Goal: Task Accomplishment & Management: Manage account settings

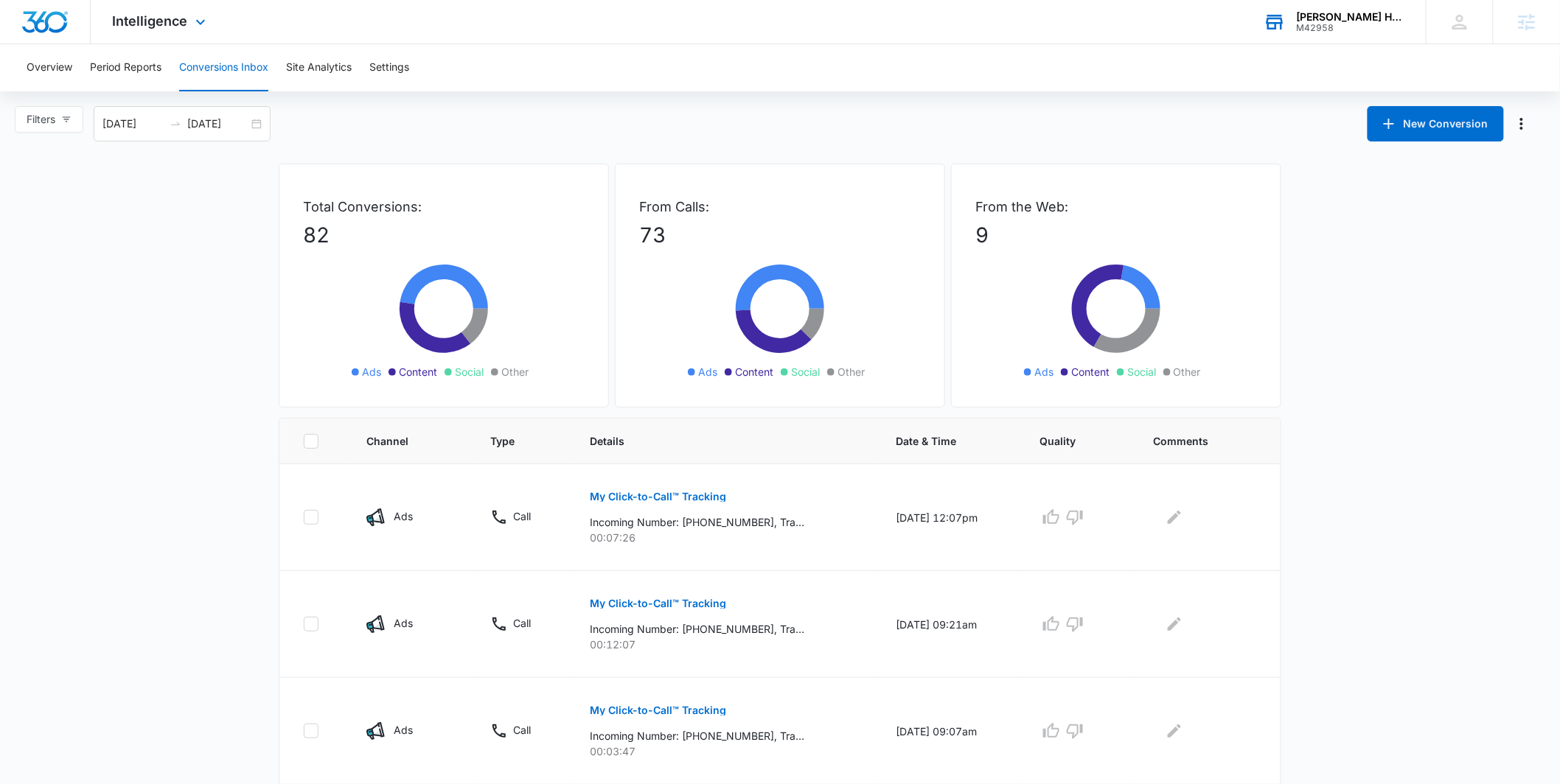
click at [1355, 32] on div "M42958" at bounding box center [1351, 28] width 107 height 10
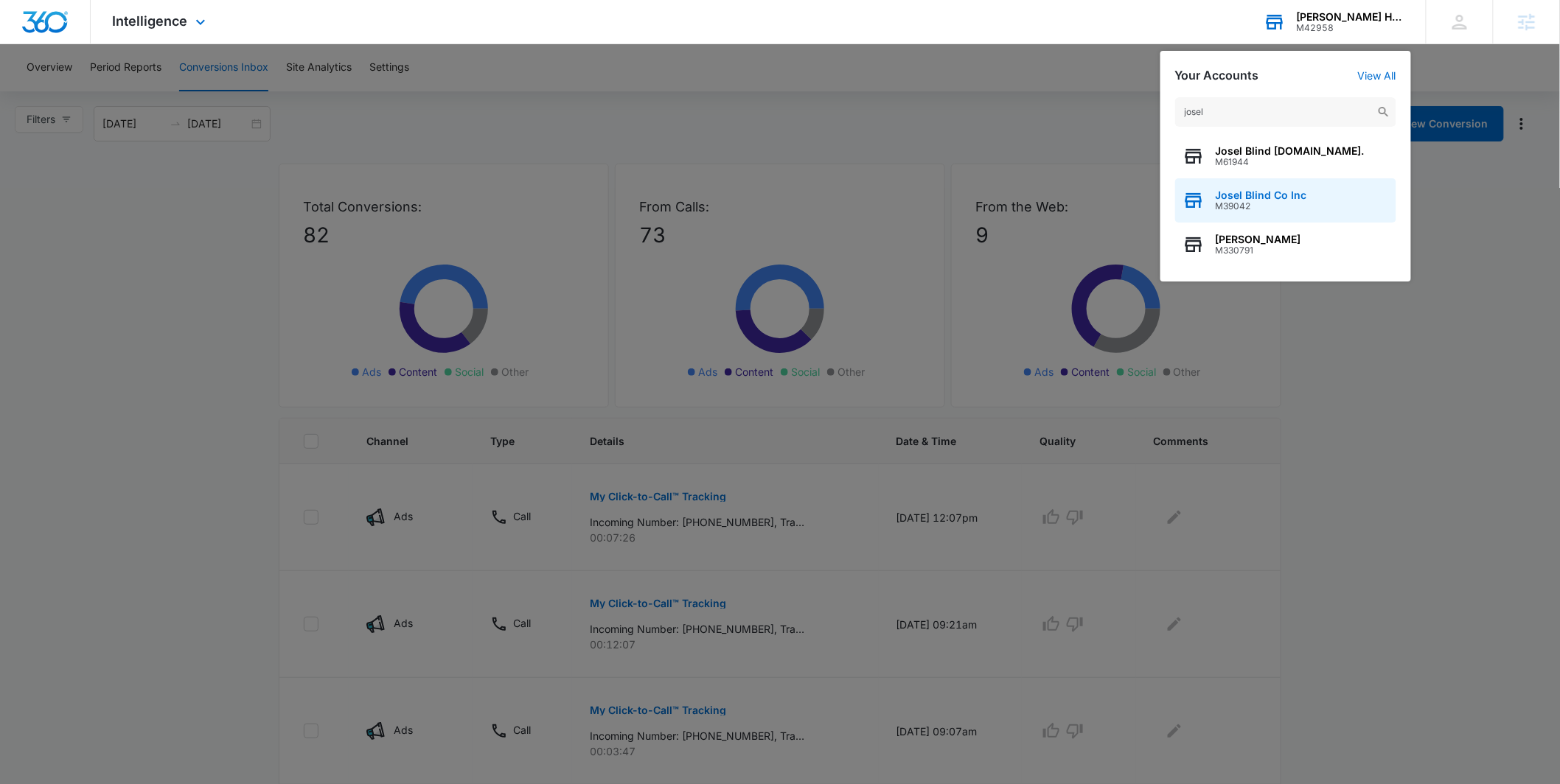
type input "josel"
click at [1262, 192] on span "Josel Blind Co Inc" at bounding box center [1261, 195] width 92 height 12
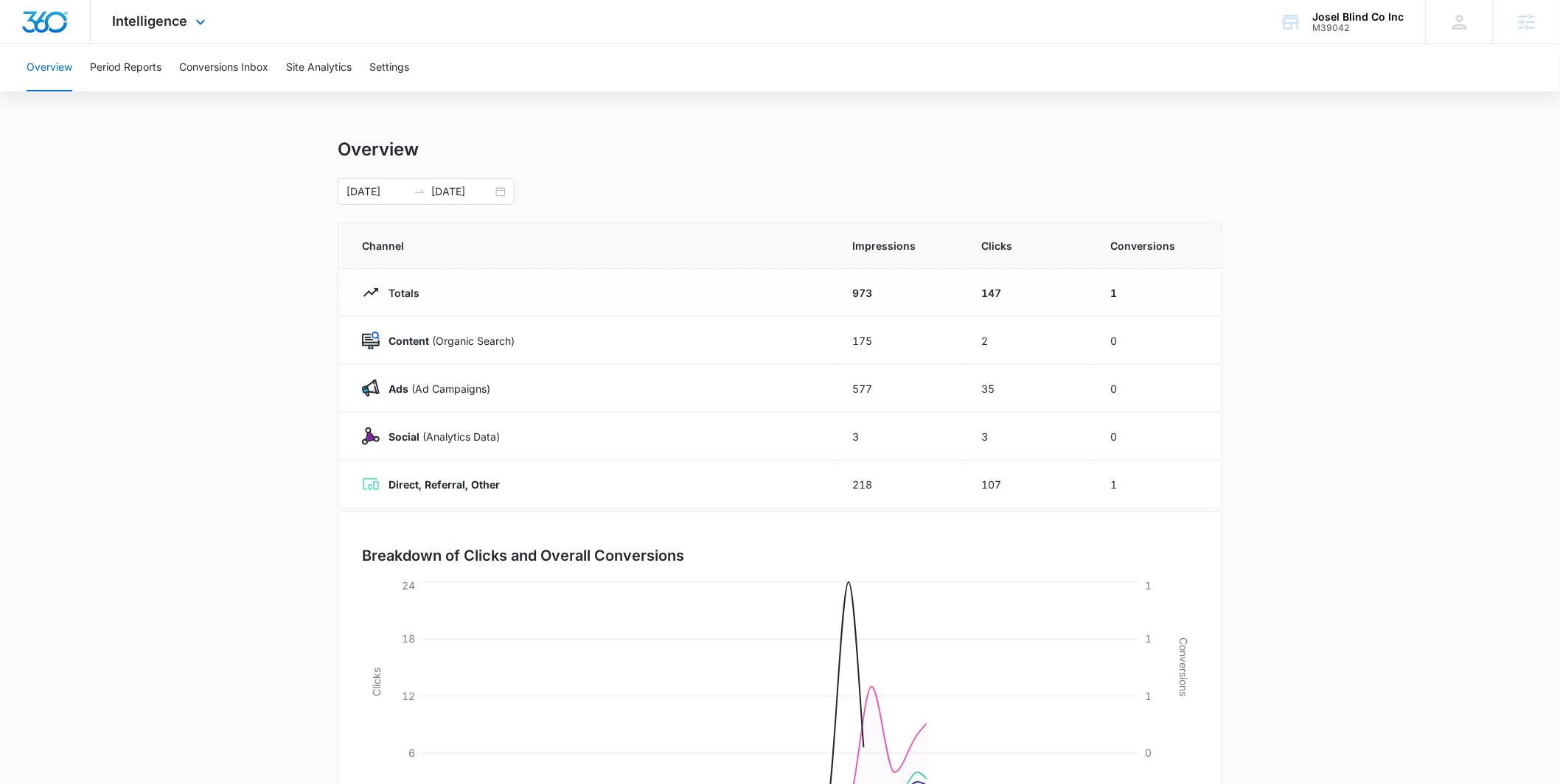
click at [161, 31] on div "Intelligence Apps Reputation Websites Forms CRM Email Social Payments POS Conte…" at bounding box center [161, 21] width 141 height 43
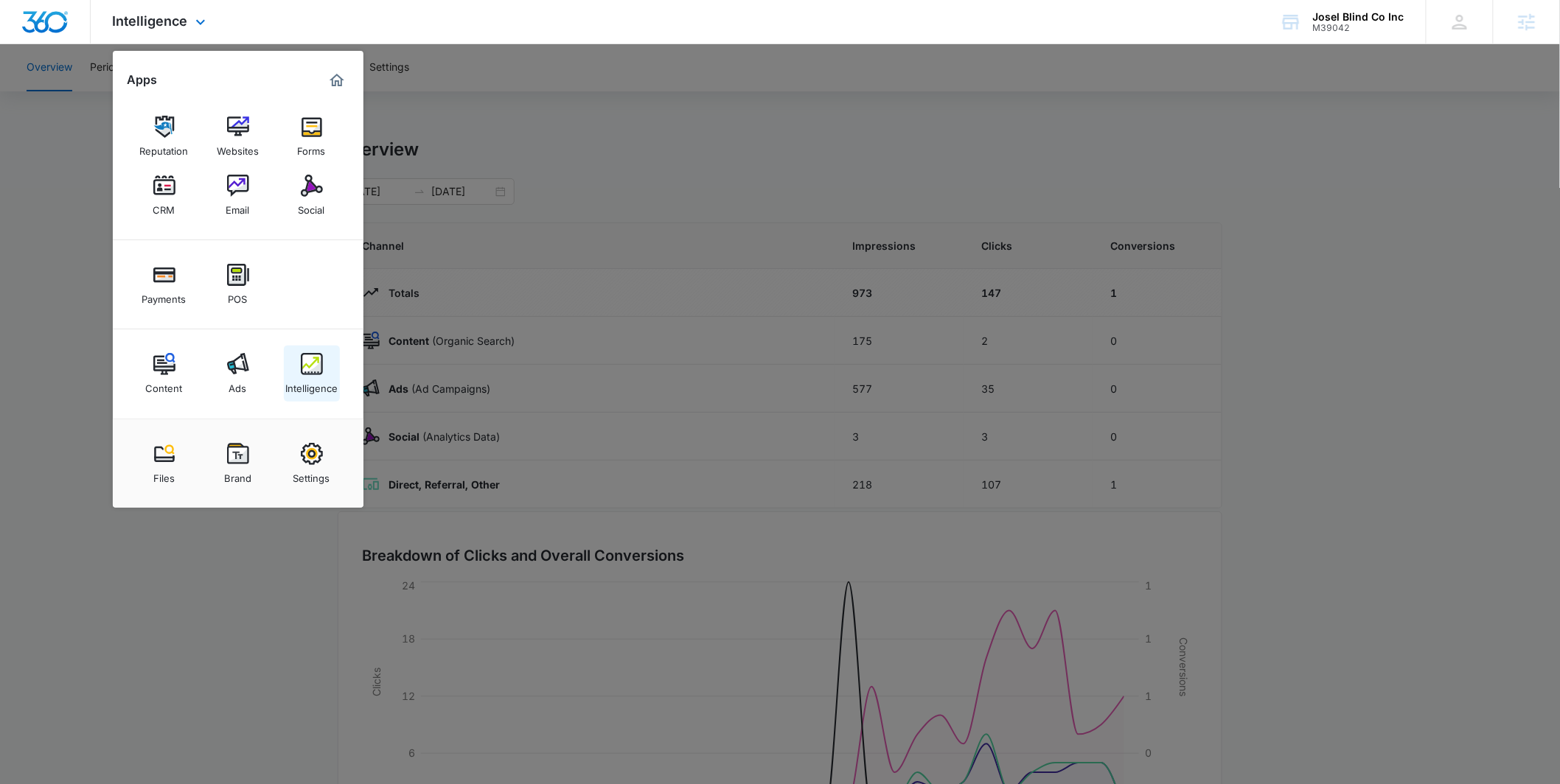
click at [305, 373] on img at bounding box center [312, 364] width 22 height 22
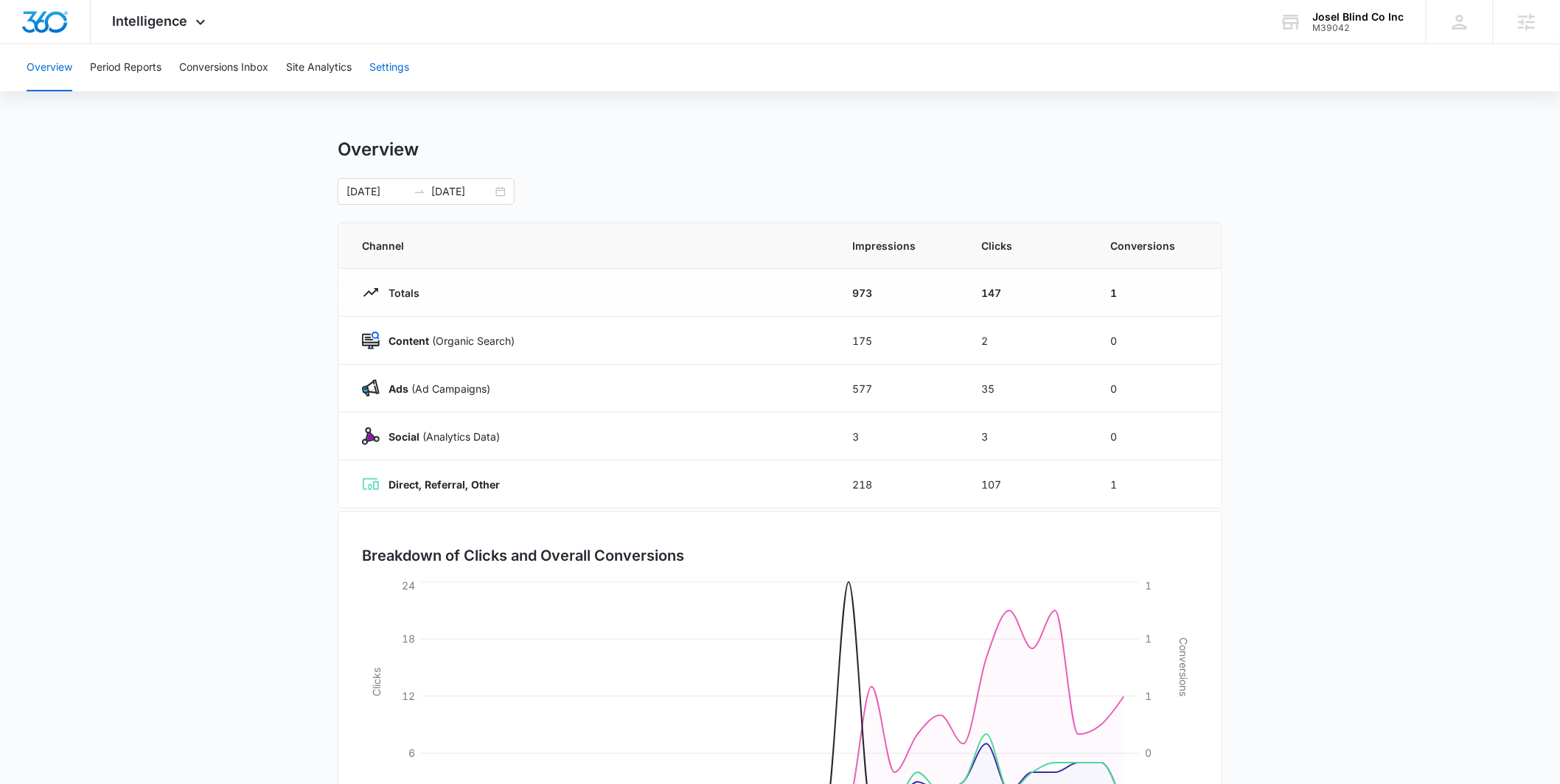
click at [390, 58] on button "Settings" at bounding box center [389, 68] width 39 height 47
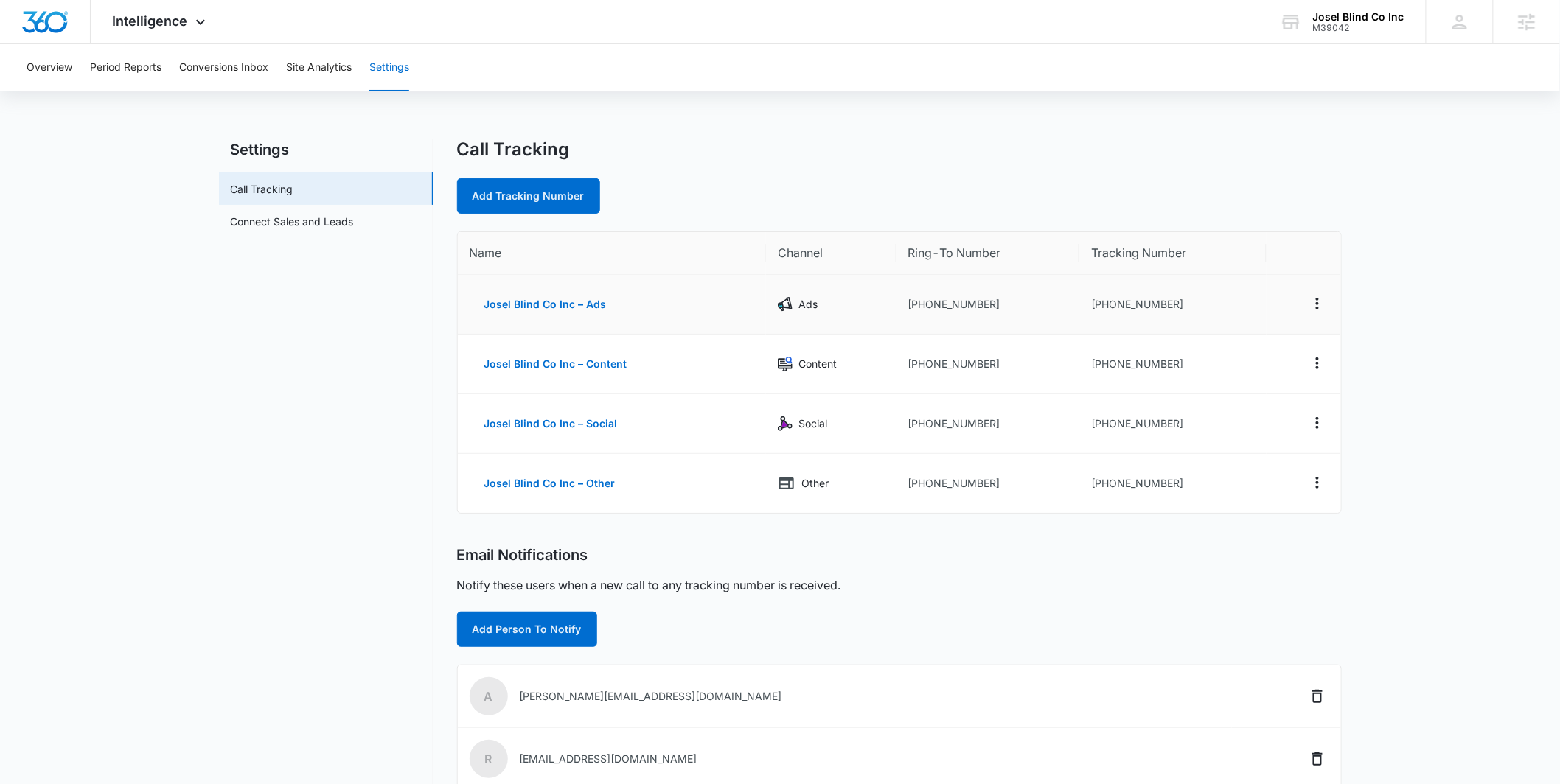
drag, startPoint x: 985, startPoint y: 306, endPoint x: 904, endPoint y: 314, distance: 81.4
click at [904, 314] on td "+12483206883" at bounding box center [988, 305] width 183 height 60
click at [198, 29] on icon at bounding box center [201, 25] width 17 height 17
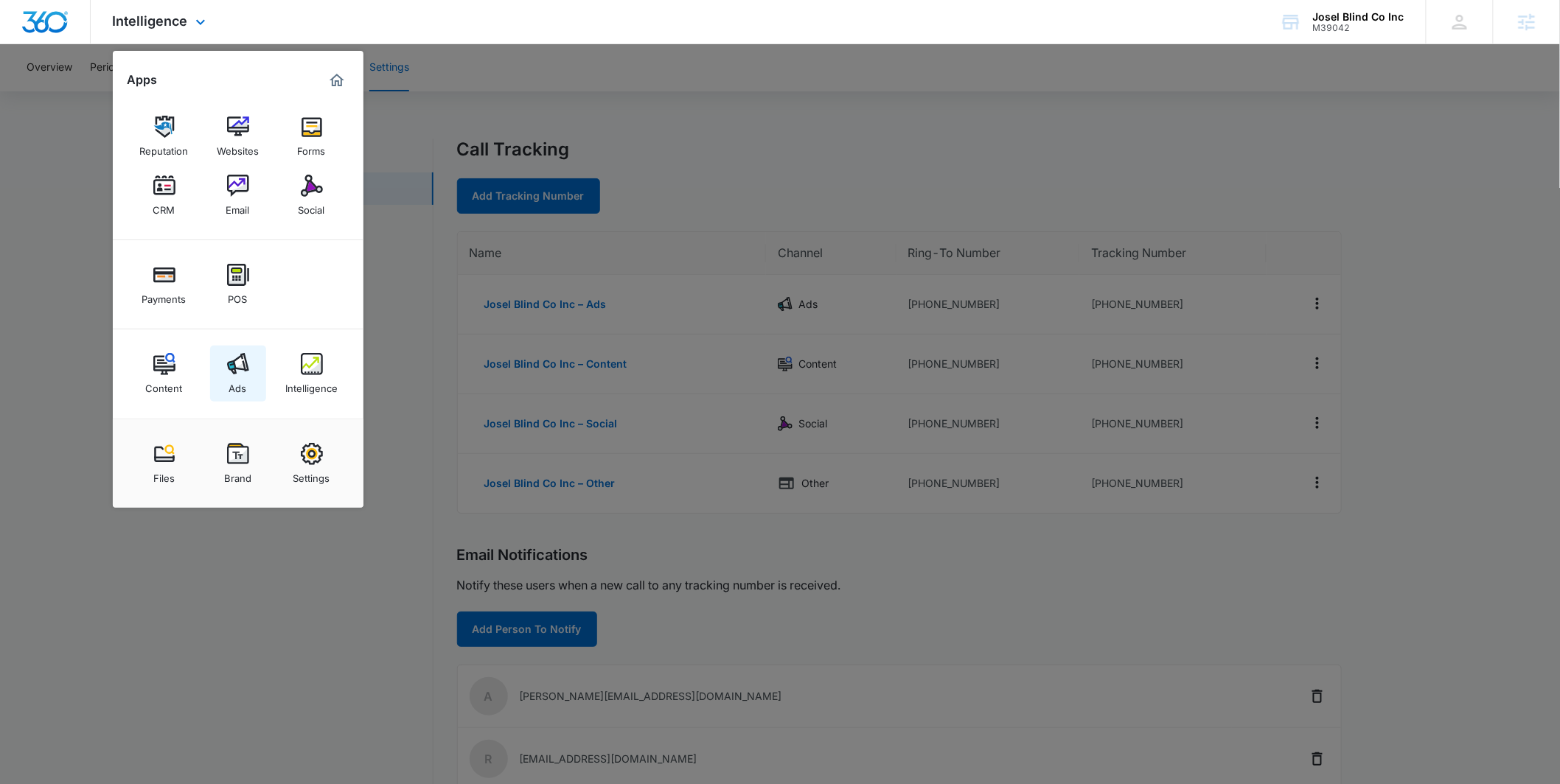
click at [251, 375] on link "Ads" at bounding box center [238, 373] width 56 height 56
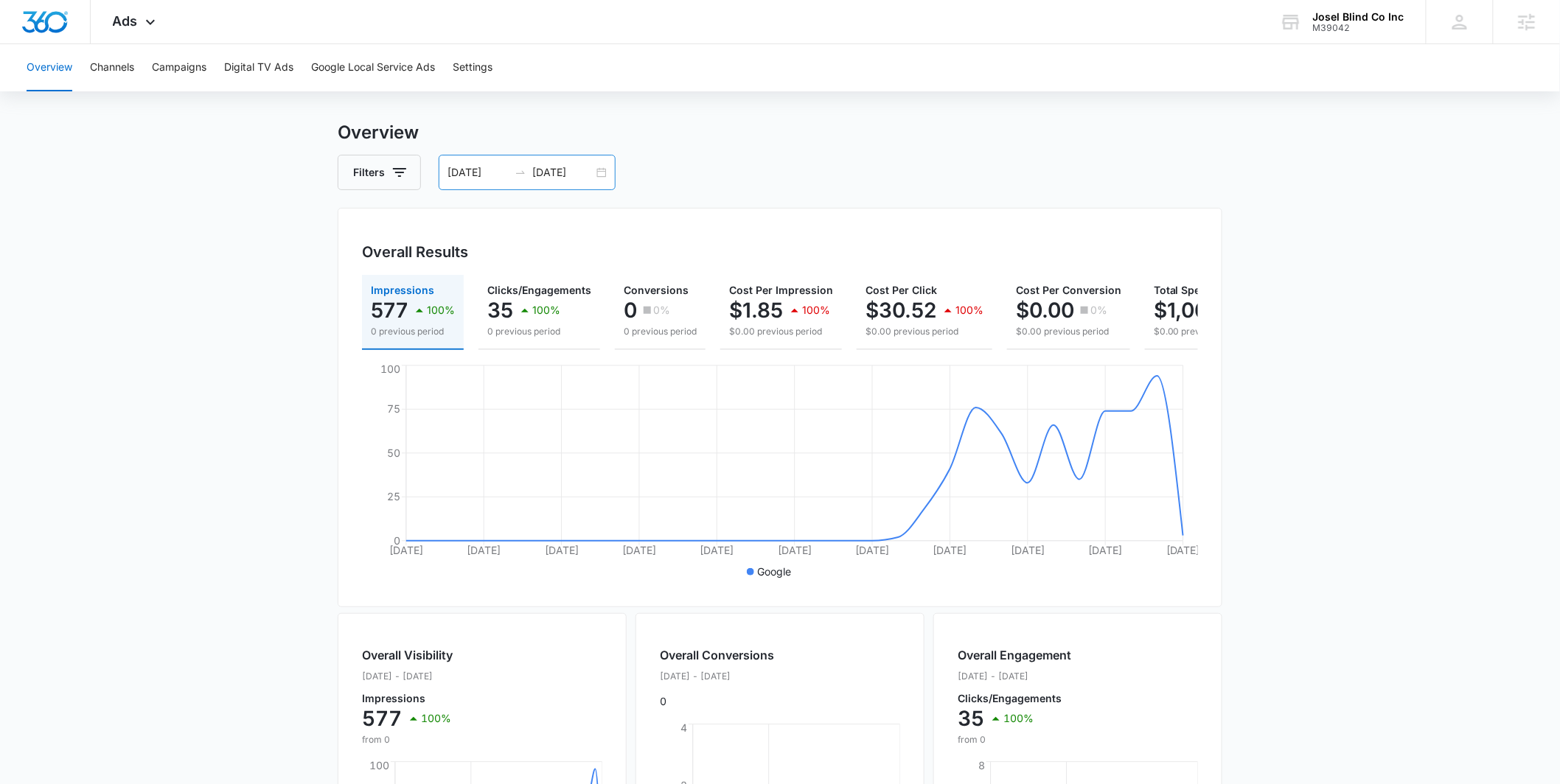
click at [603, 176] on div "09/06/2025 10/06/2025" at bounding box center [527, 172] width 177 height 36
click at [844, 190] on div "Overview Filters 09/06/2025 10/06/2025 Overall Results Impressions 577 100% 0 p…" at bounding box center [780, 648] width 885 height 1058
click at [600, 167] on div "09/06/2025 10/06/2025" at bounding box center [527, 172] width 177 height 36
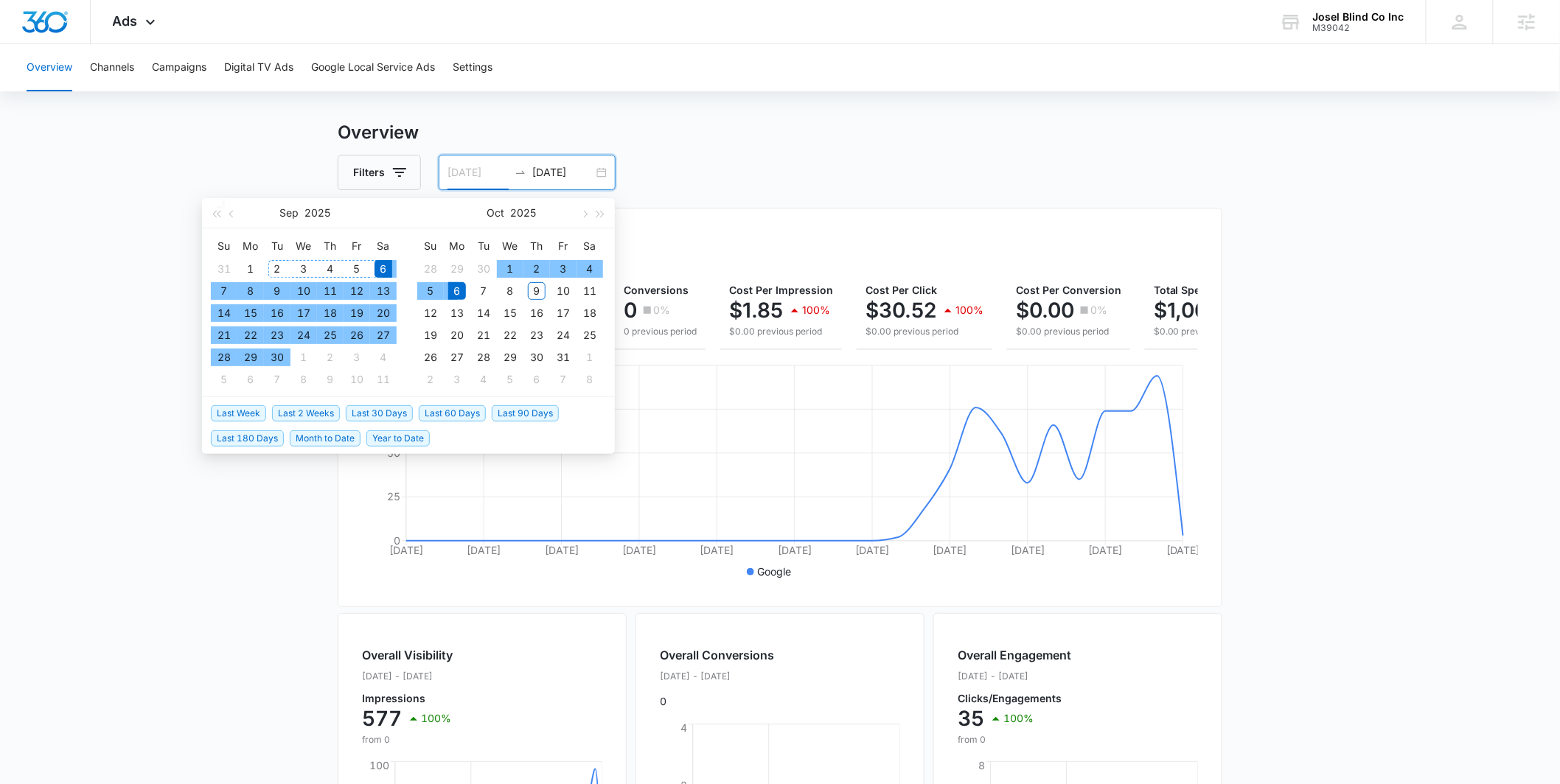
type input "09/06/2025"
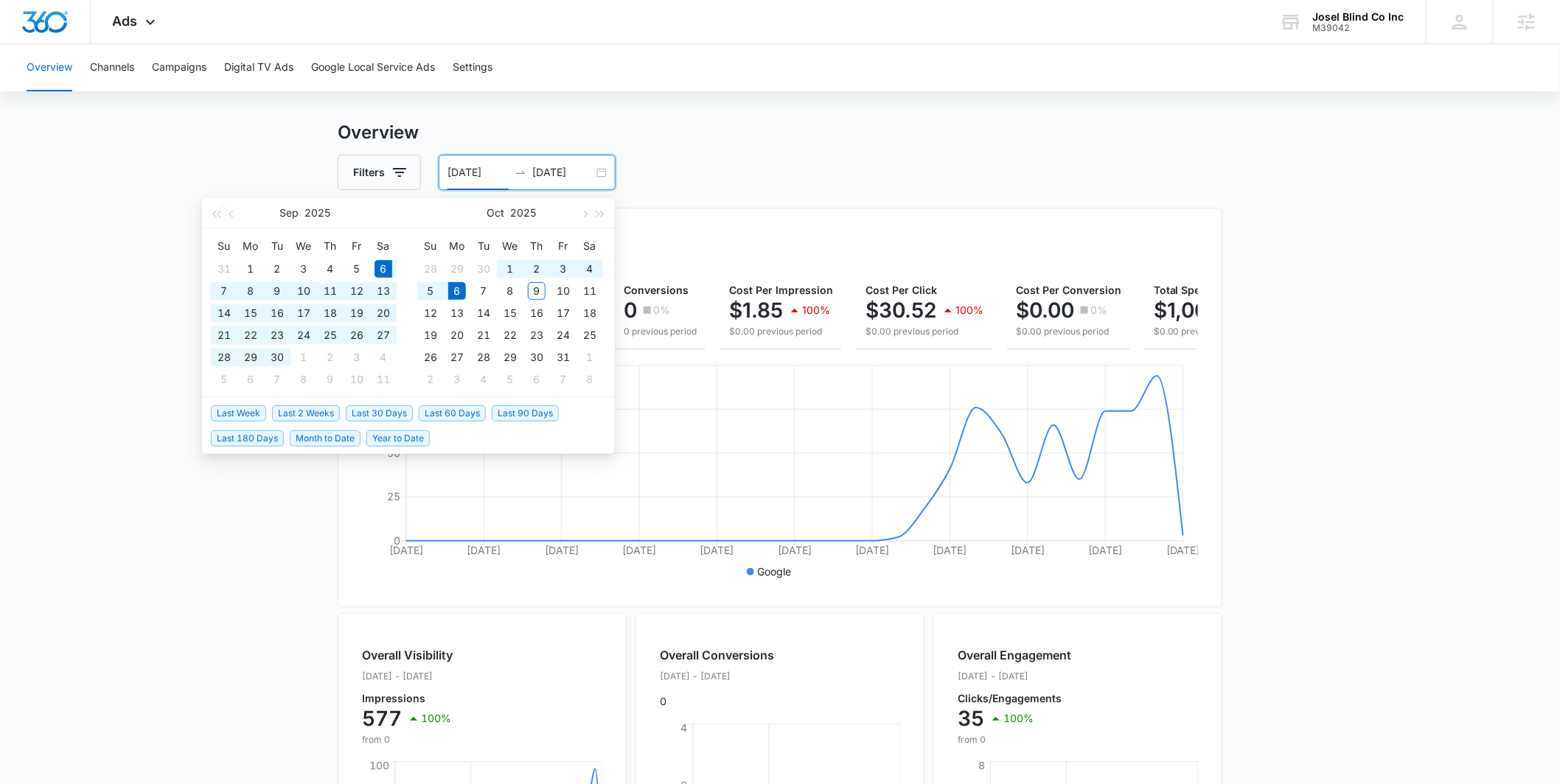
click at [720, 176] on div "Filters 09/06/2025 10/06/2025" at bounding box center [780, 172] width 885 height 36
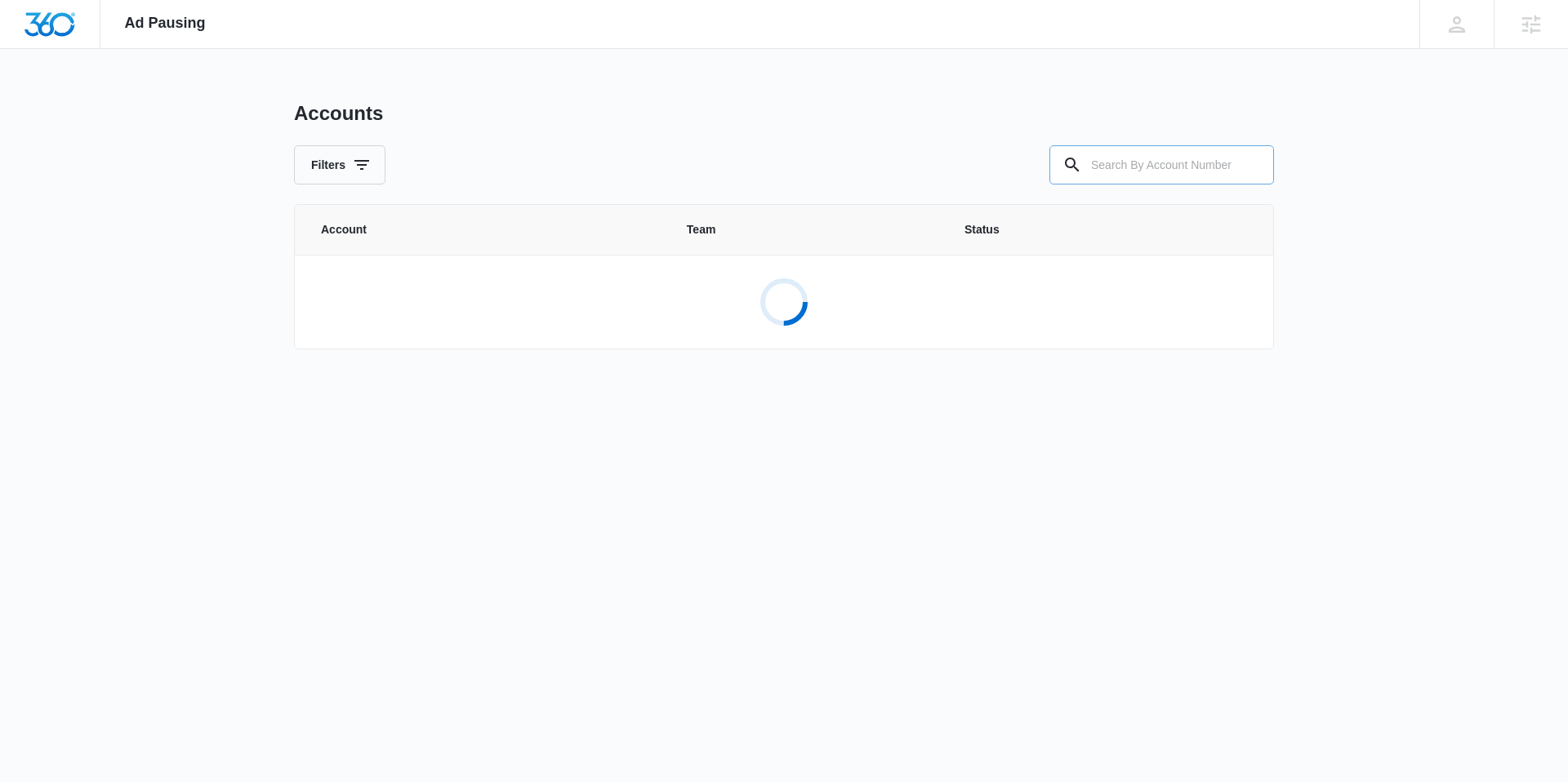
click at [1104, 163] on input "text" at bounding box center [1161, 164] width 225 height 39
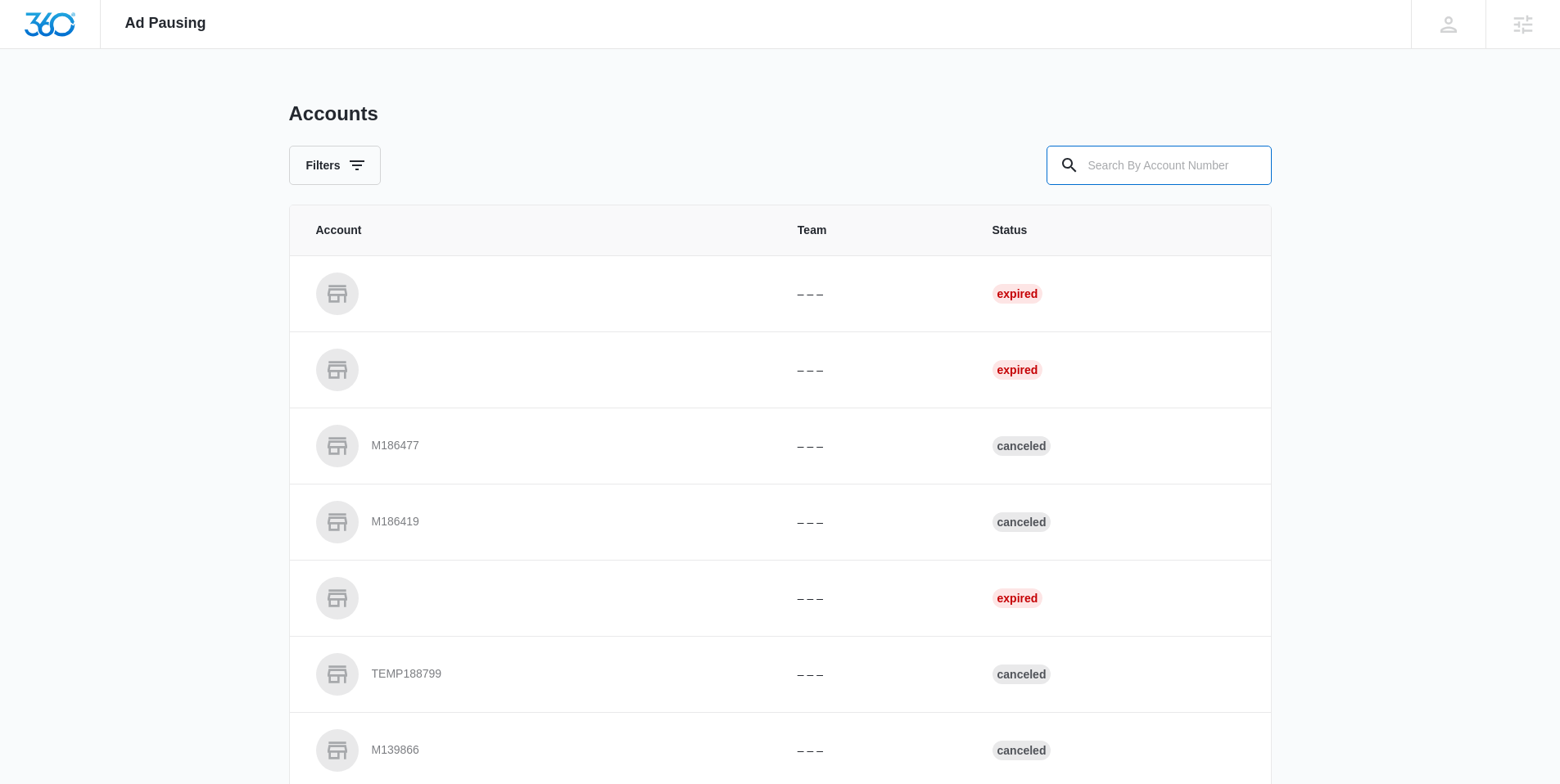
paste input "[URL][DOMAIN_NAME]"
type input "[URL][DOMAIN_NAME][DOMAIN_NAME]"
click at [1248, 171] on icon "Clear" at bounding box center [1249, 165] width 19 height 19
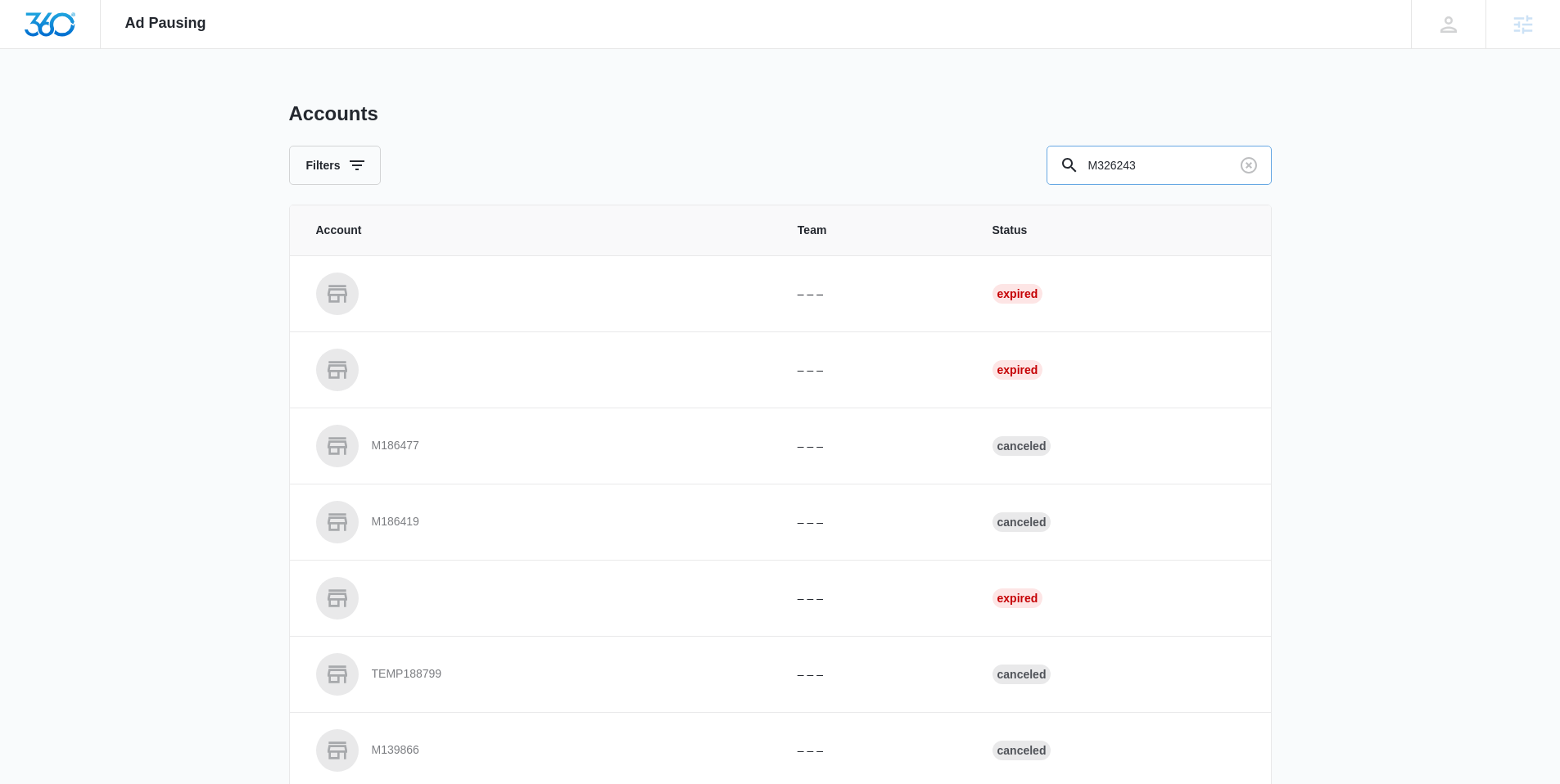
type input "M326243"
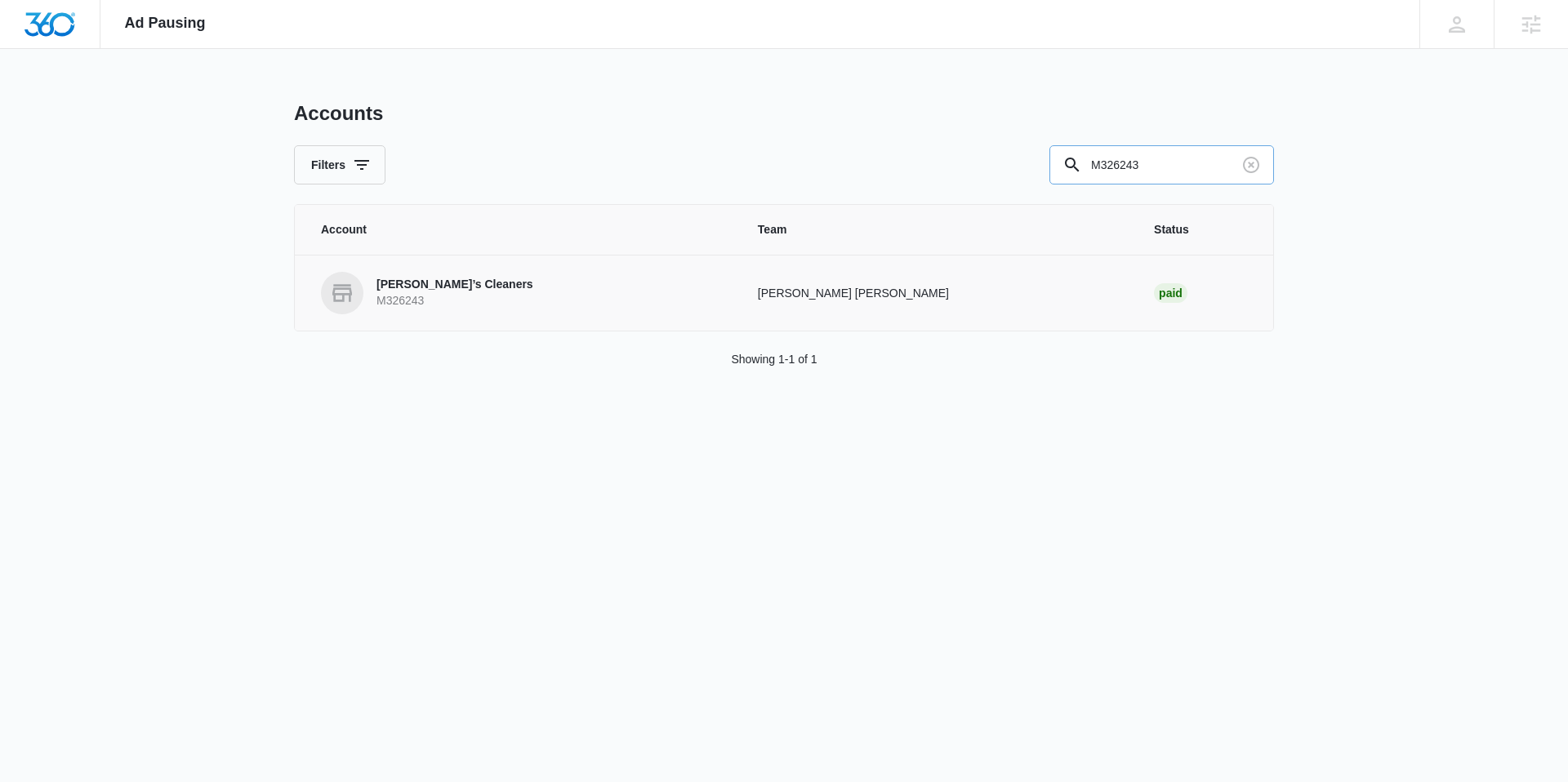
click at [446, 285] on p "Jimmy’s Cleaners" at bounding box center [454, 284] width 157 height 17
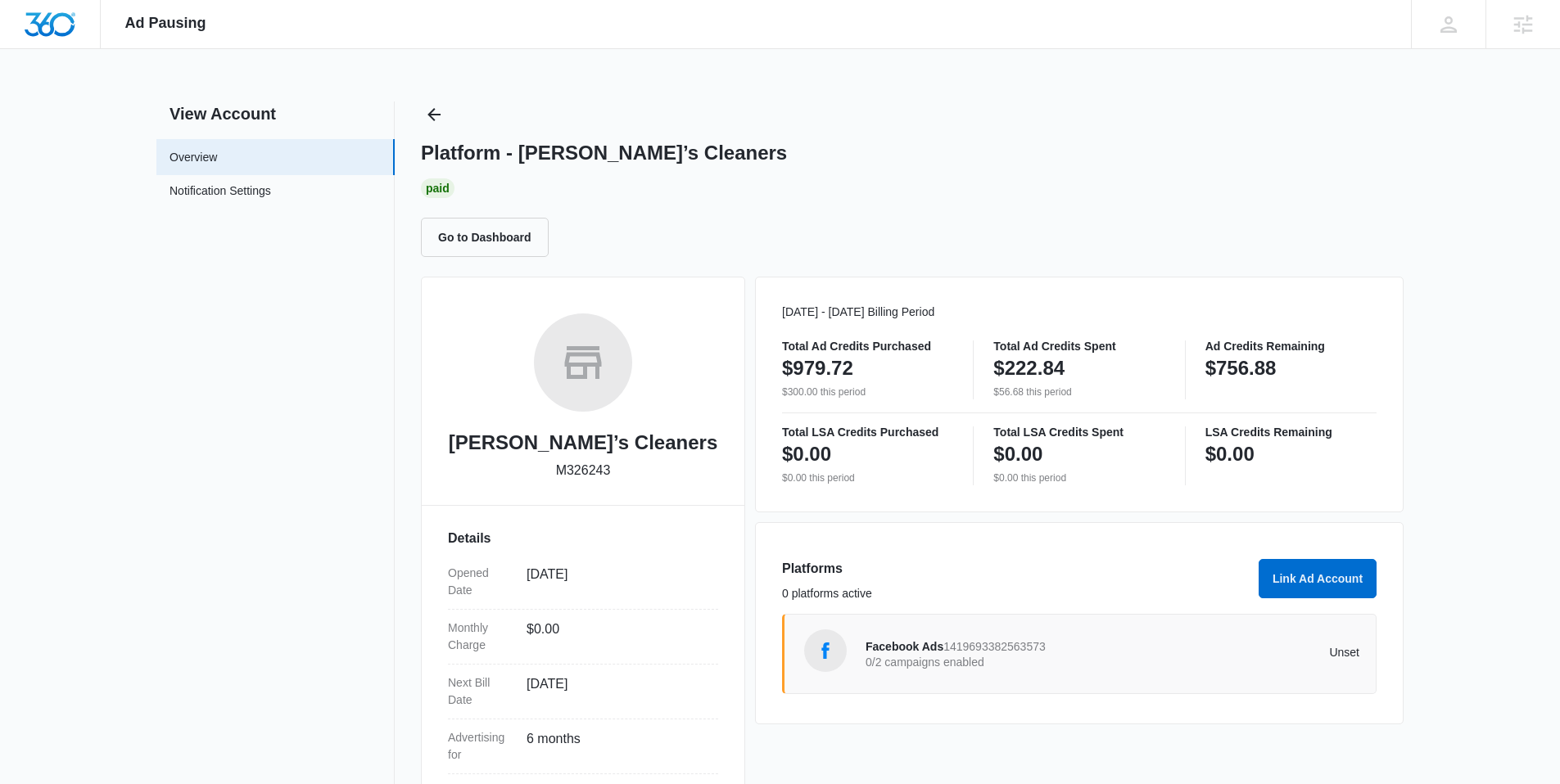
click at [954, 641] on span "1419693382563573" at bounding box center [994, 646] width 103 height 13
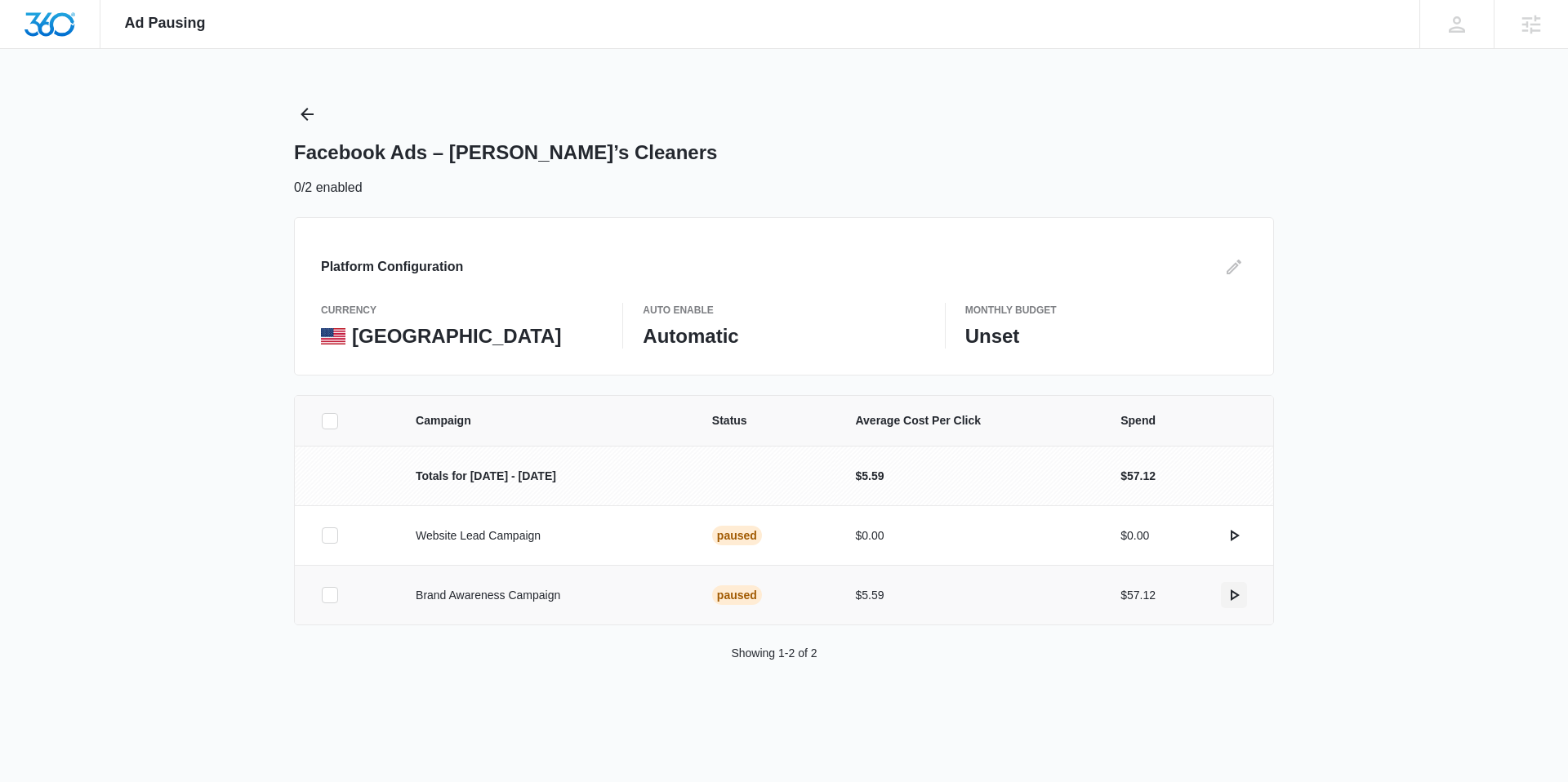
click at [1233, 590] on icon "actions.activate" at bounding box center [1234, 595] width 19 height 19
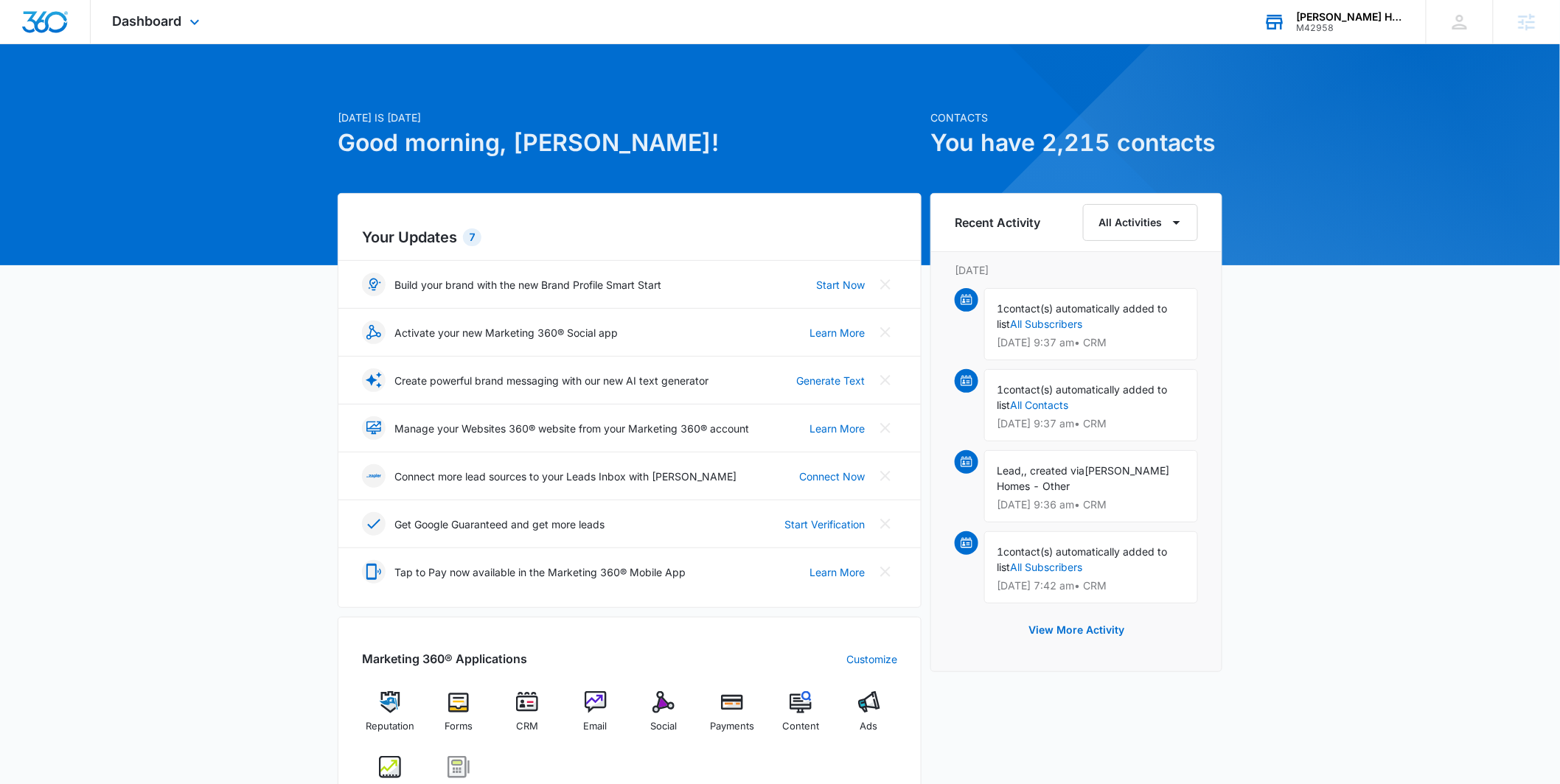
click at [1336, 37] on div "Stillwell Homes M42958 Your Accounts View All" at bounding box center [1333, 21] width 184 height 43
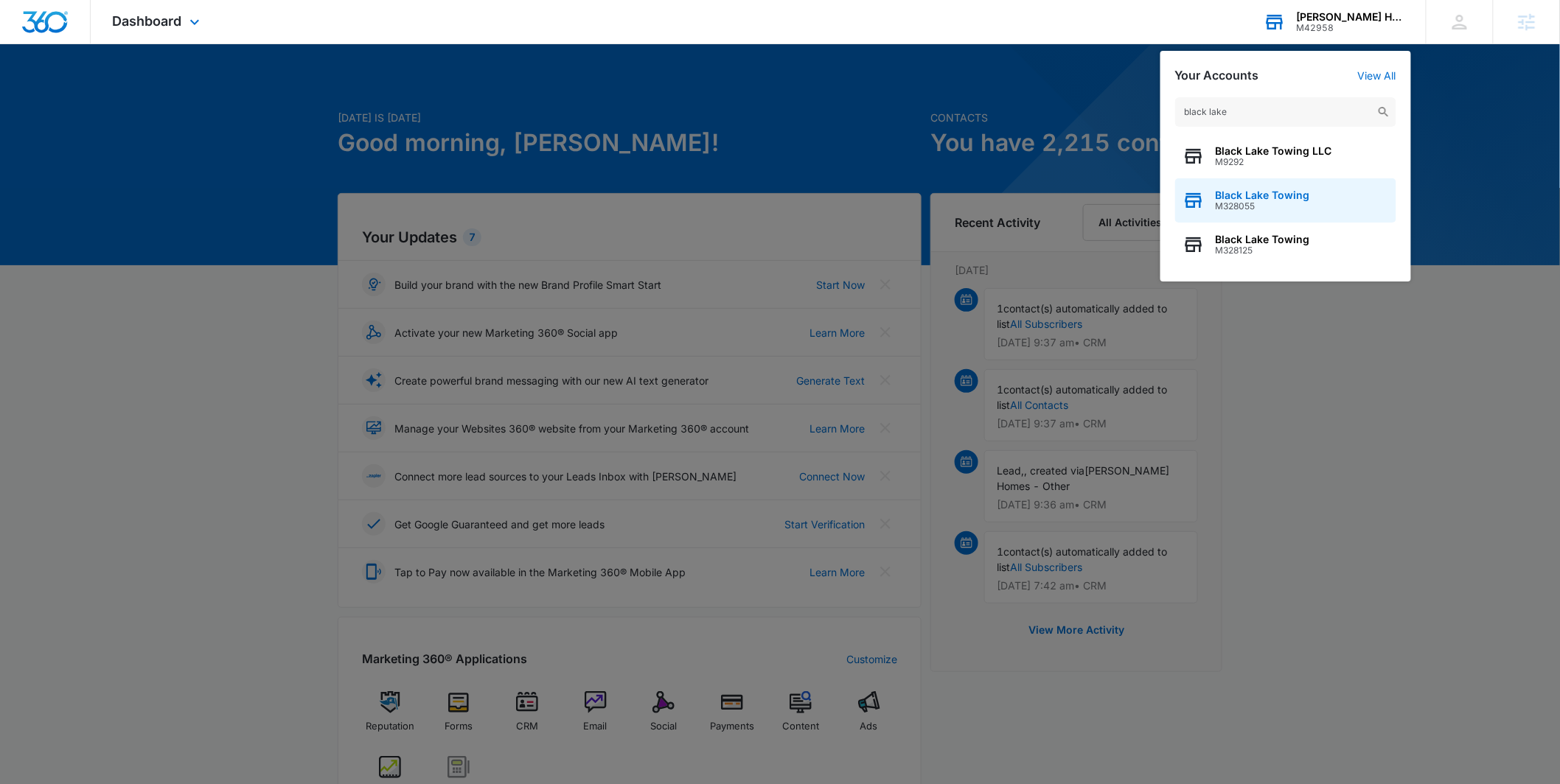
type input "black lake"
click at [1261, 205] on span "M328055" at bounding box center [1262, 206] width 94 height 10
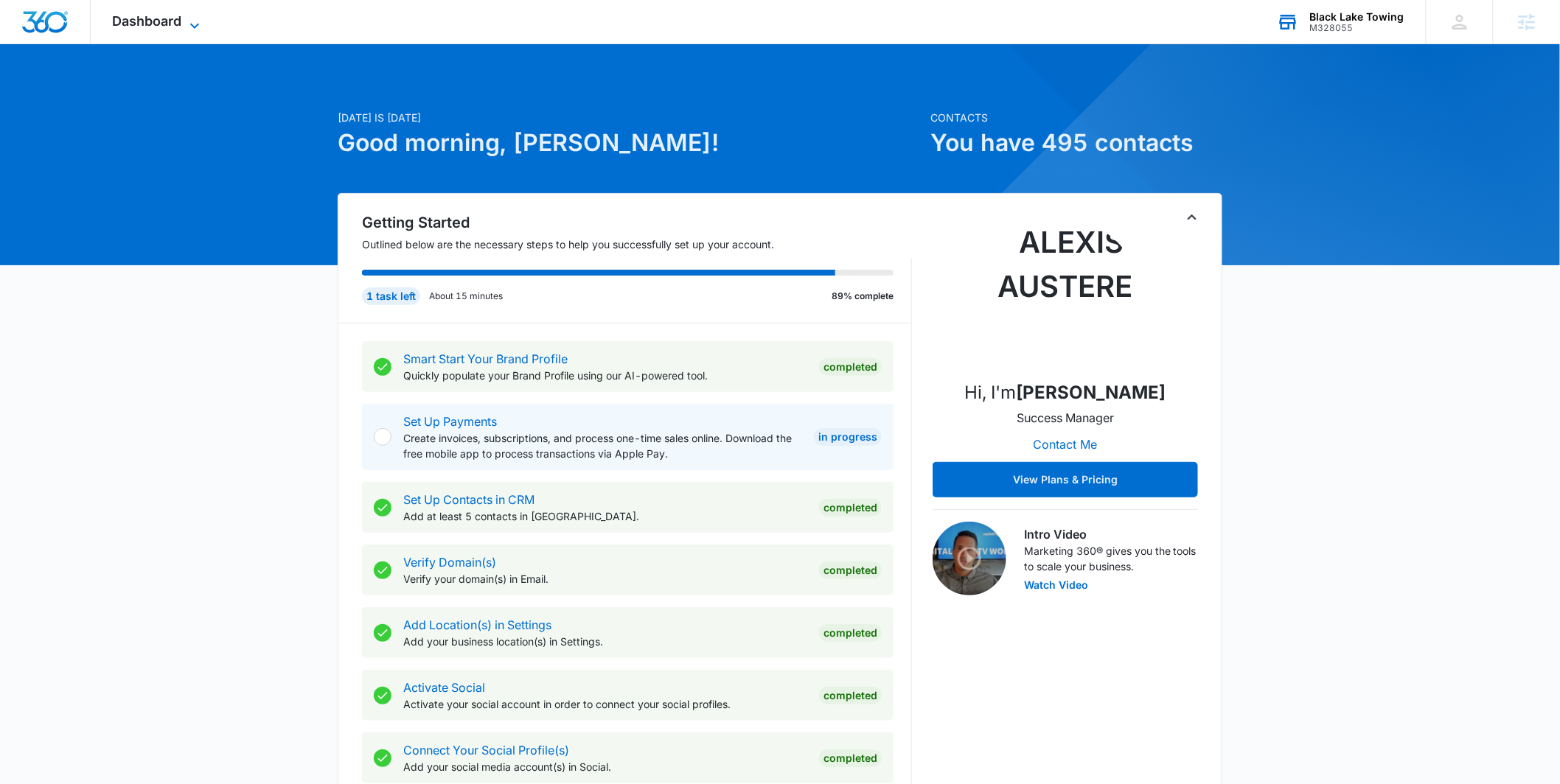
click at [186, 26] on icon at bounding box center [194, 25] width 17 height 17
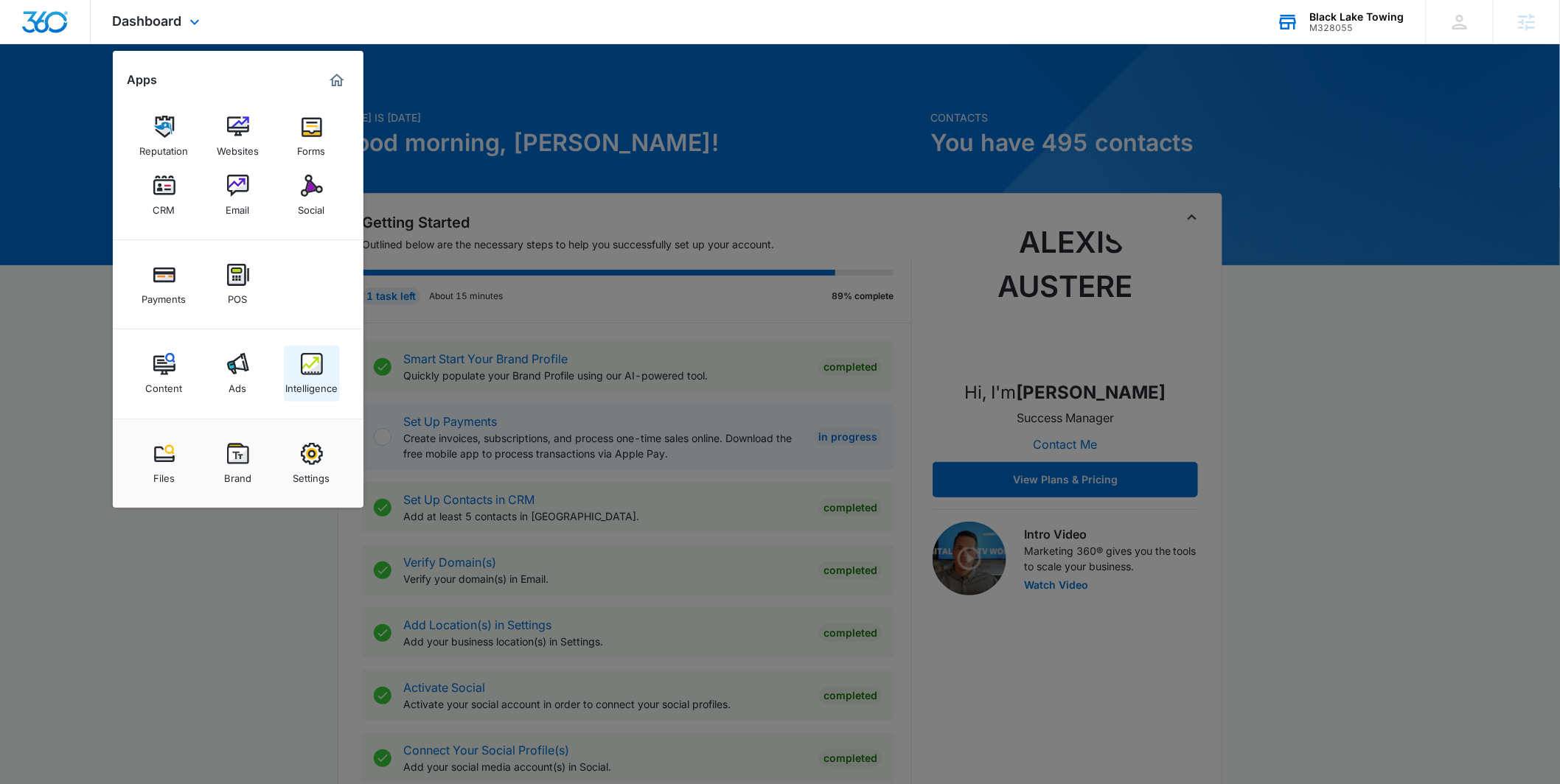
click at [290, 357] on link "Intelligence" at bounding box center [311, 373] width 56 height 56
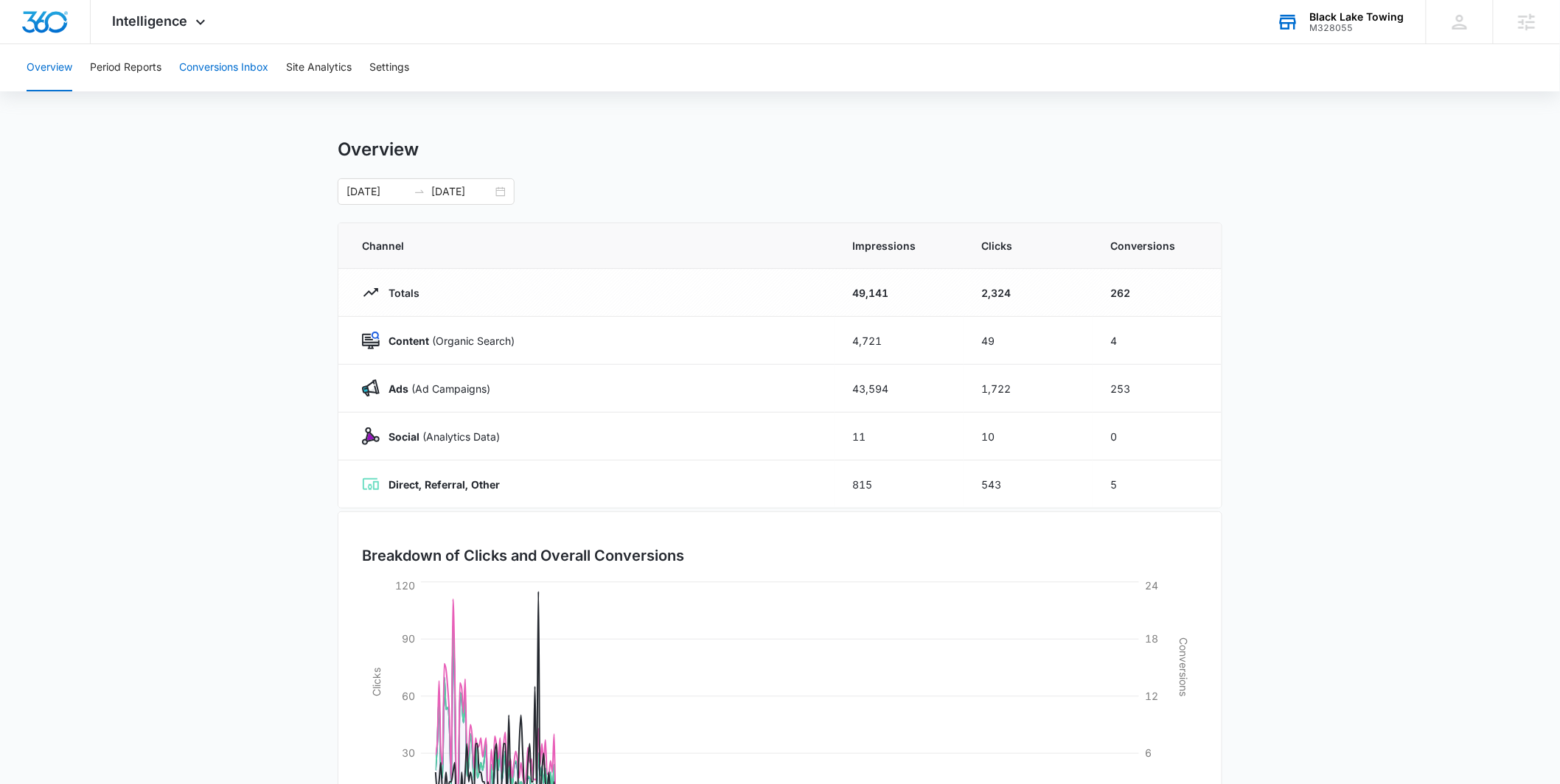
click at [264, 74] on button "Conversions Inbox" at bounding box center [224, 68] width 89 height 47
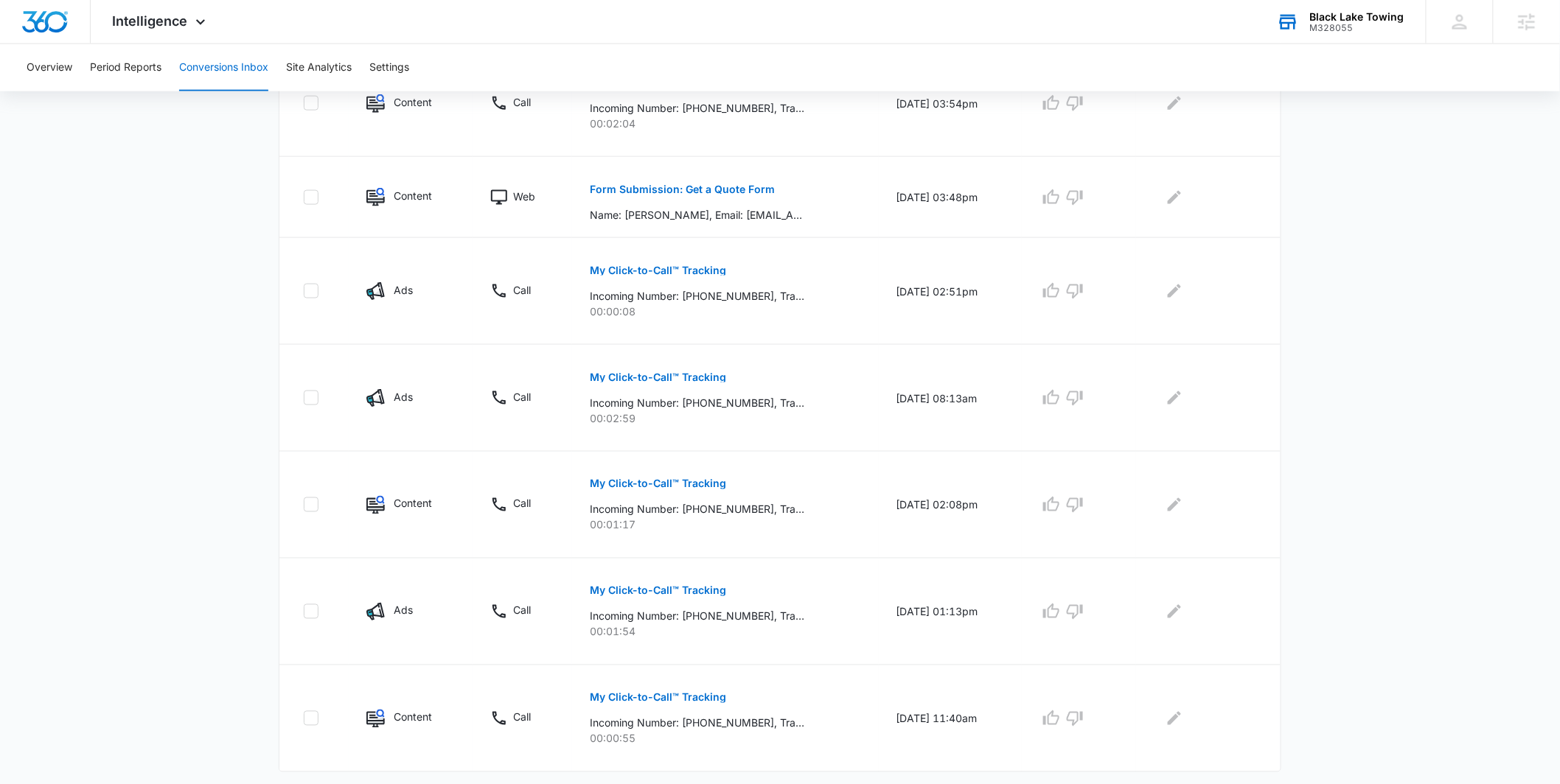
scroll to position [768, 0]
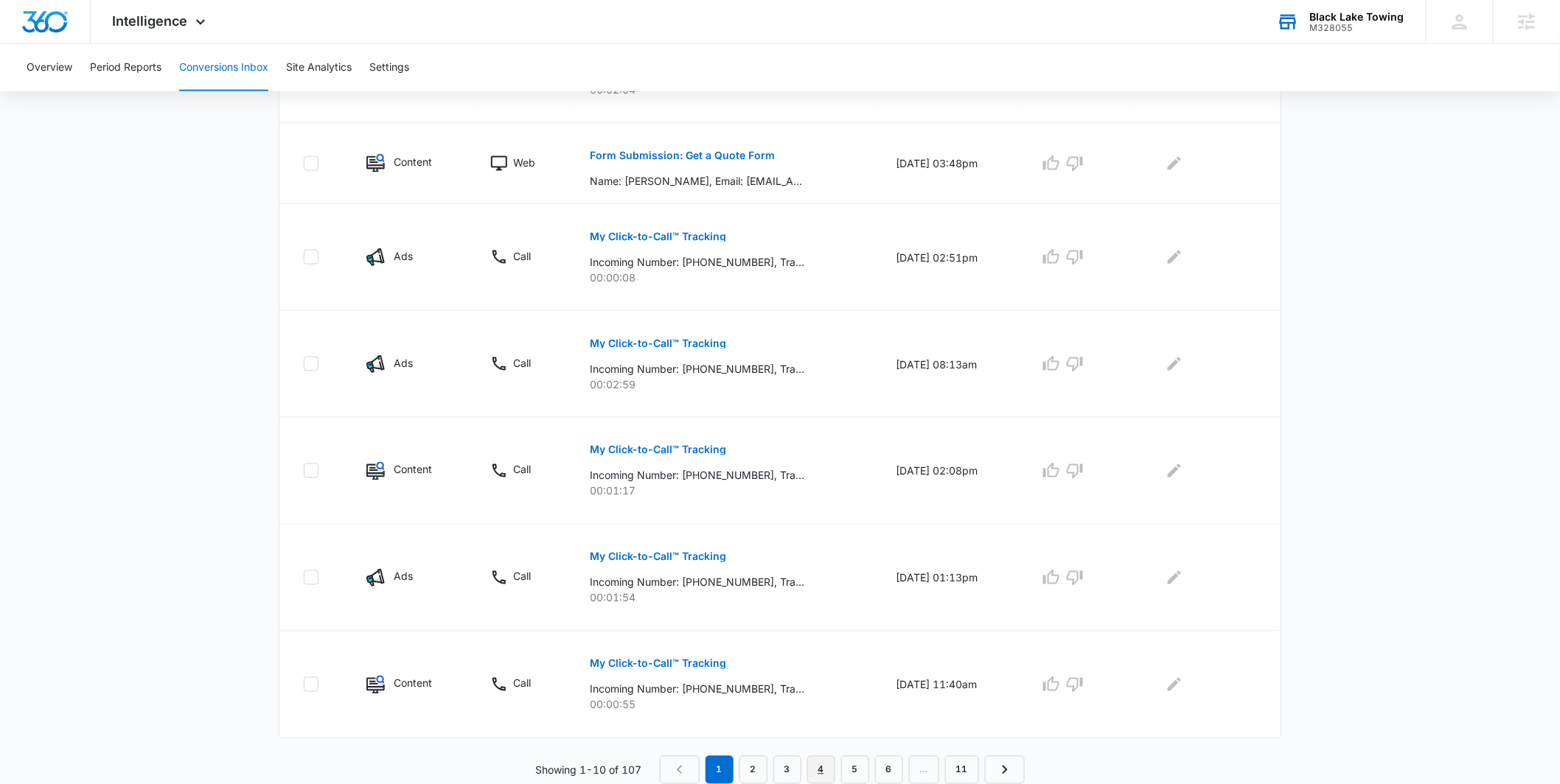
click at [814, 765] on link "4" at bounding box center [821, 769] width 28 height 28
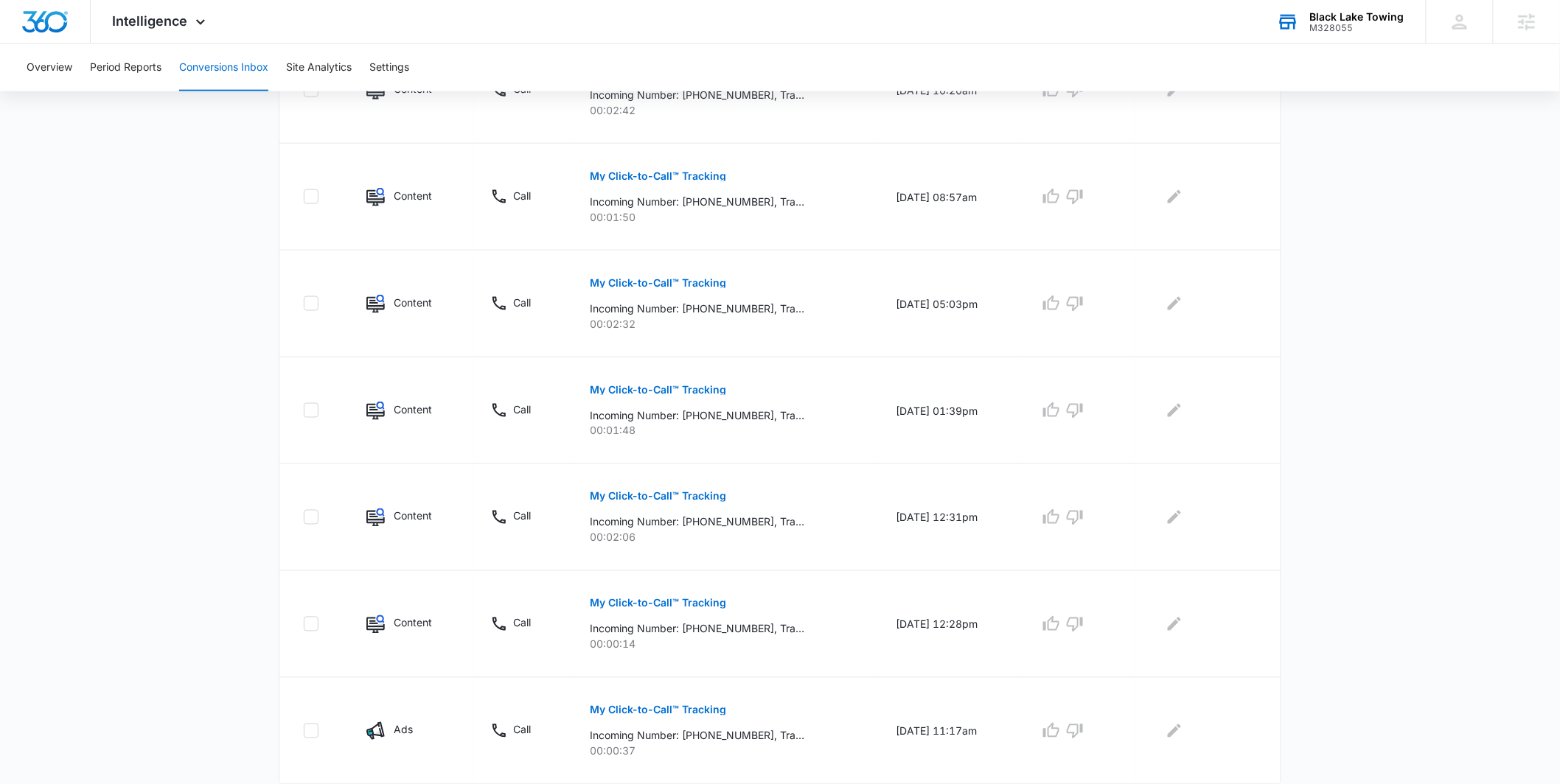
scroll to position [794, 0]
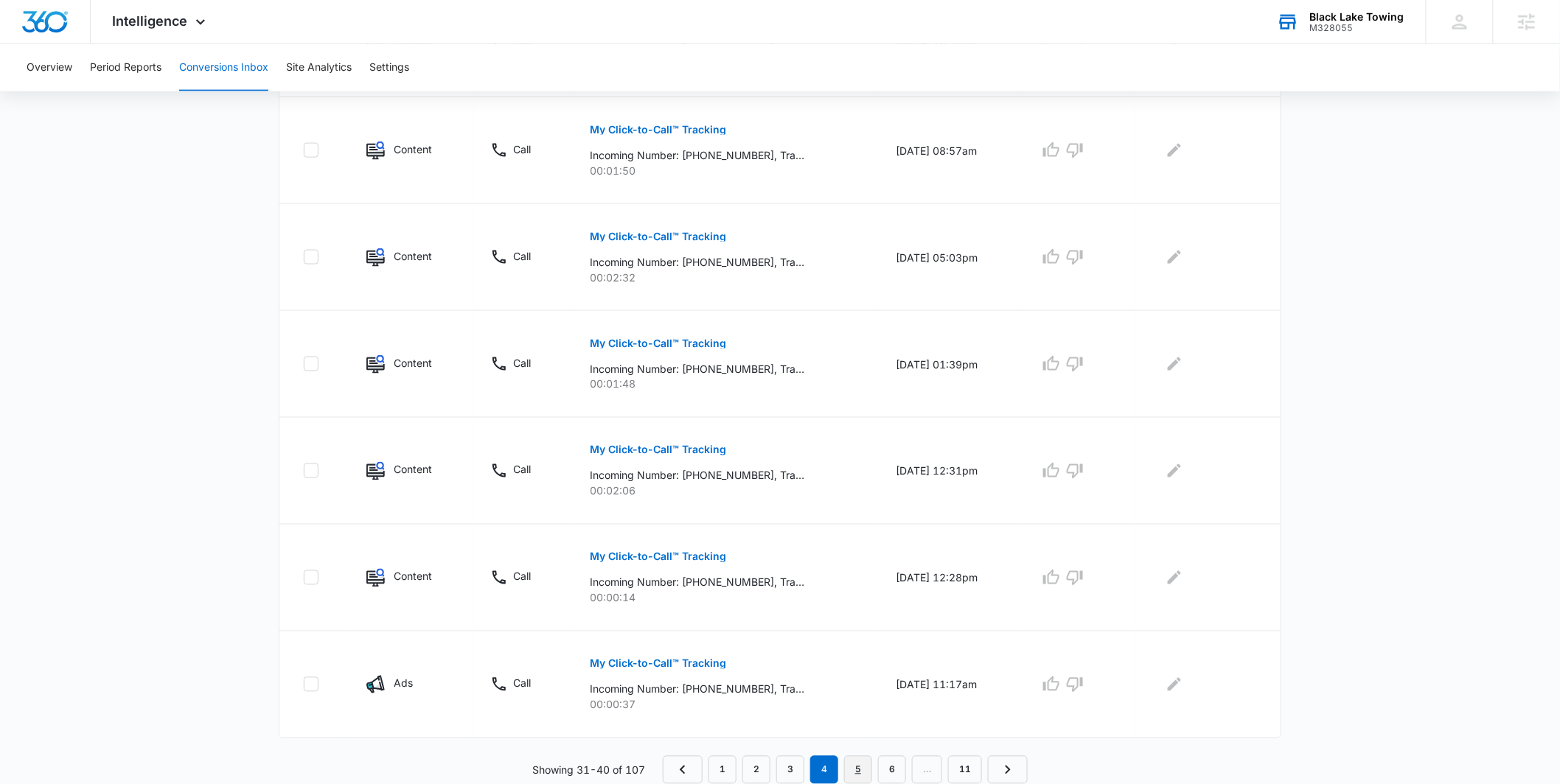
click at [858, 767] on link "5" at bounding box center [858, 769] width 28 height 28
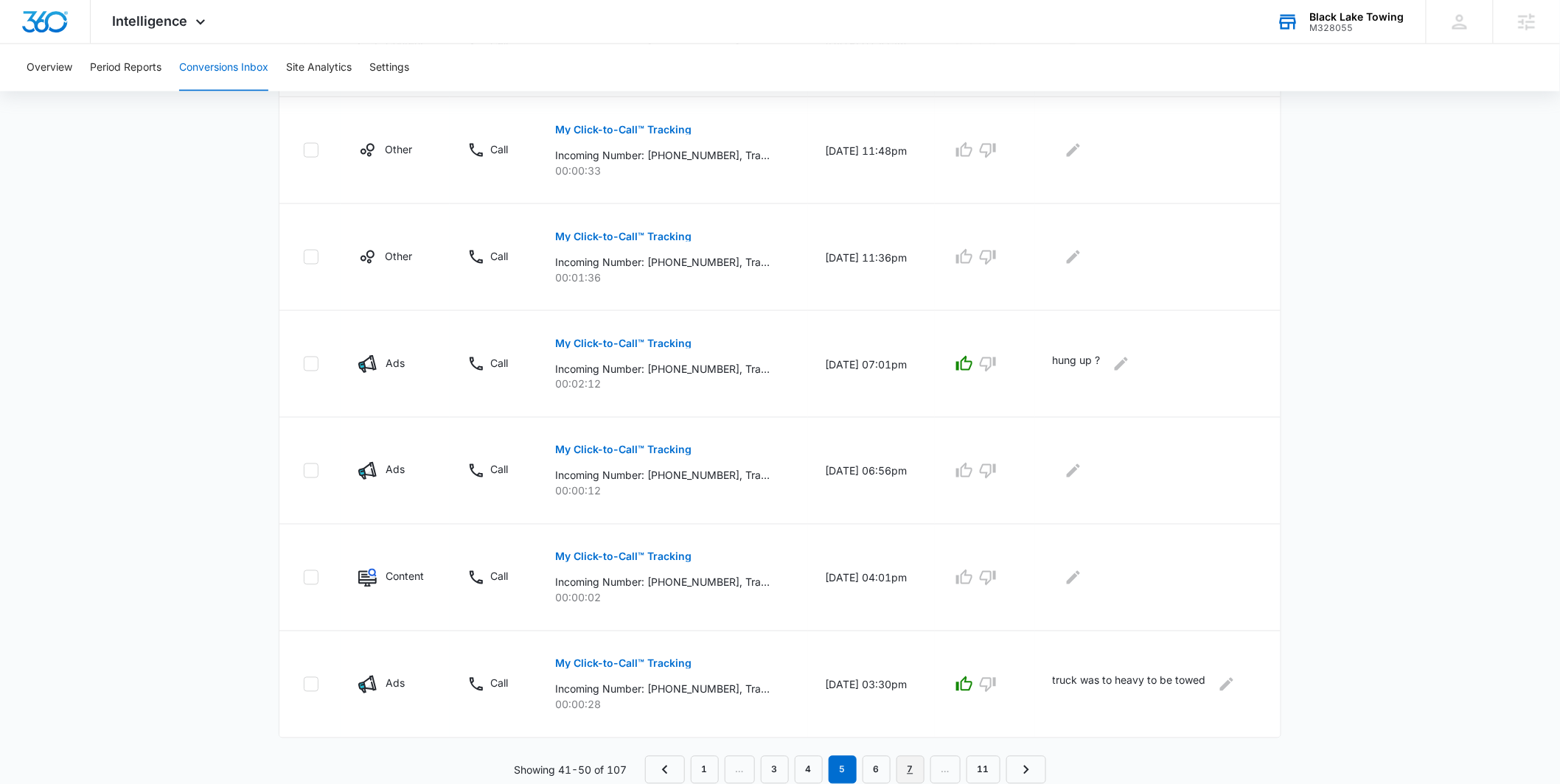
click at [909, 761] on link "7" at bounding box center [910, 769] width 28 height 28
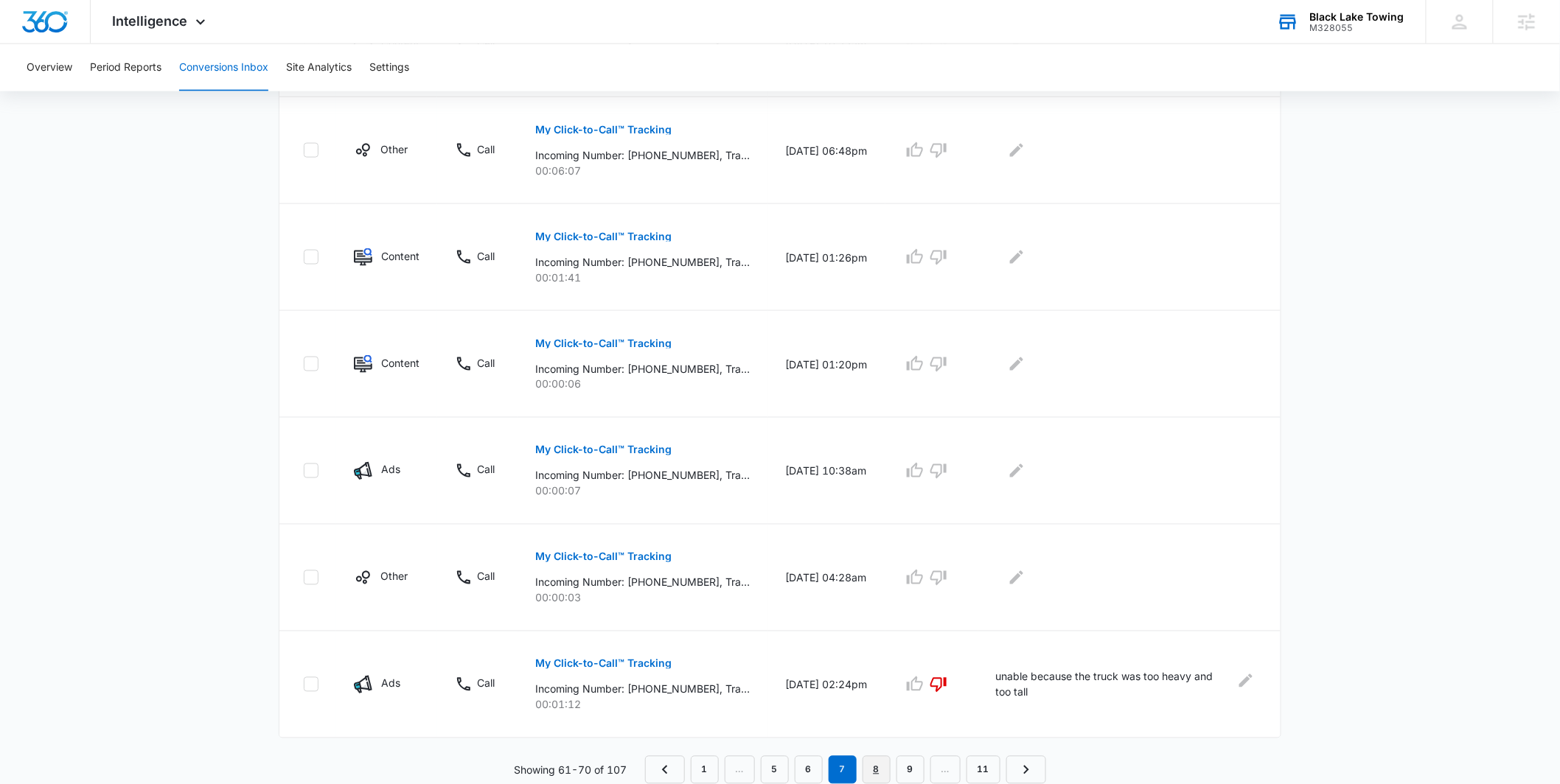
click at [873, 767] on link "8" at bounding box center [876, 769] width 28 height 28
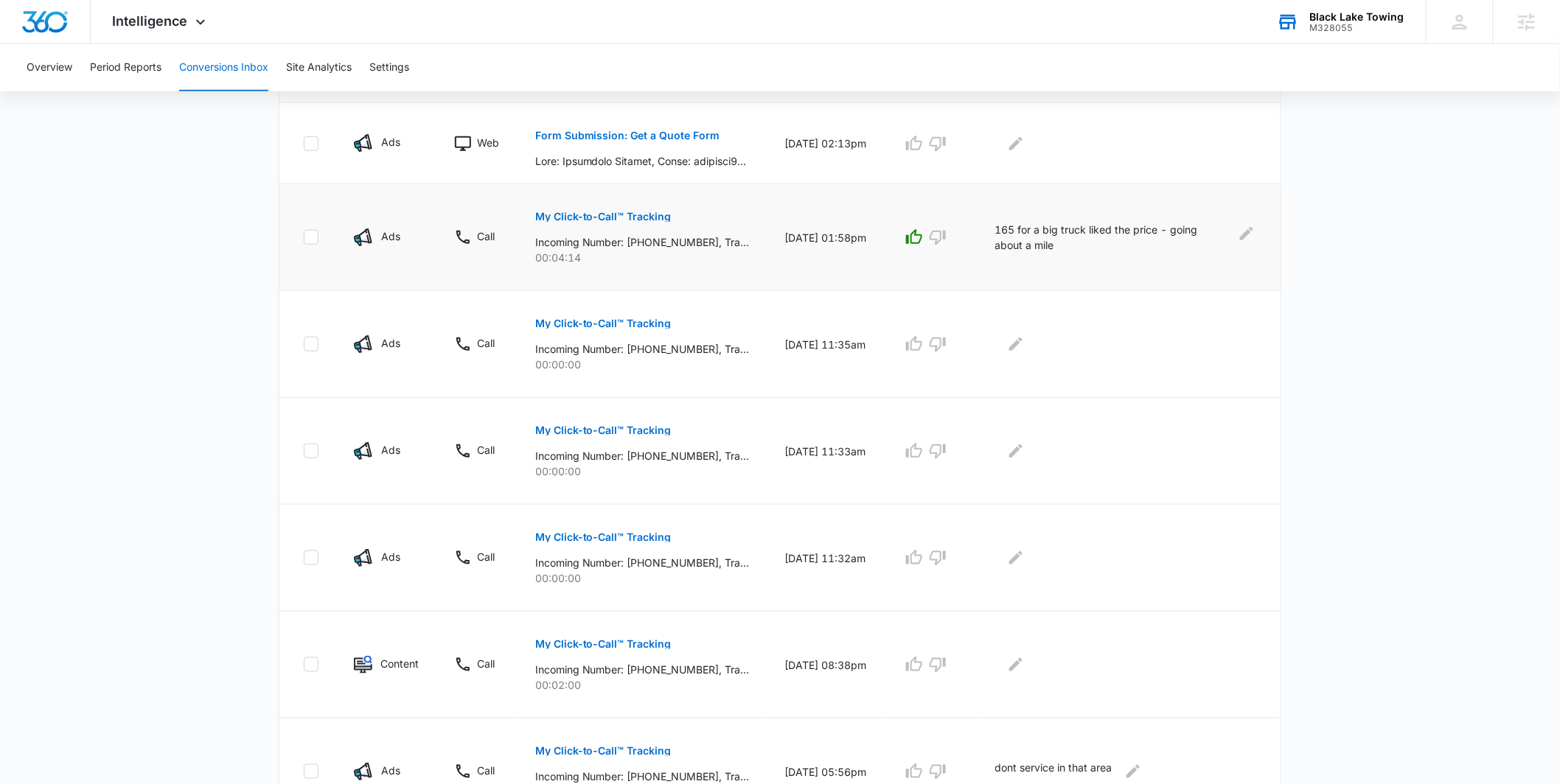
scroll to position [768, 0]
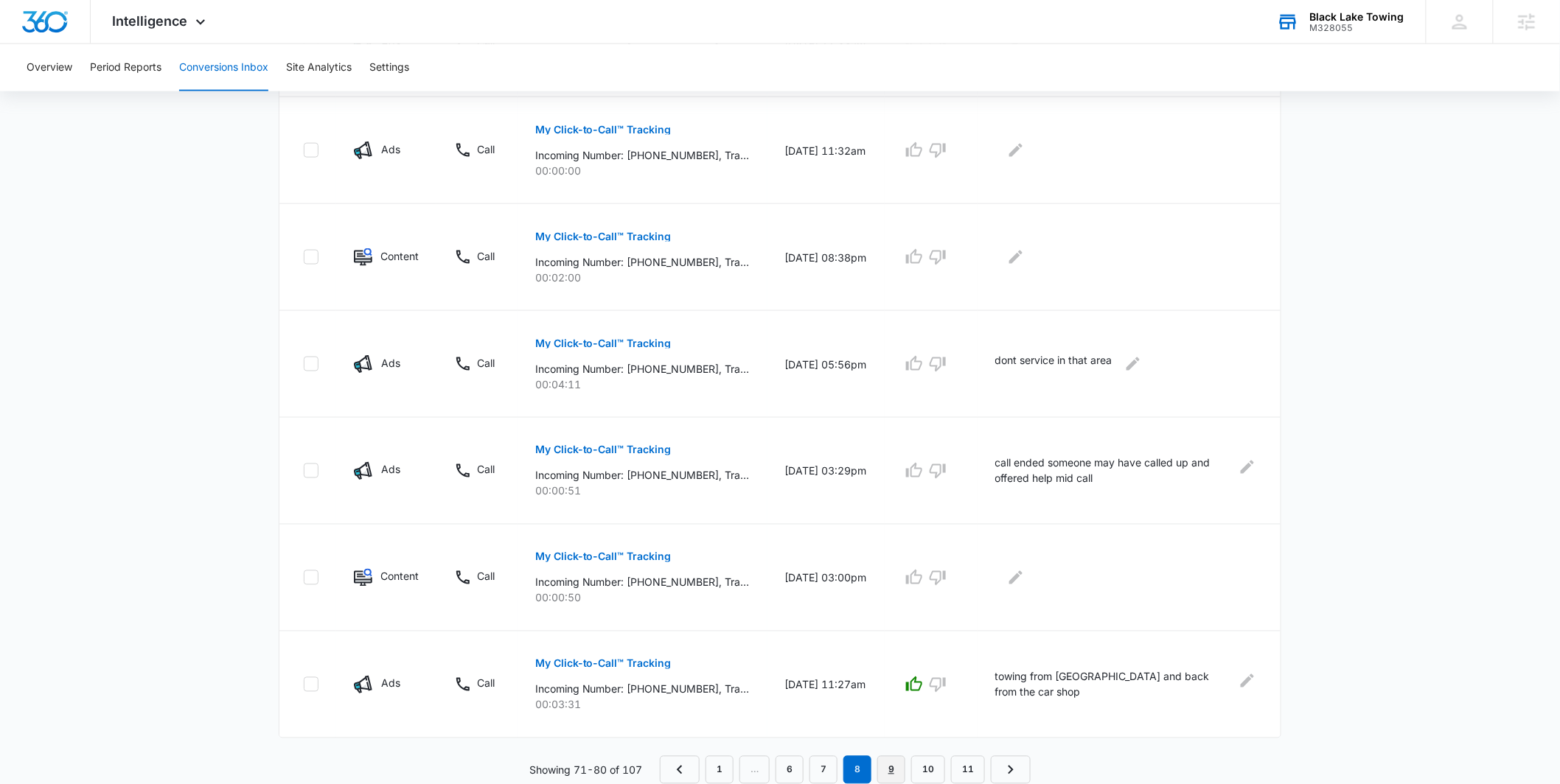
click at [902, 772] on link "9" at bounding box center [891, 769] width 28 height 28
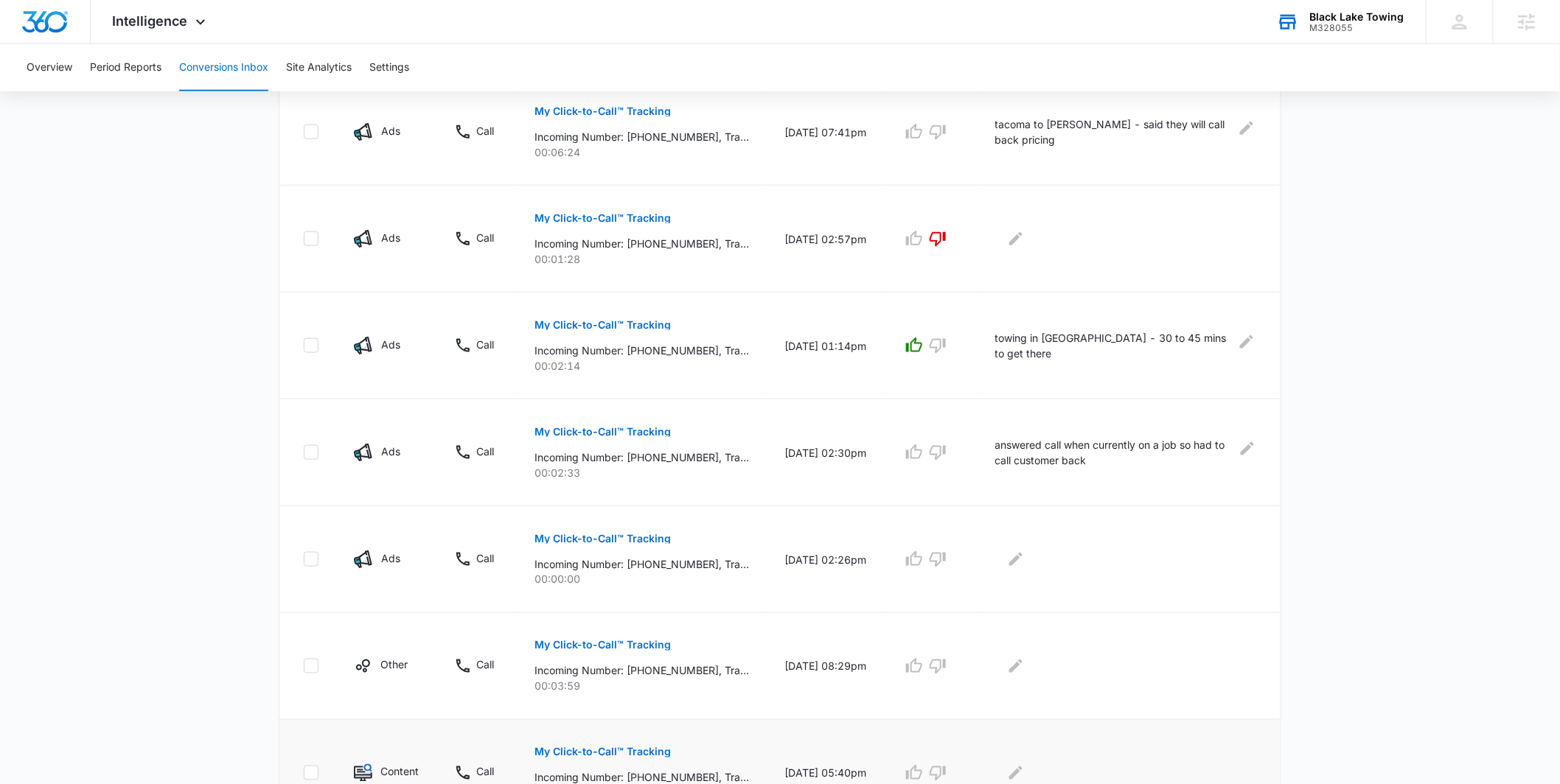
scroll to position [794, 0]
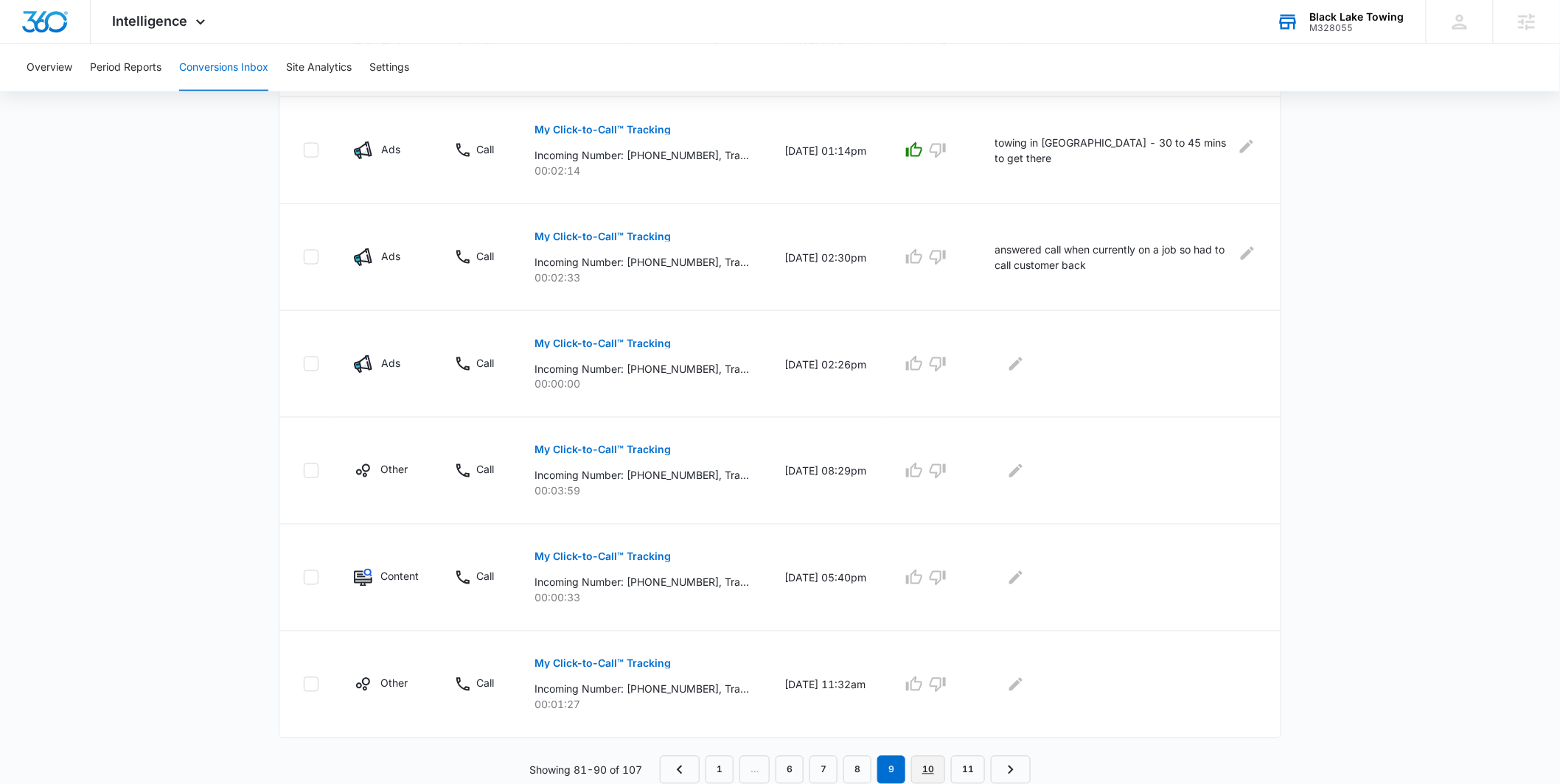
click at [928, 775] on link "10" at bounding box center [927, 769] width 34 height 28
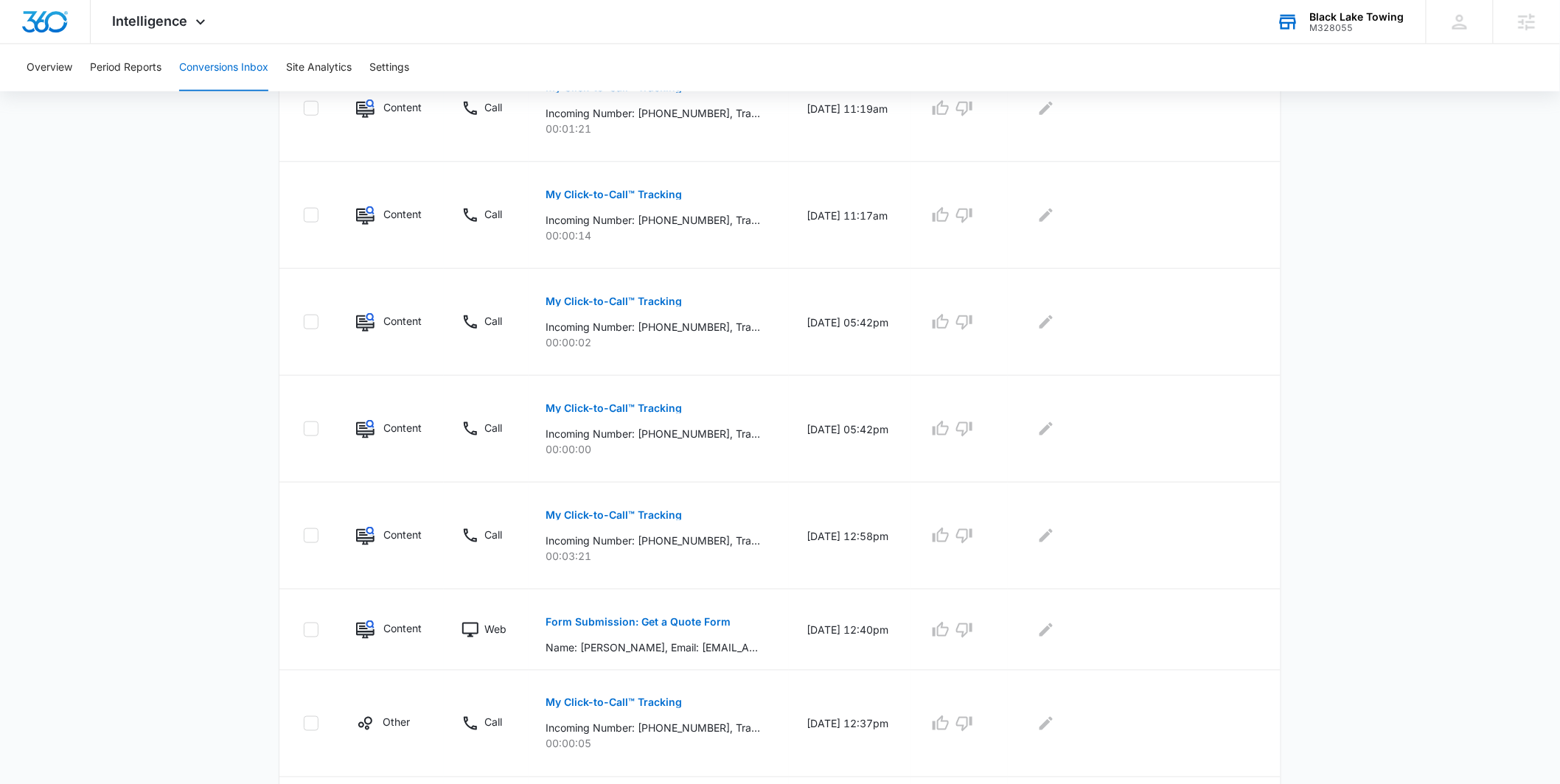
scroll to position [768, 0]
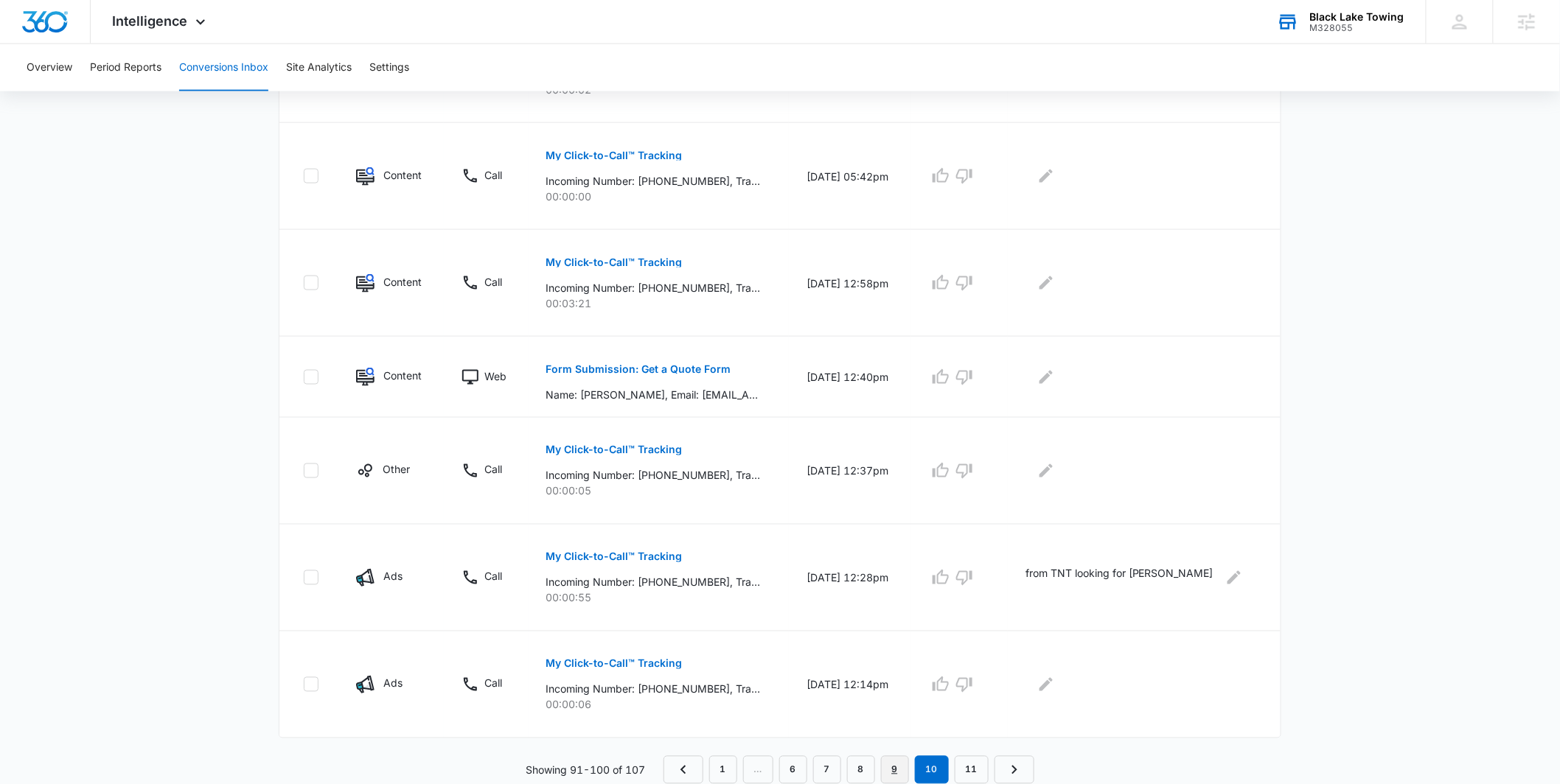
click at [891, 760] on link "9" at bounding box center [894, 769] width 28 height 28
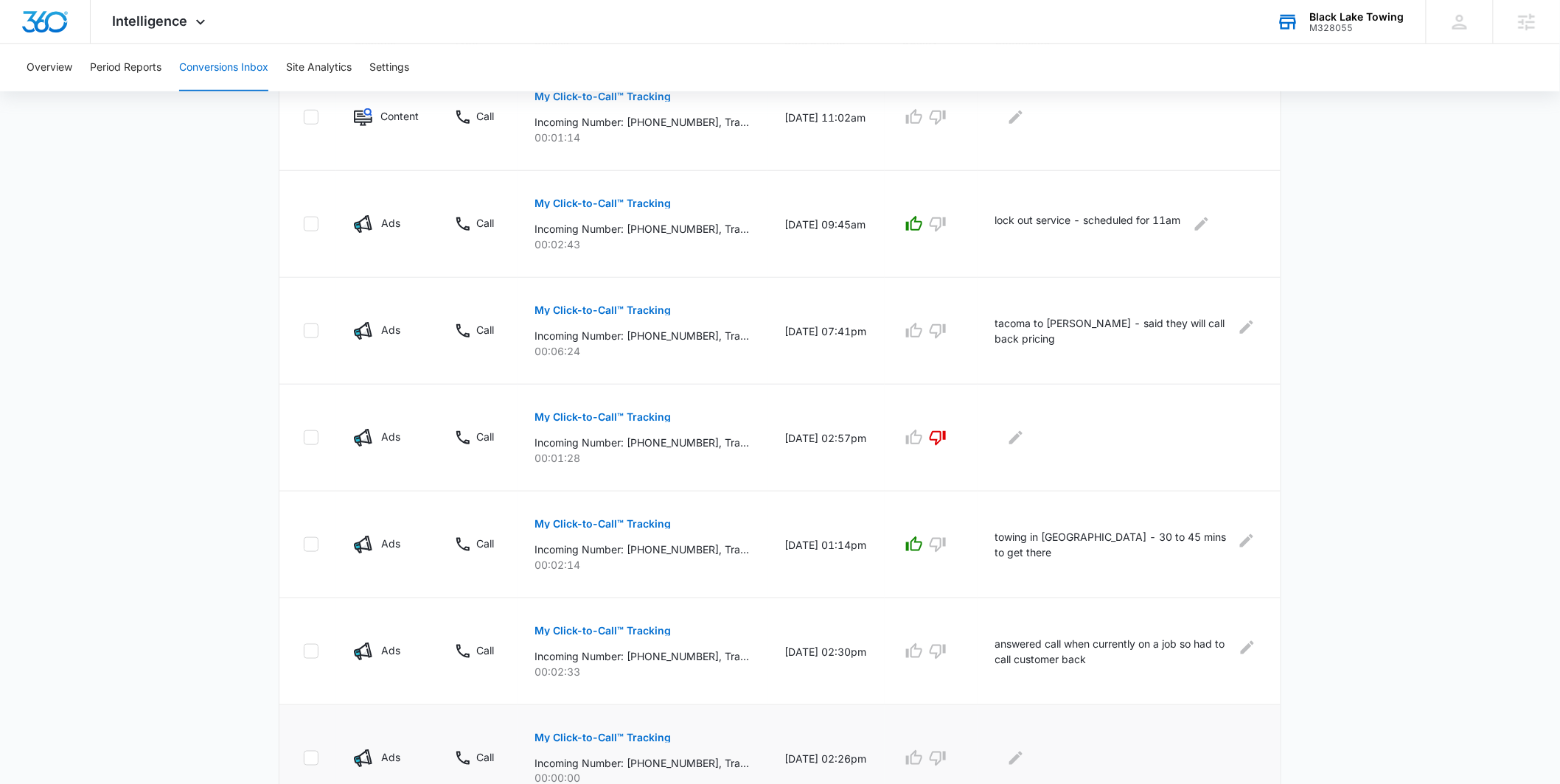
scroll to position [570, 0]
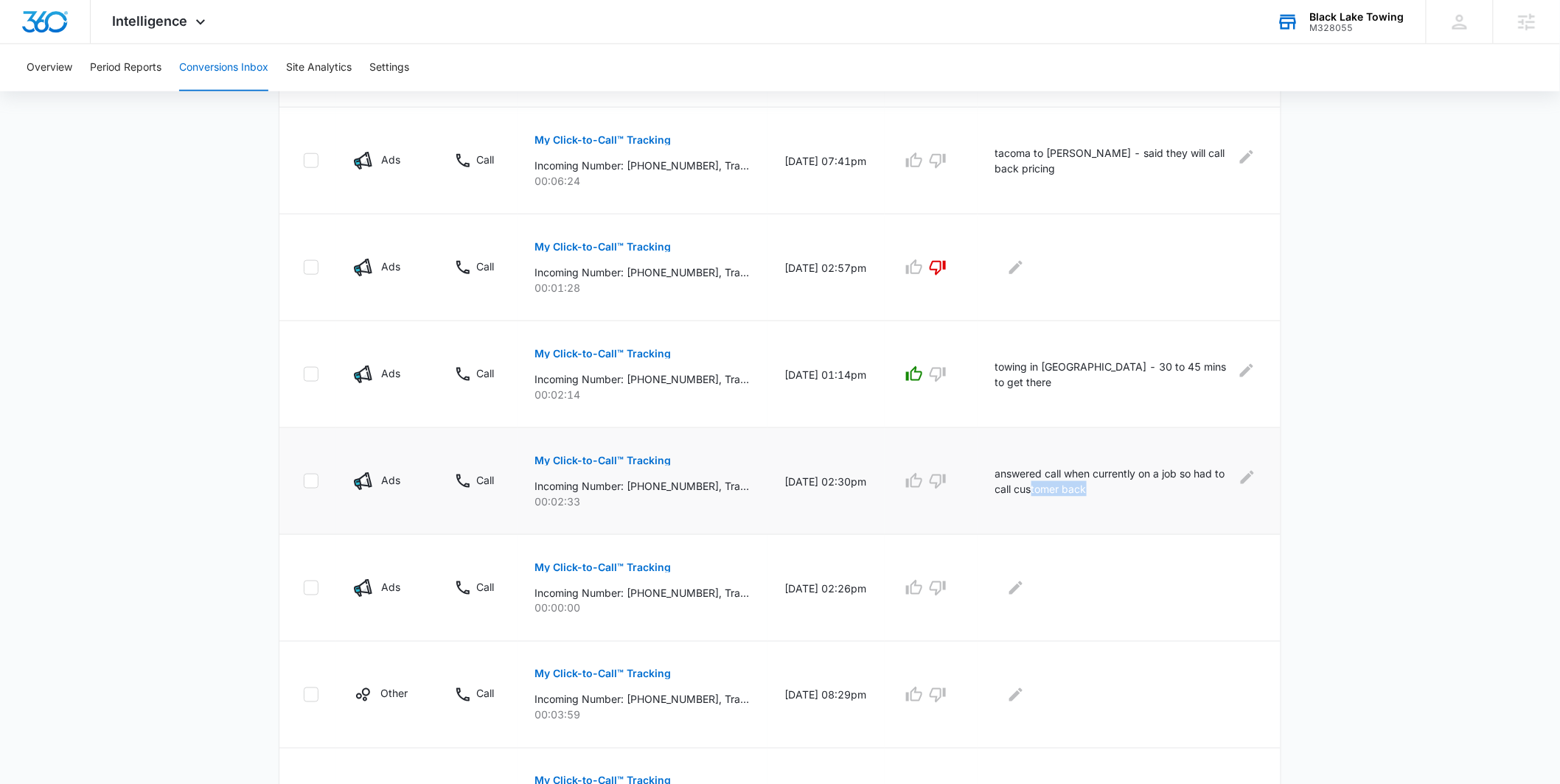
drag, startPoint x: 1126, startPoint y: 482, endPoint x: 1057, endPoint y: 482, distance: 69.0
click at [1057, 482] on p "answered call when currently on a job so had to call customer back" at bounding box center [1112, 481] width 235 height 31
click at [1058, 480] on p "answered call when currently on a job so had to call customer back" at bounding box center [1112, 481] width 235 height 31
drag, startPoint x: 1072, startPoint y: 475, endPoint x: 954, endPoint y: 475, distance: 118.0
click at [954, 475] on tr "Ads Call My Click-to-Call™ Tracking Incoming Number: +15034378043, Tracking Num…" at bounding box center [780, 481] width 1001 height 107
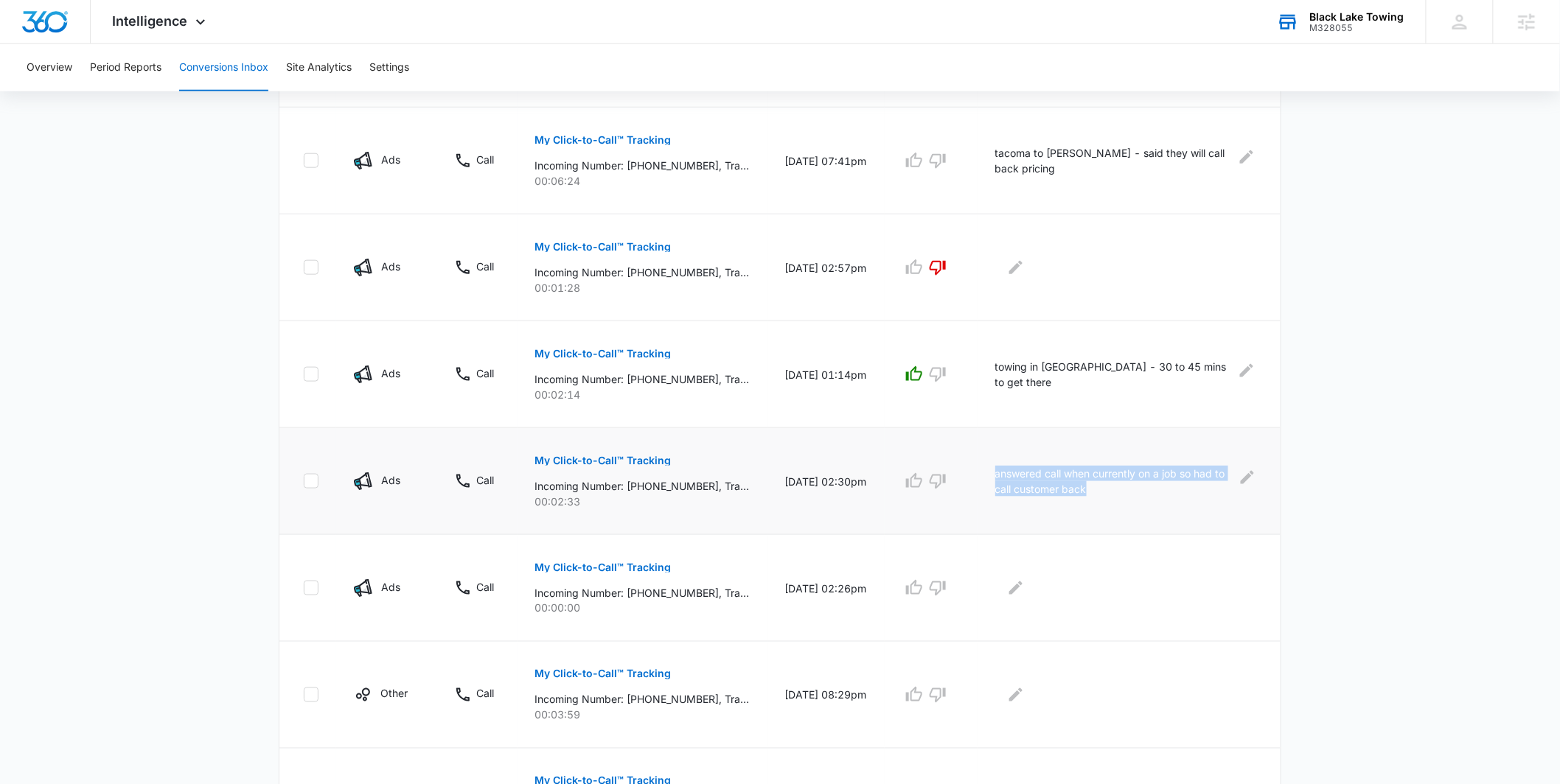
copy p "answered call when currently on a job so had to call customer back"
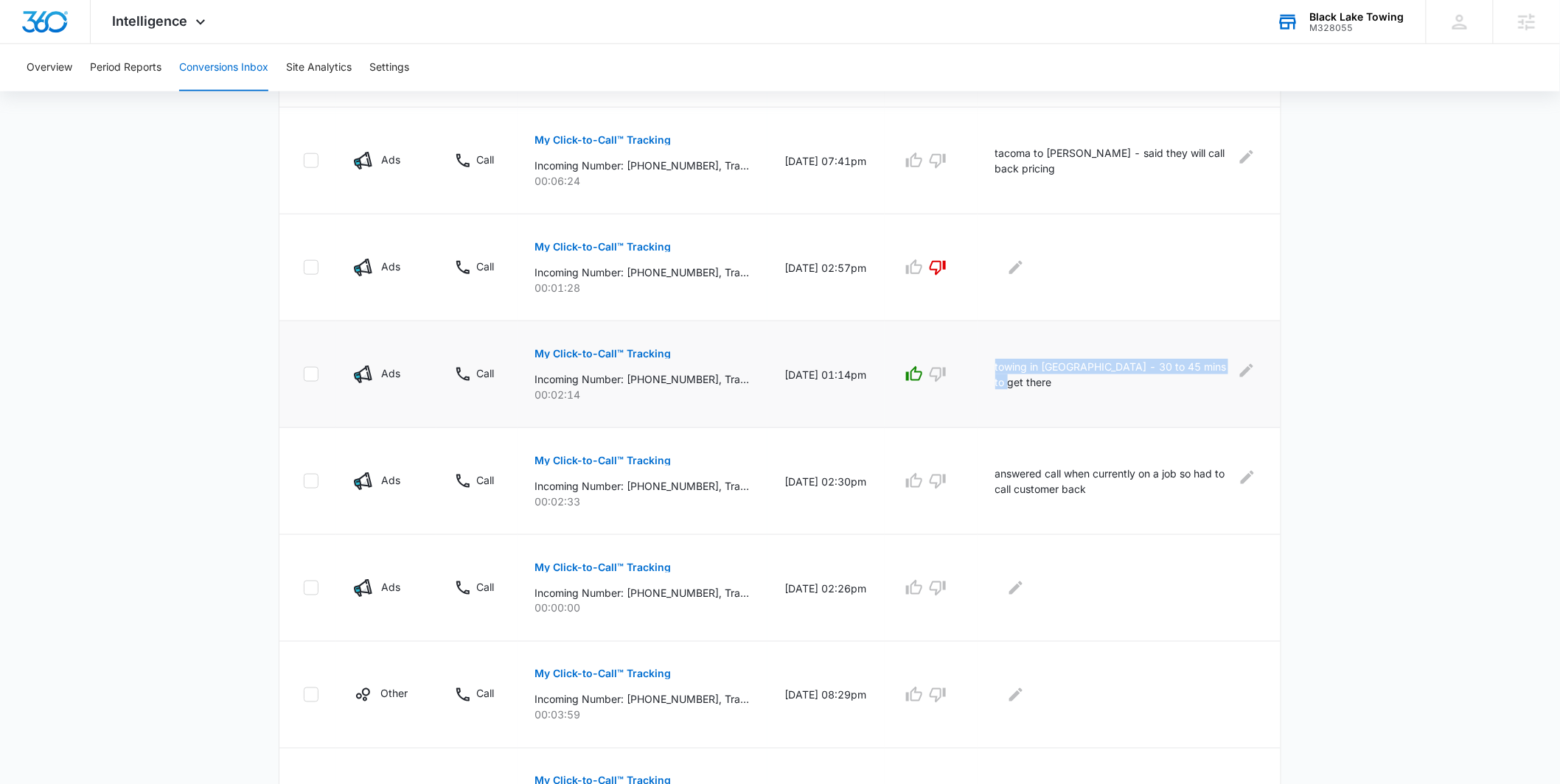
drag, startPoint x: 1057, startPoint y: 381, endPoint x: 998, endPoint y: 372, distance: 59.7
click at [998, 372] on td "towing in tumwater - 30 to 45 mins to get there" at bounding box center [1129, 374] width 303 height 107
copy p "towing in tumwater - 30 to 45 mins to get there"
click at [196, 350] on main "Filters 09/09/2025 10/09/2025 New Conversion Total Conversions: 107 Ads Content…" at bounding box center [780, 272] width 1560 height 1472
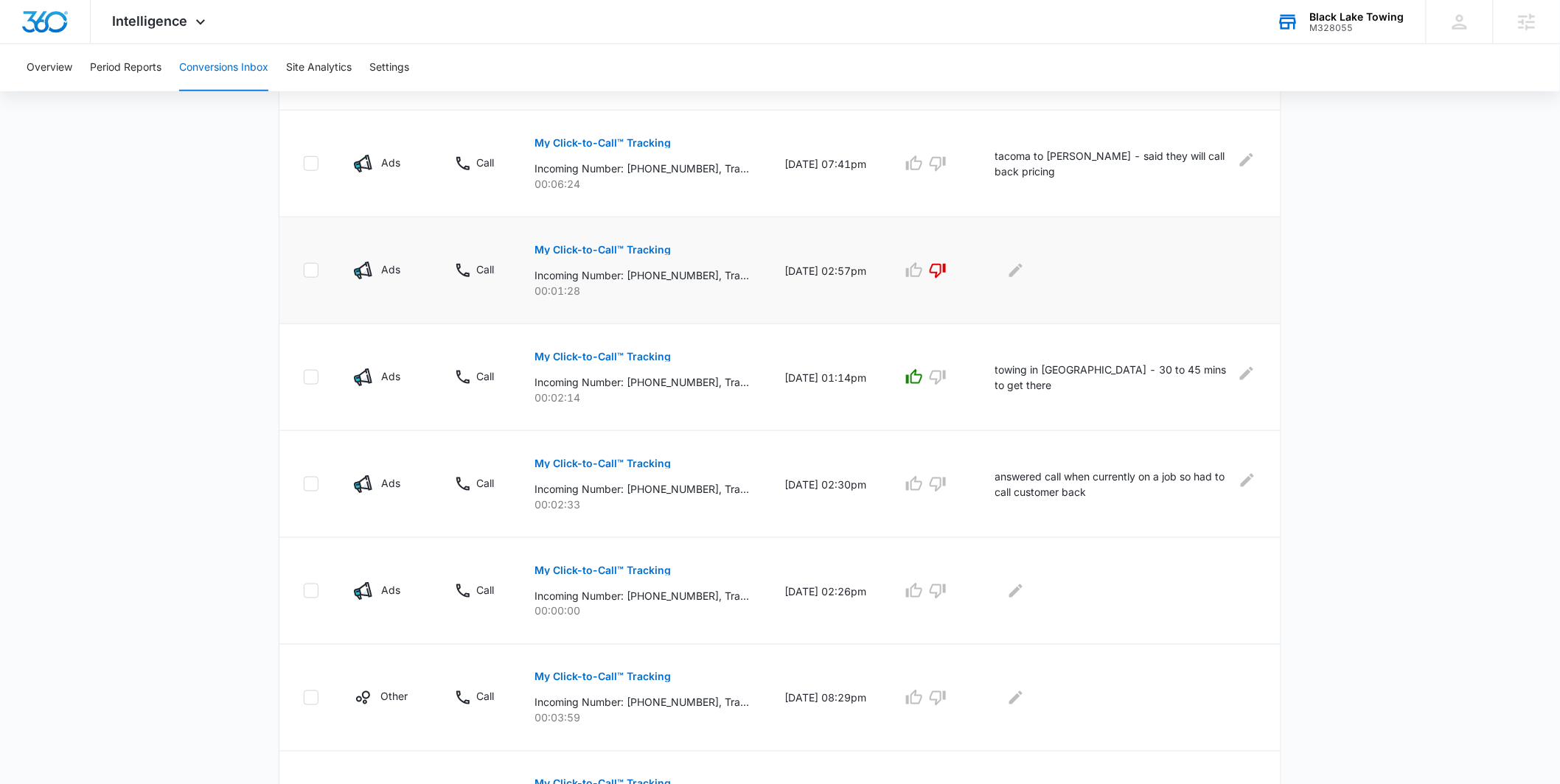
click at [626, 248] on p "My Click-to-Call™ Tracking" at bounding box center [603, 249] width 137 height 10
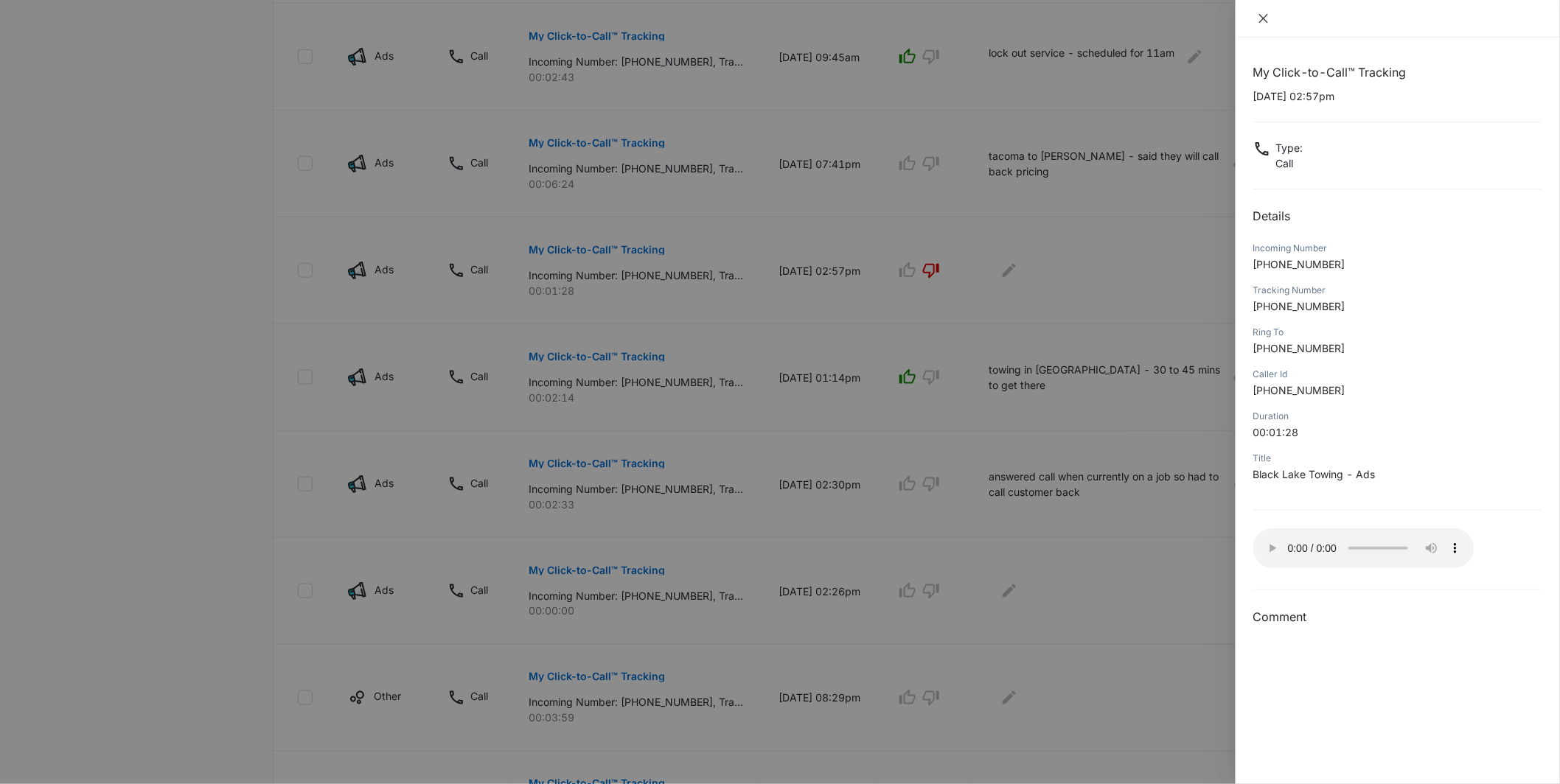
click at [1263, 19] on icon "close" at bounding box center [1263, 18] width 9 height 9
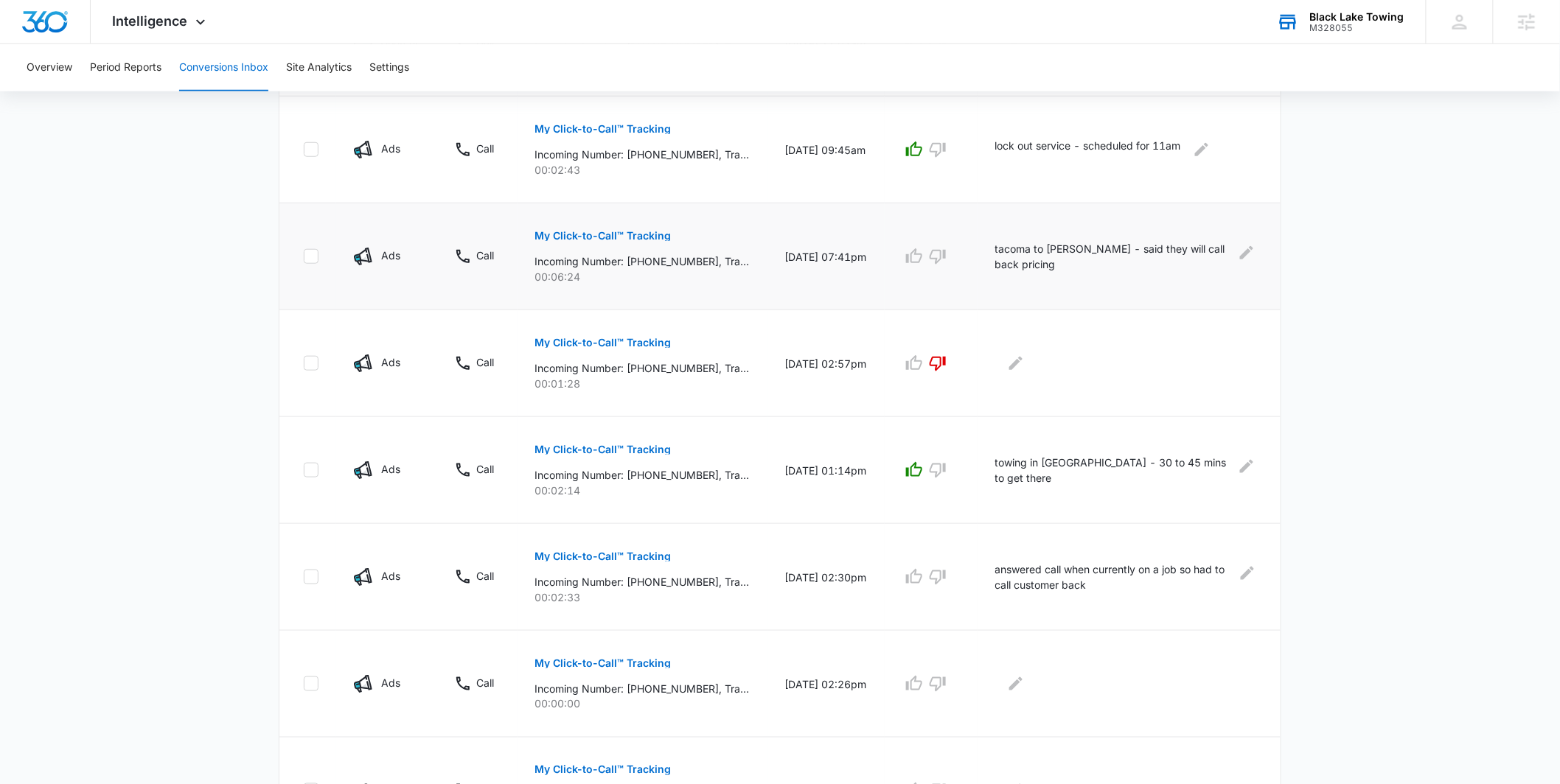
scroll to position [426, 0]
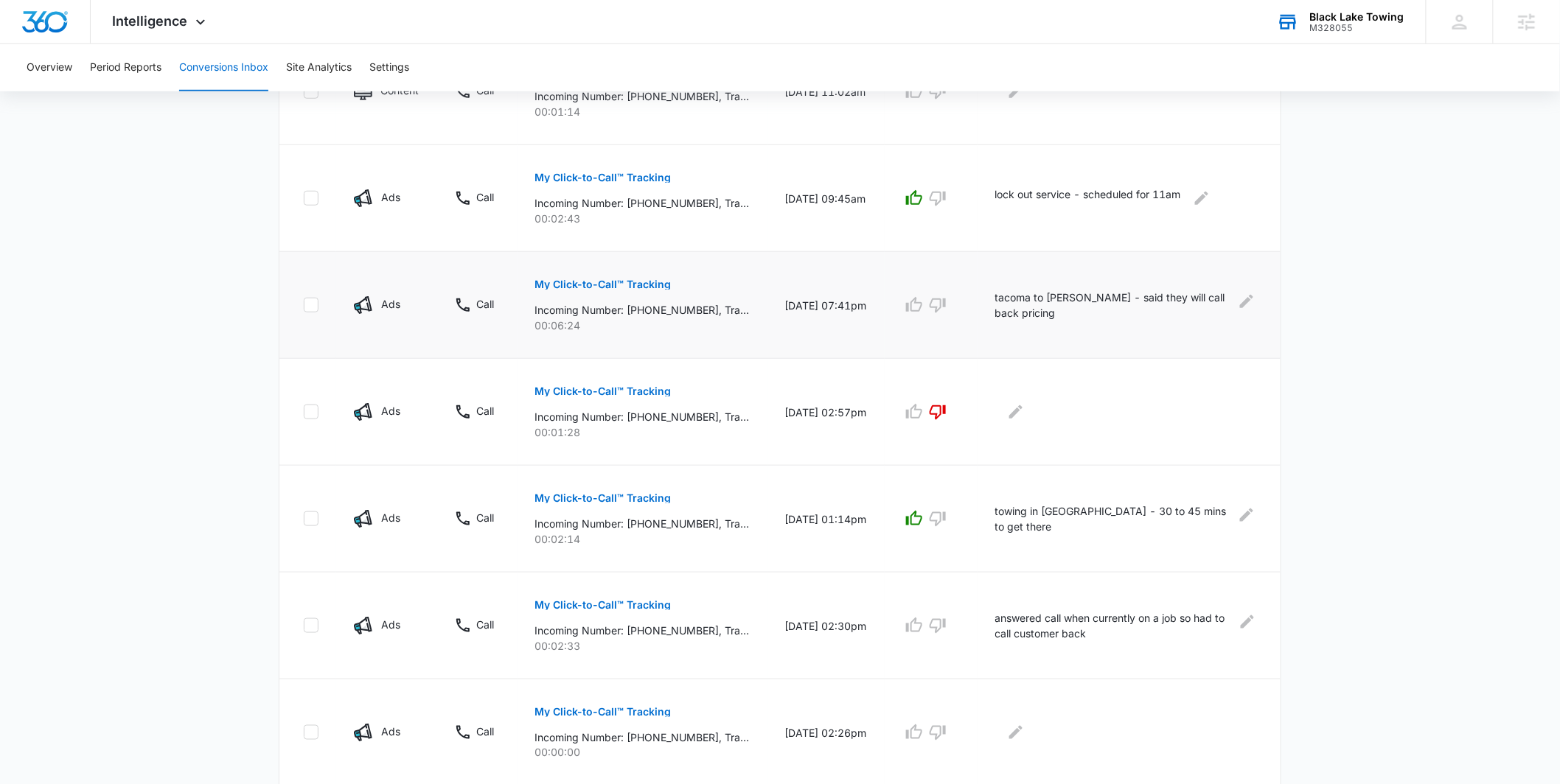
click at [1049, 313] on p "tacoma to lacey - said they will call back pricing" at bounding box center [1111, 305] width 233 height 31
drag, startPoint x: 1047, startPoint y: 311, endPoint x: 1009, endPoint y: 295, distance: 41.2
click at [1009, 295] on p "tacoma to lacey - said they will call back pricing" at bounding box center [1111, 305] width 233 height 31
copy p "tacoma to lacey - said they will call back pricing"
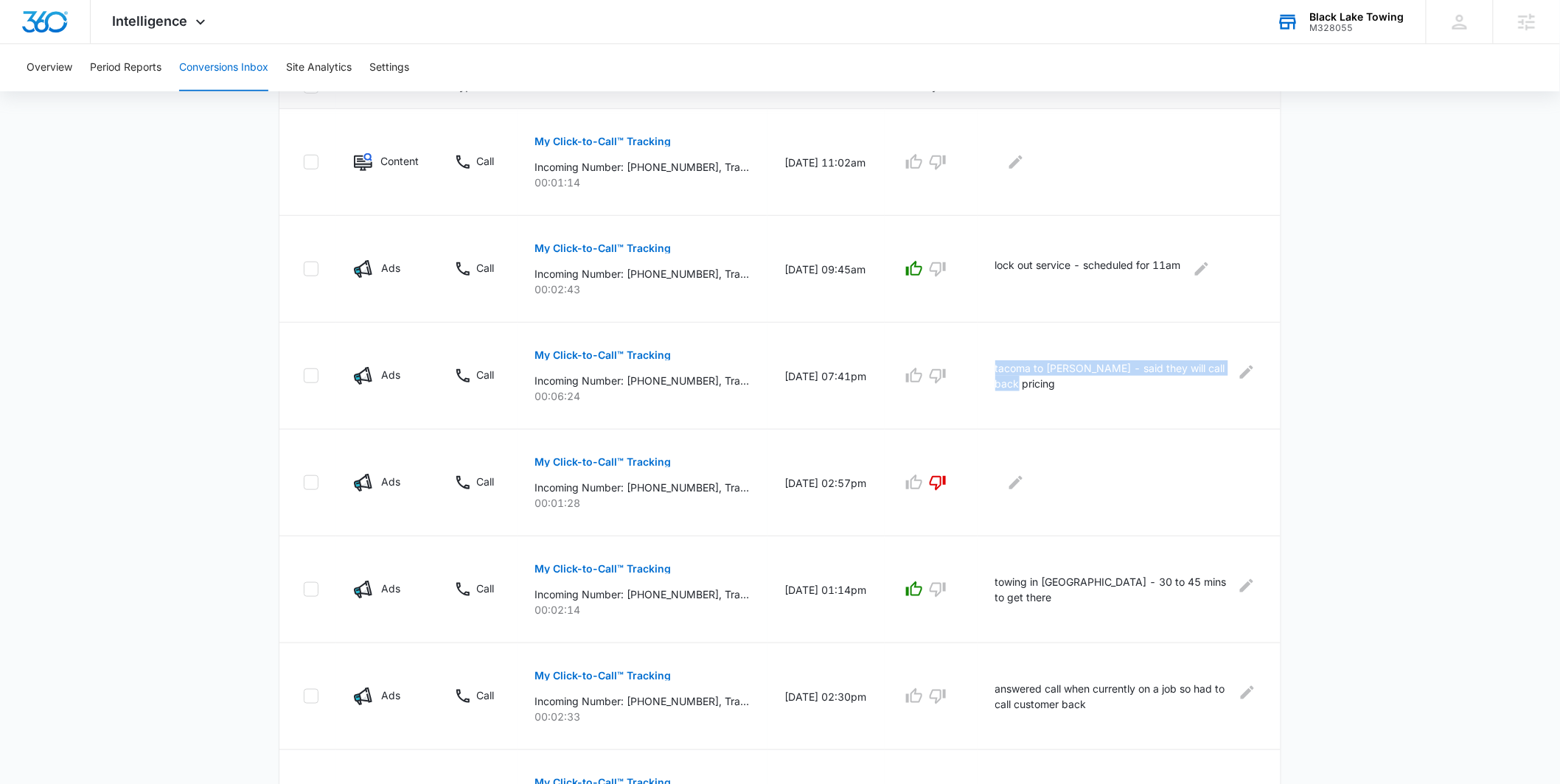
scroll to position [341, 0]
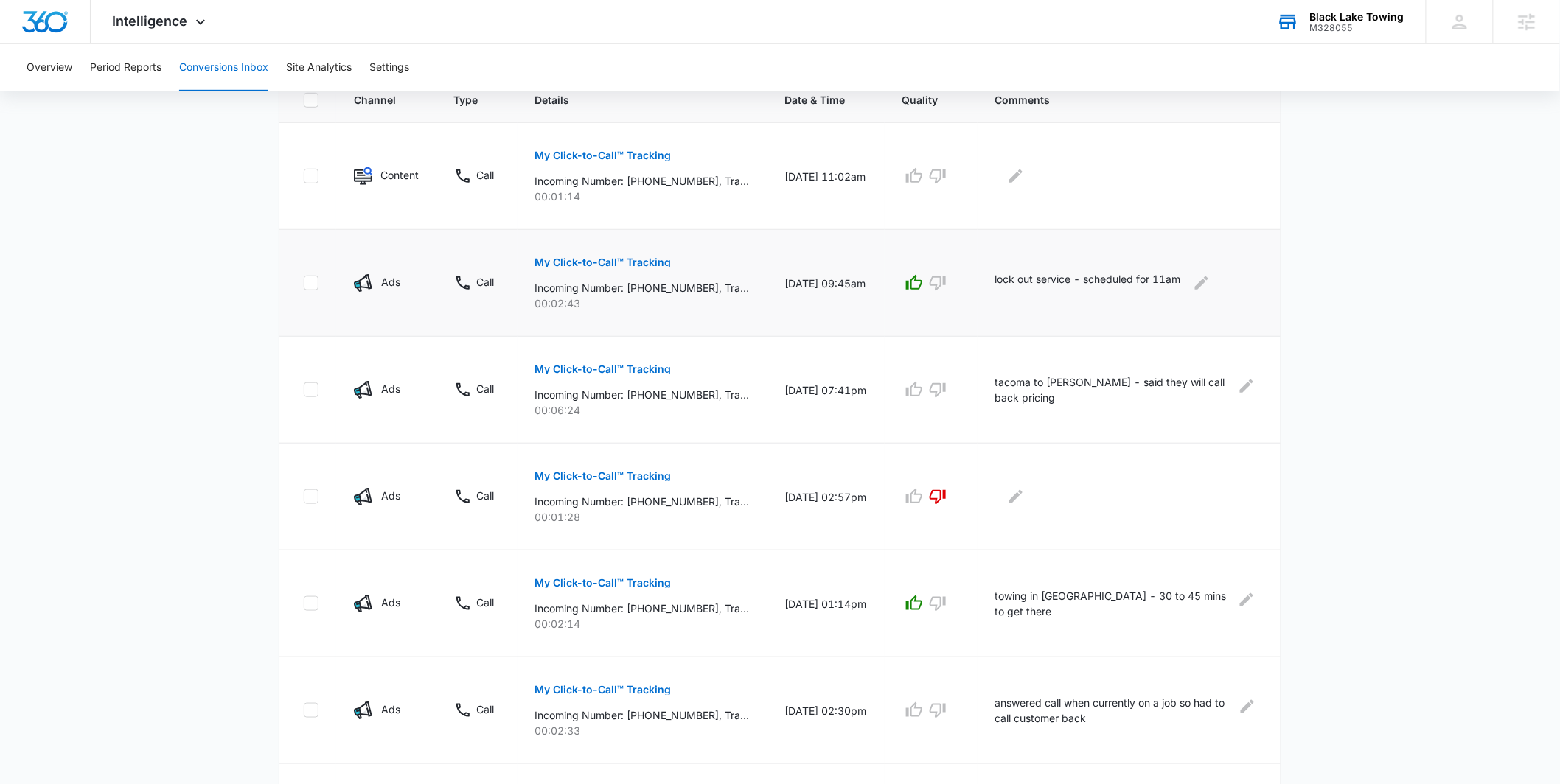
click at [1092, 271] on p "lock out service - scheduled for 11am" at bounding box center [1088, 283] width 186 height 24
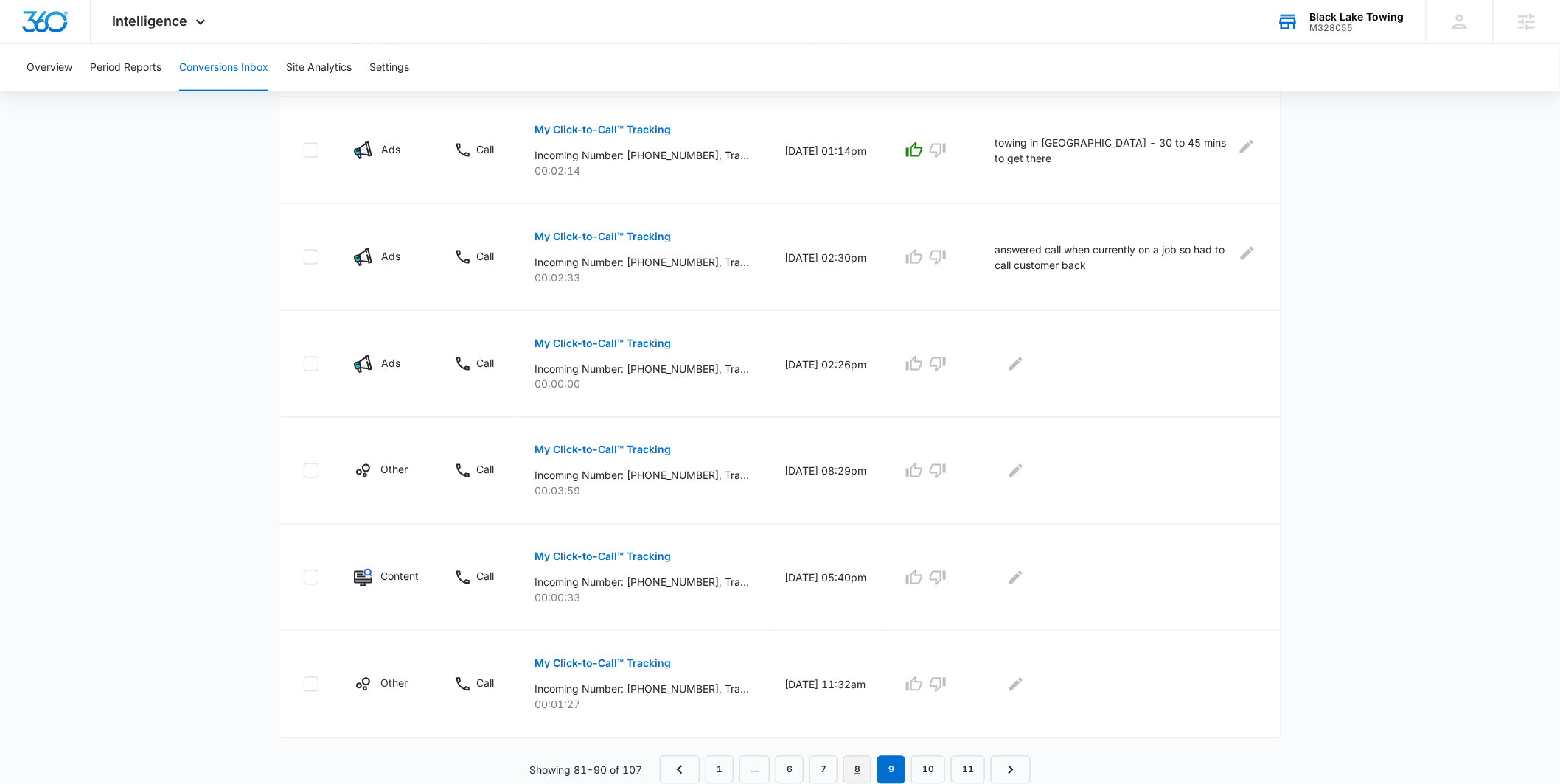
click at [856, 772] on link "8" at bounding box center [857, 769] width 28 height 28
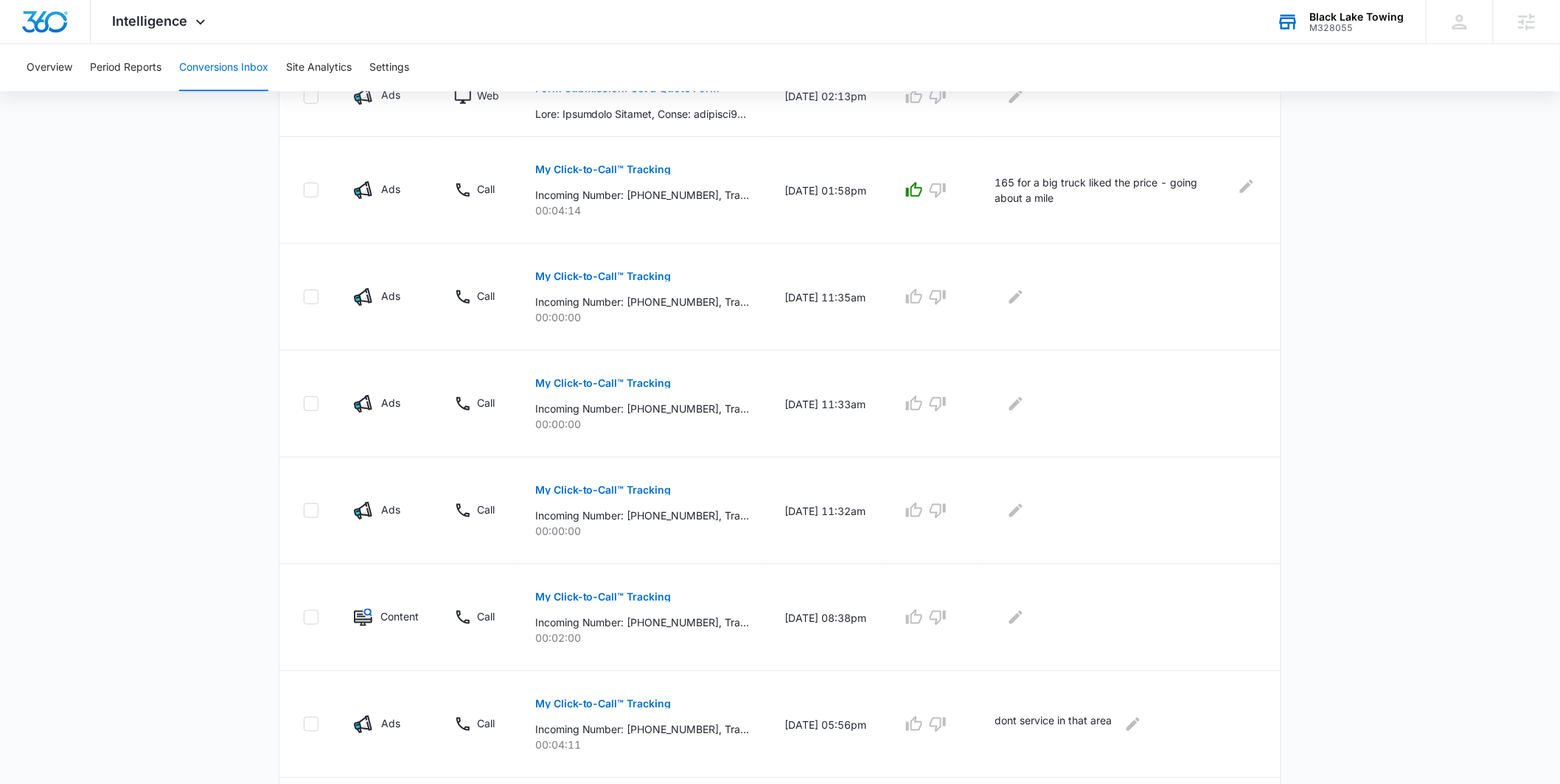
scroll to position [403, 0]
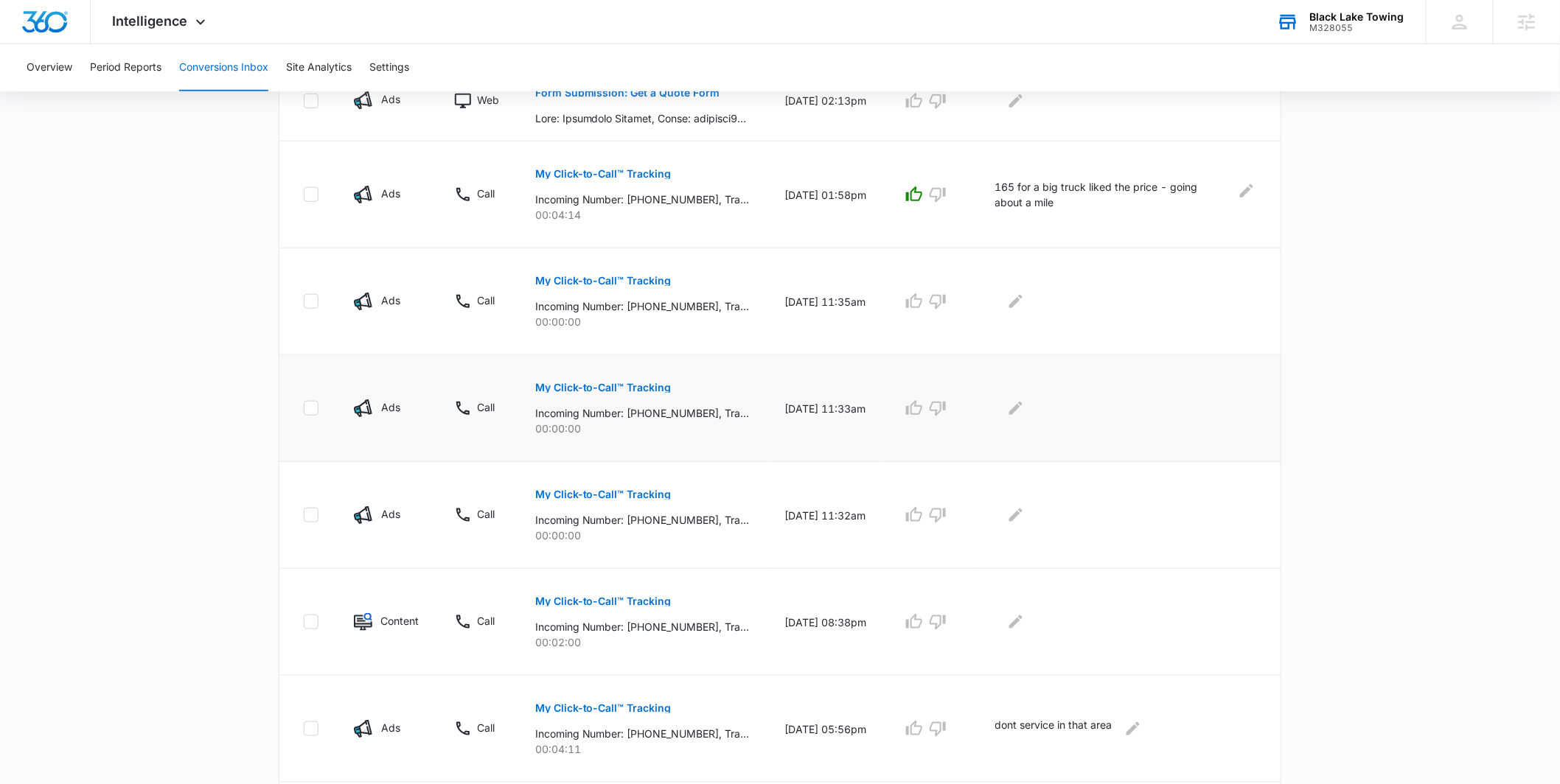
click at [570, 387] on p "My Click-to-Call™ Tracking" at bounding box center [603, 387] width 137 height 10
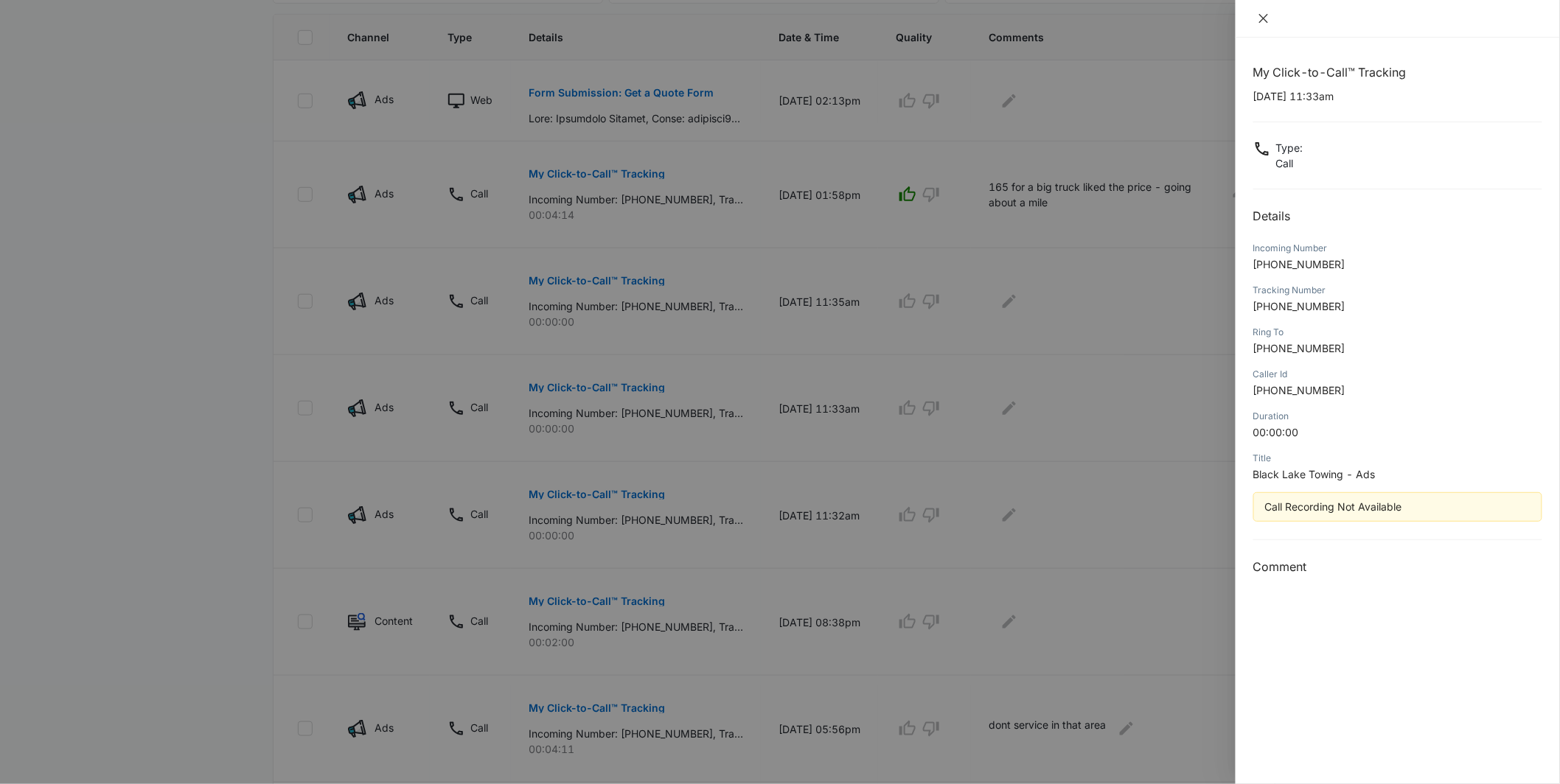
click at [1261, 17] on icon "close" at bounding box center [1263, 18] width 12 height 12
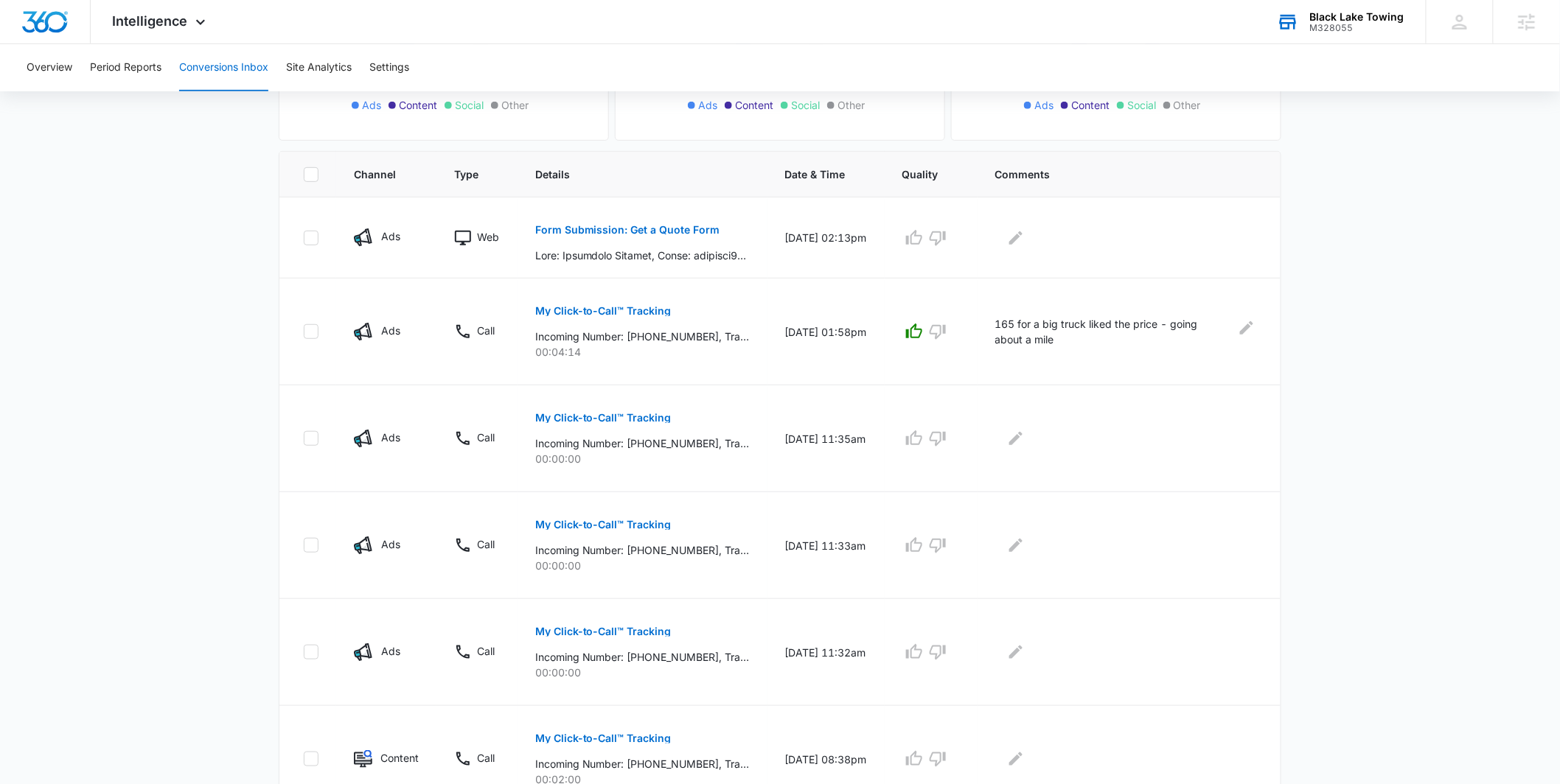
scroll to position [768, 0]
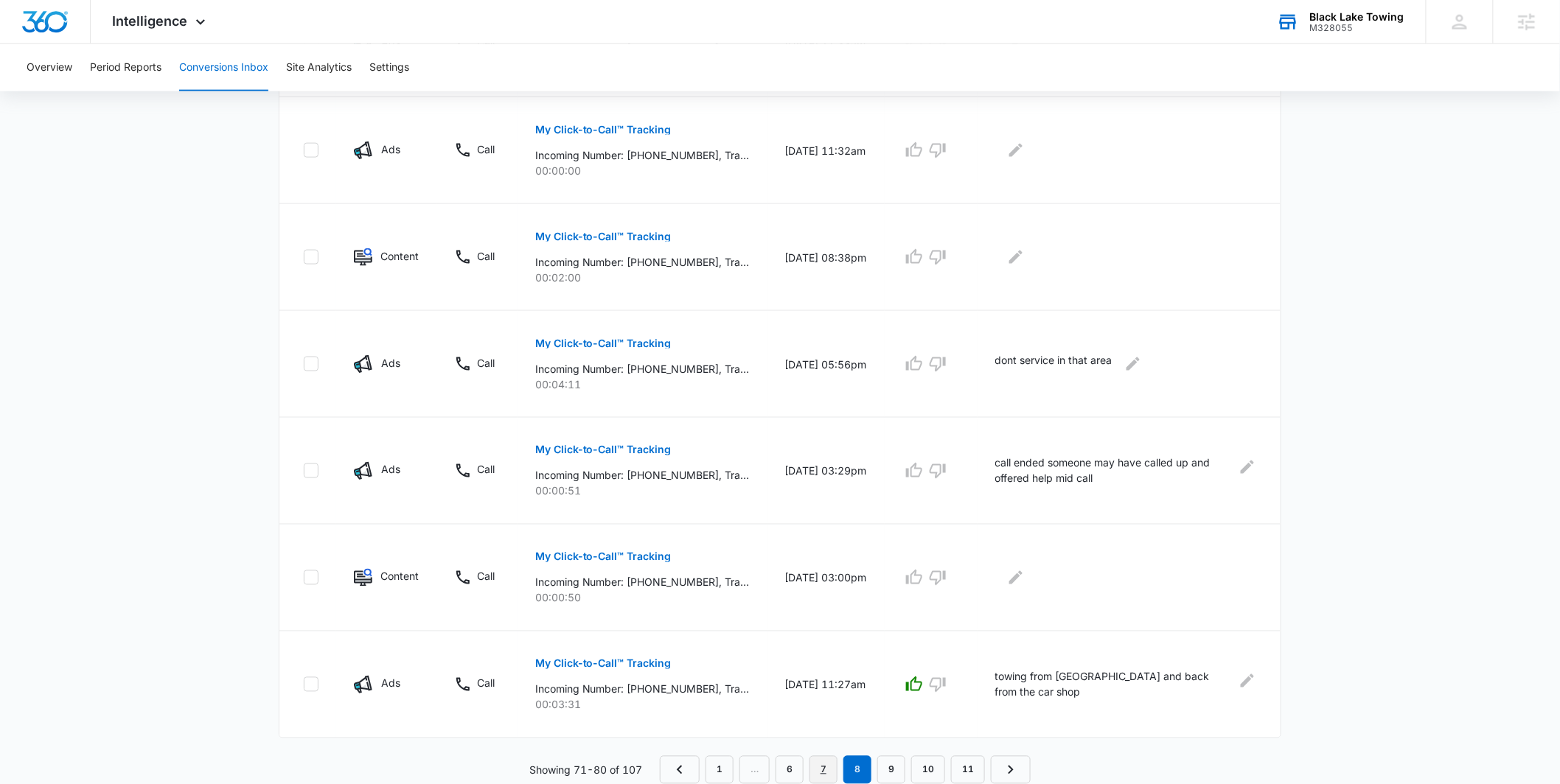
click at [822, 775] on link "7" at bounding box center [823, 769] width 28 height 28
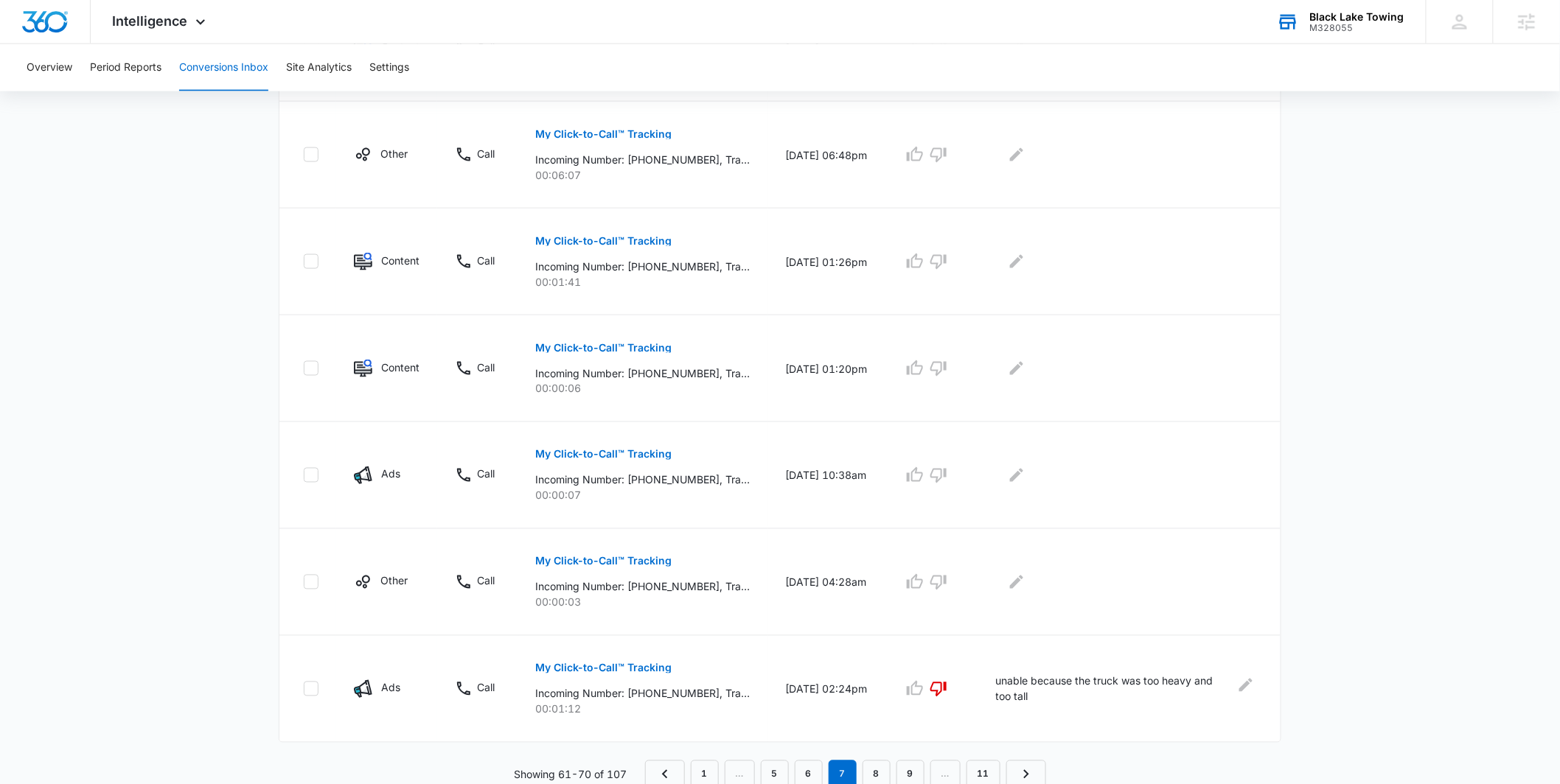
scroll to position [794, 0]
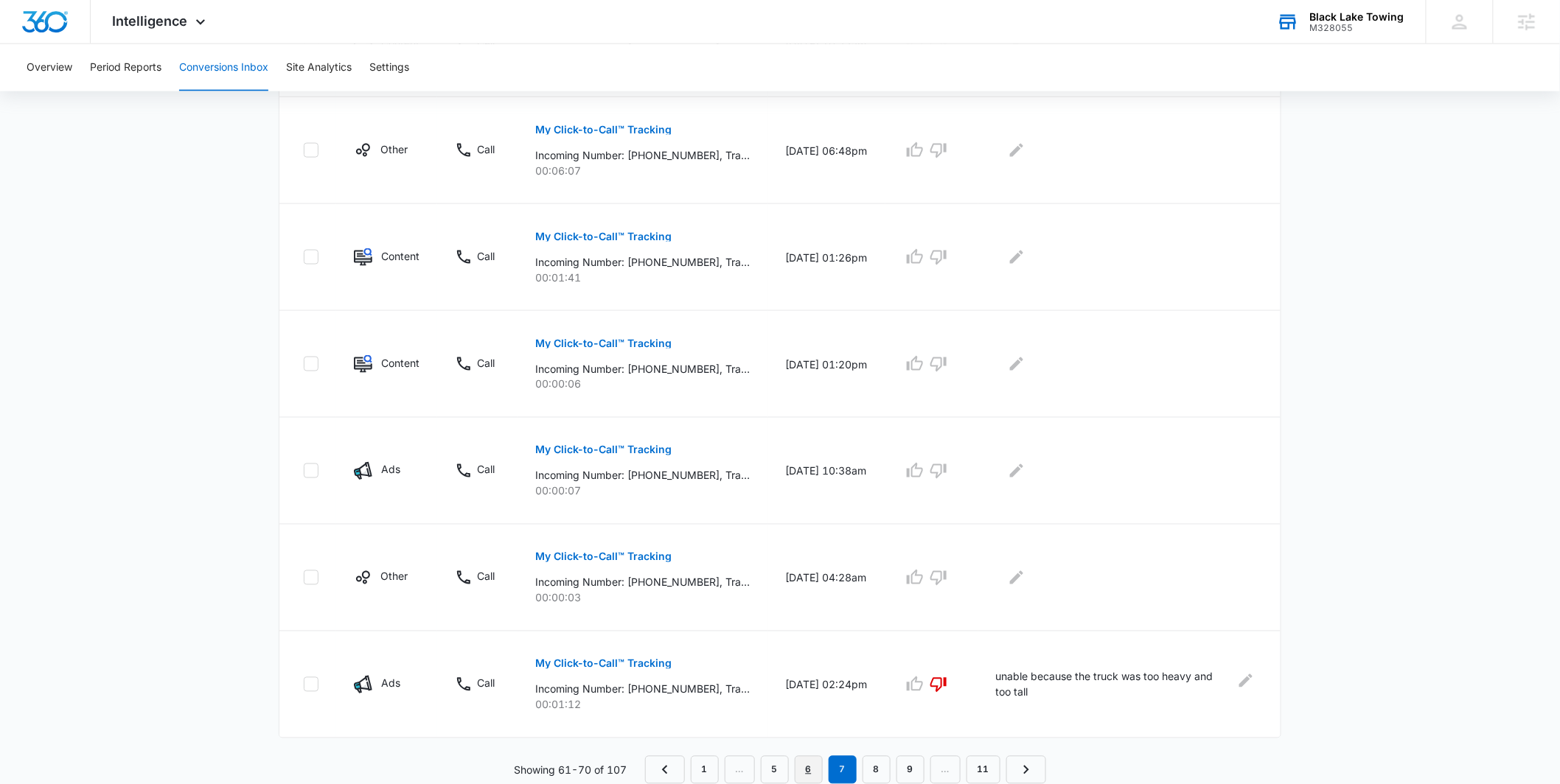
click at [807, 771] on link "6" at bounding box center [808, 769] width 28 height 28
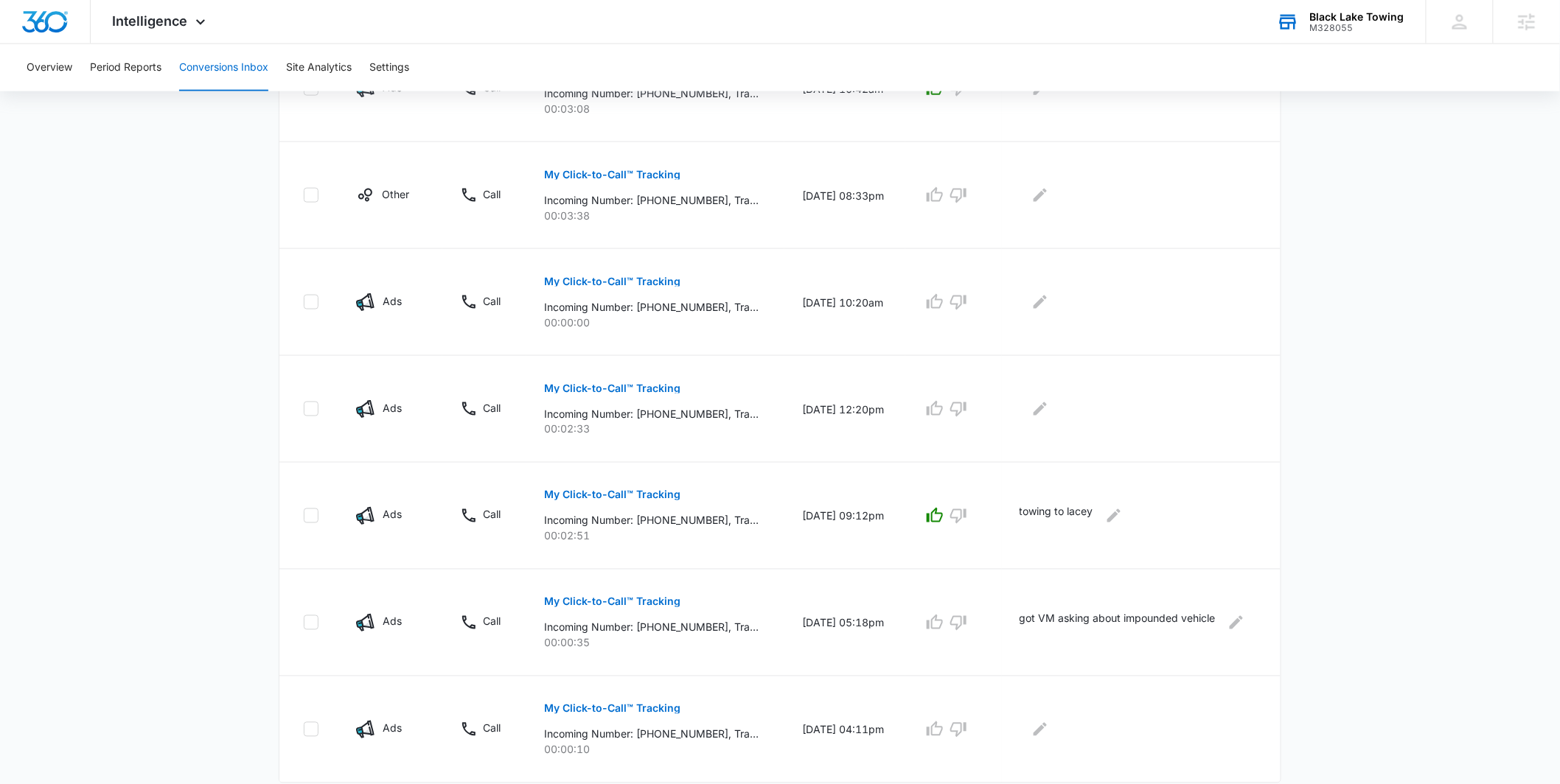
scroll to position [721, 0]
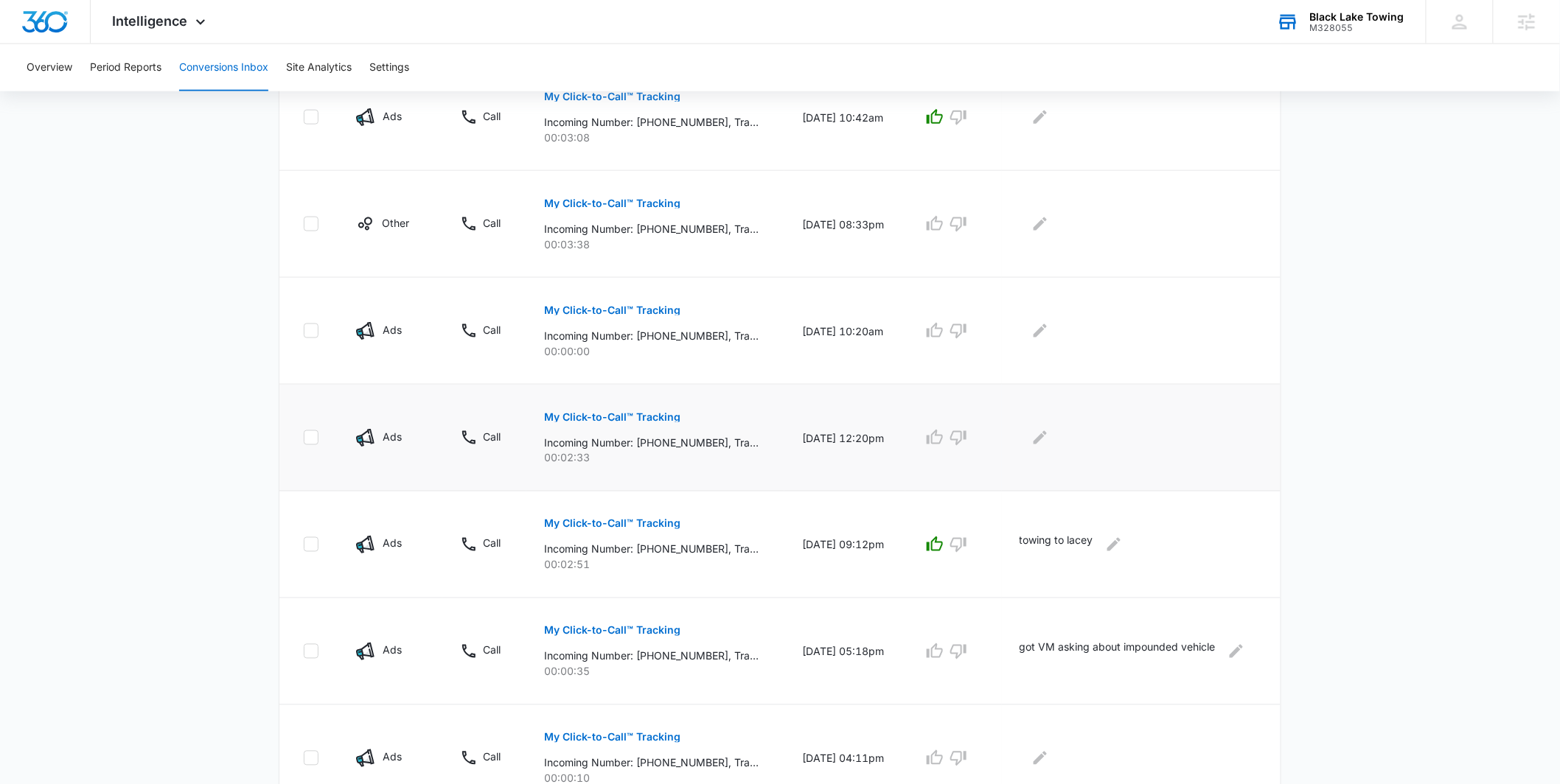
click at [653, 412] on p "My Click-to-Call™ Tracking" at bounding box center [612, 417] width 137 height 10
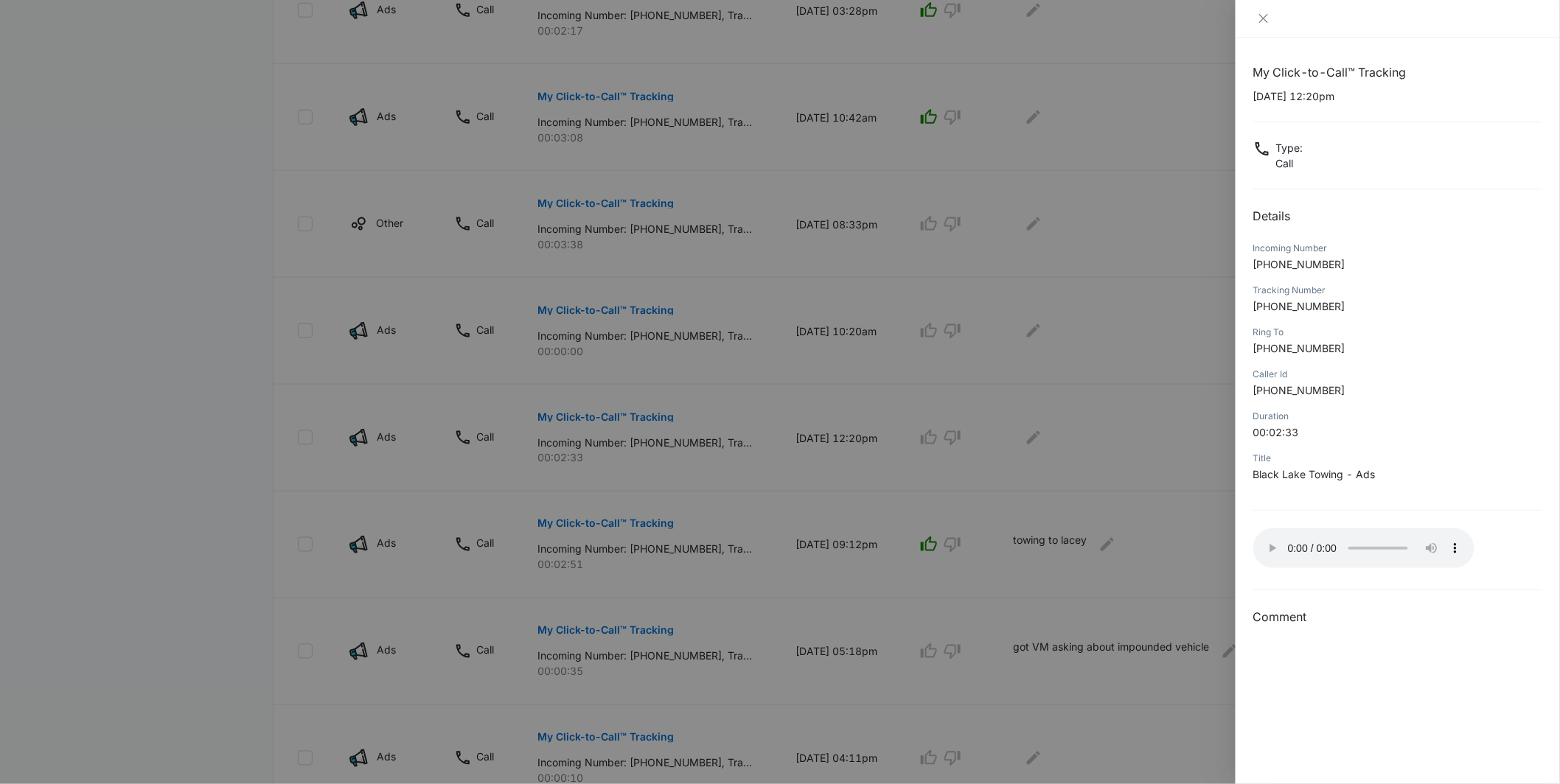
click at [665, 465] on div at bounding box center [780, 392] width 1560 height 784
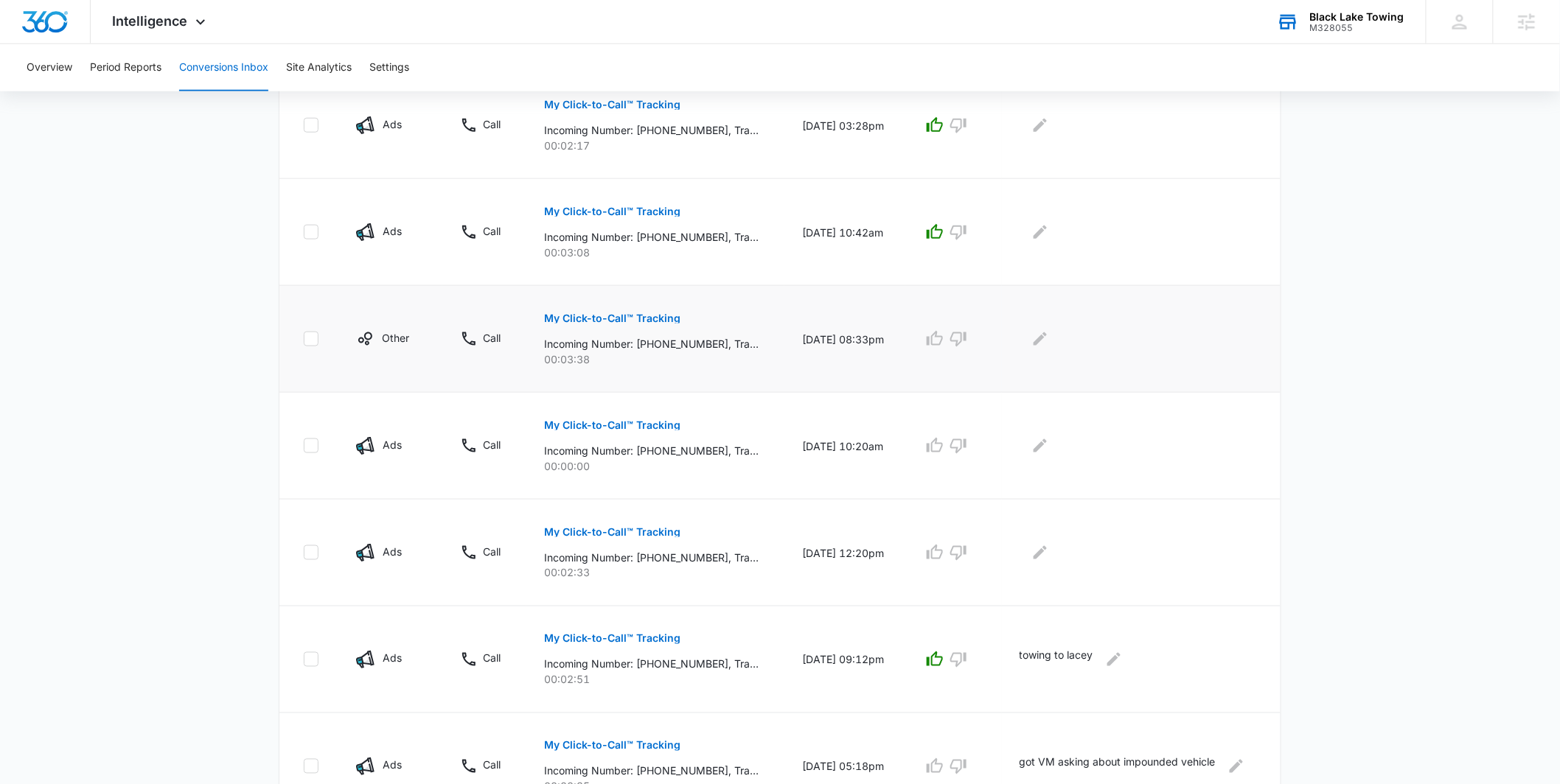
scroll to position [605, 0]
click at [637, 204] on button "My Click-to-Call™ Tracking" at bounding box center [612, 212] width 137 height 36
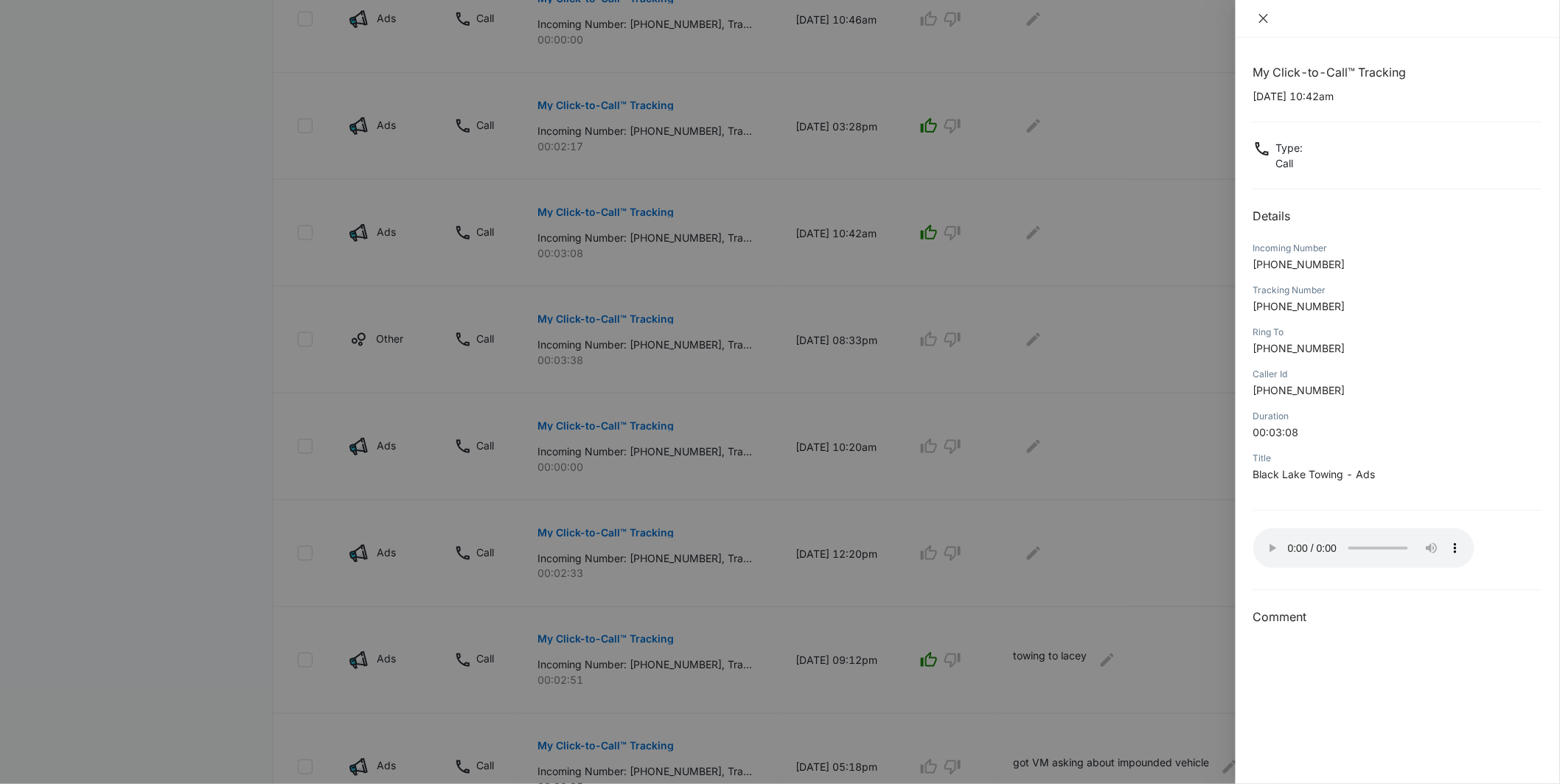
click at [1261, 17] on icon "close" at bounding box center [1263, 18] width 12 height 12
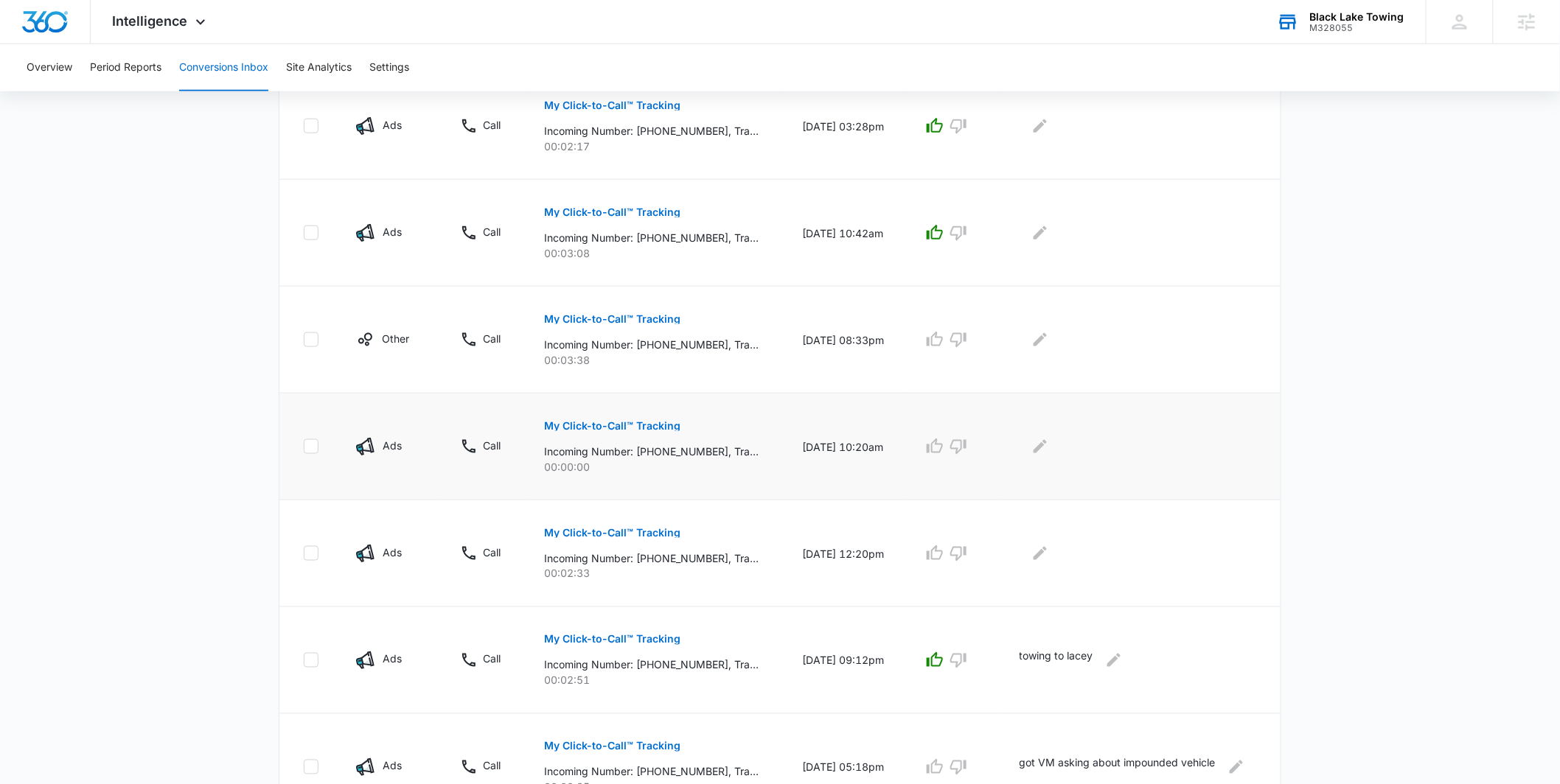
scroll to position [0, 0]
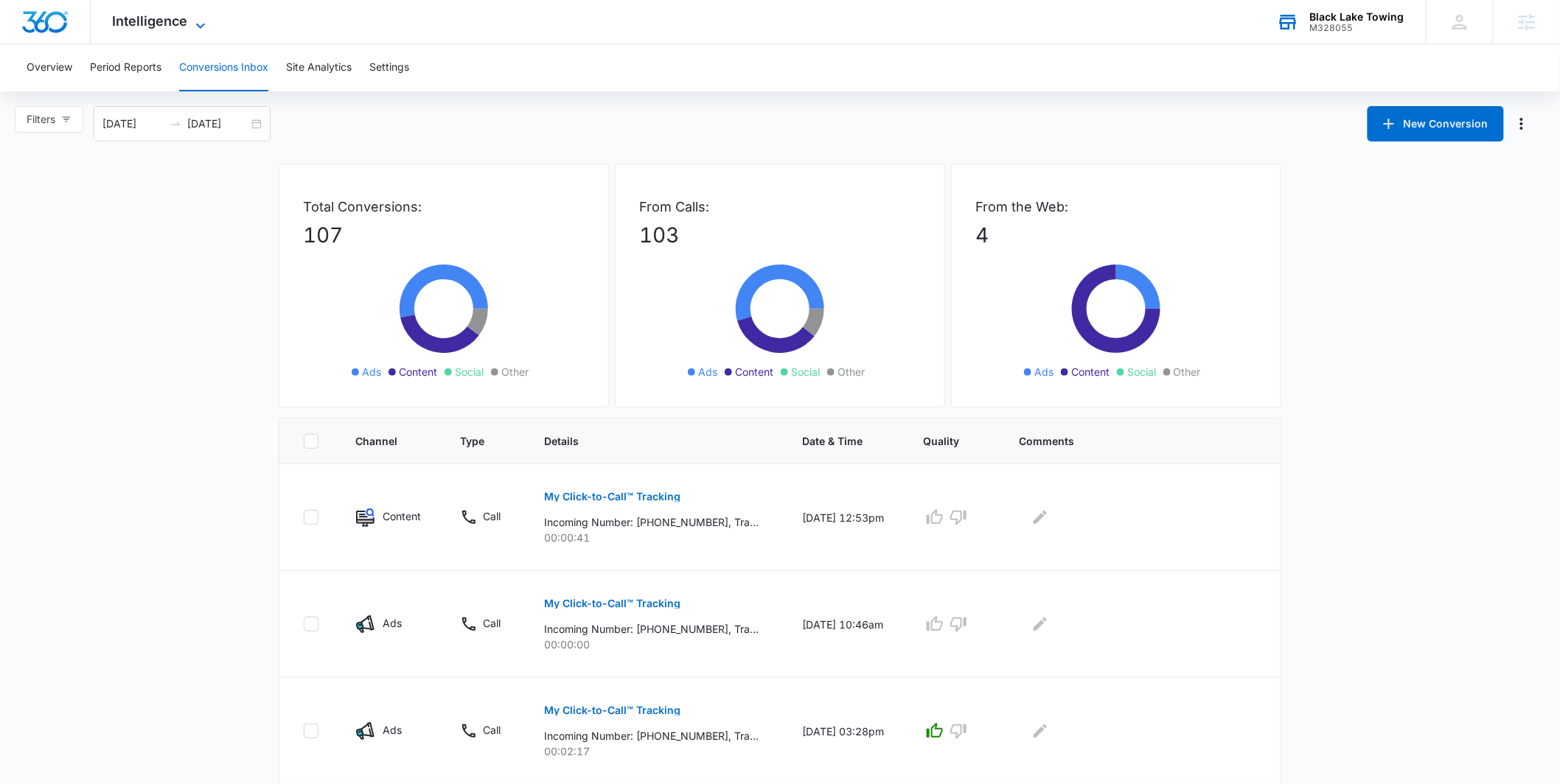
click at [157, 22] on span "Intelligence" at bounding box center [150, 21] width 75 height 16
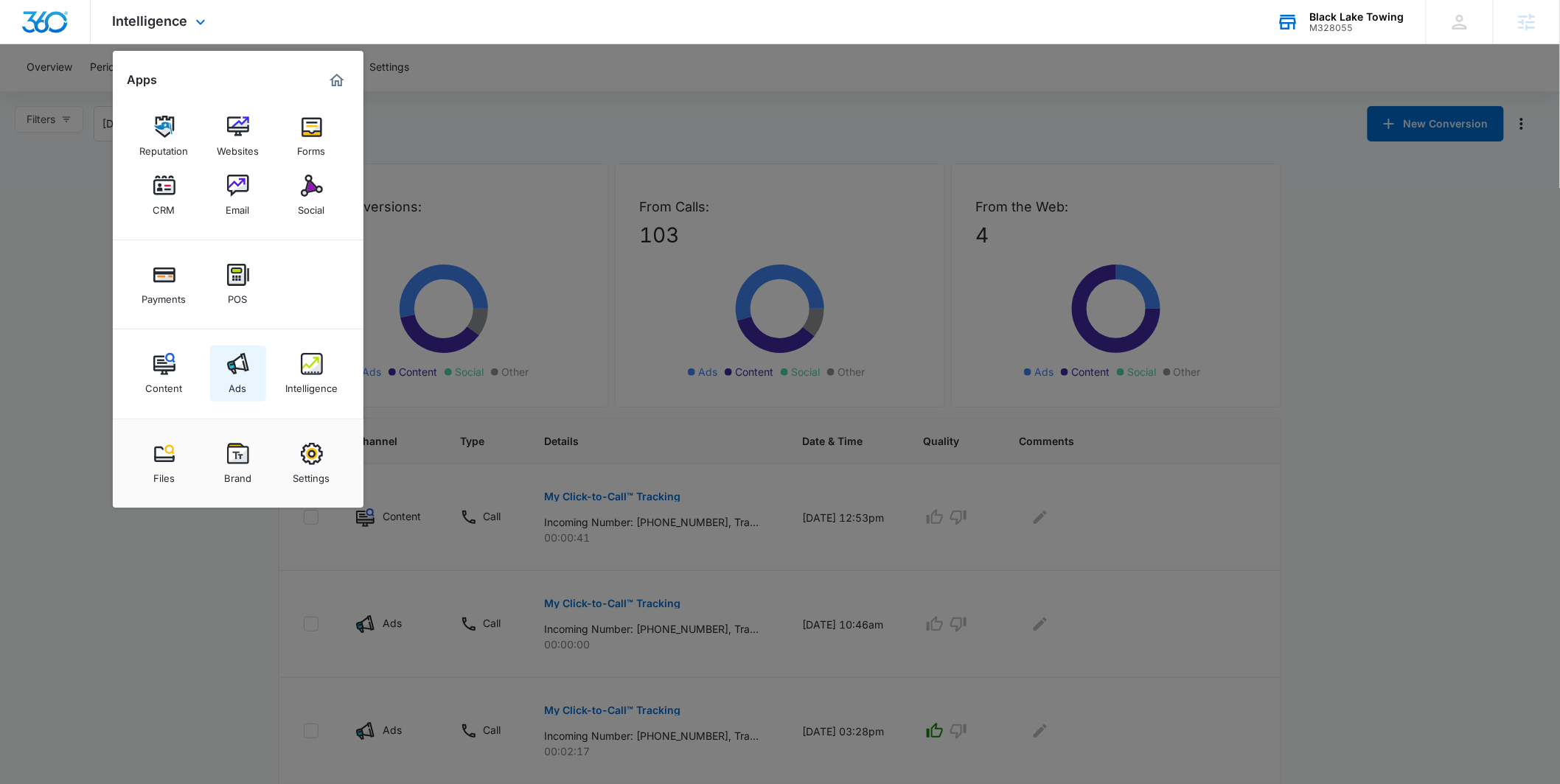
click at [250, 362] on link "Ads" at bounding box center [238, 373] width 56 height 56
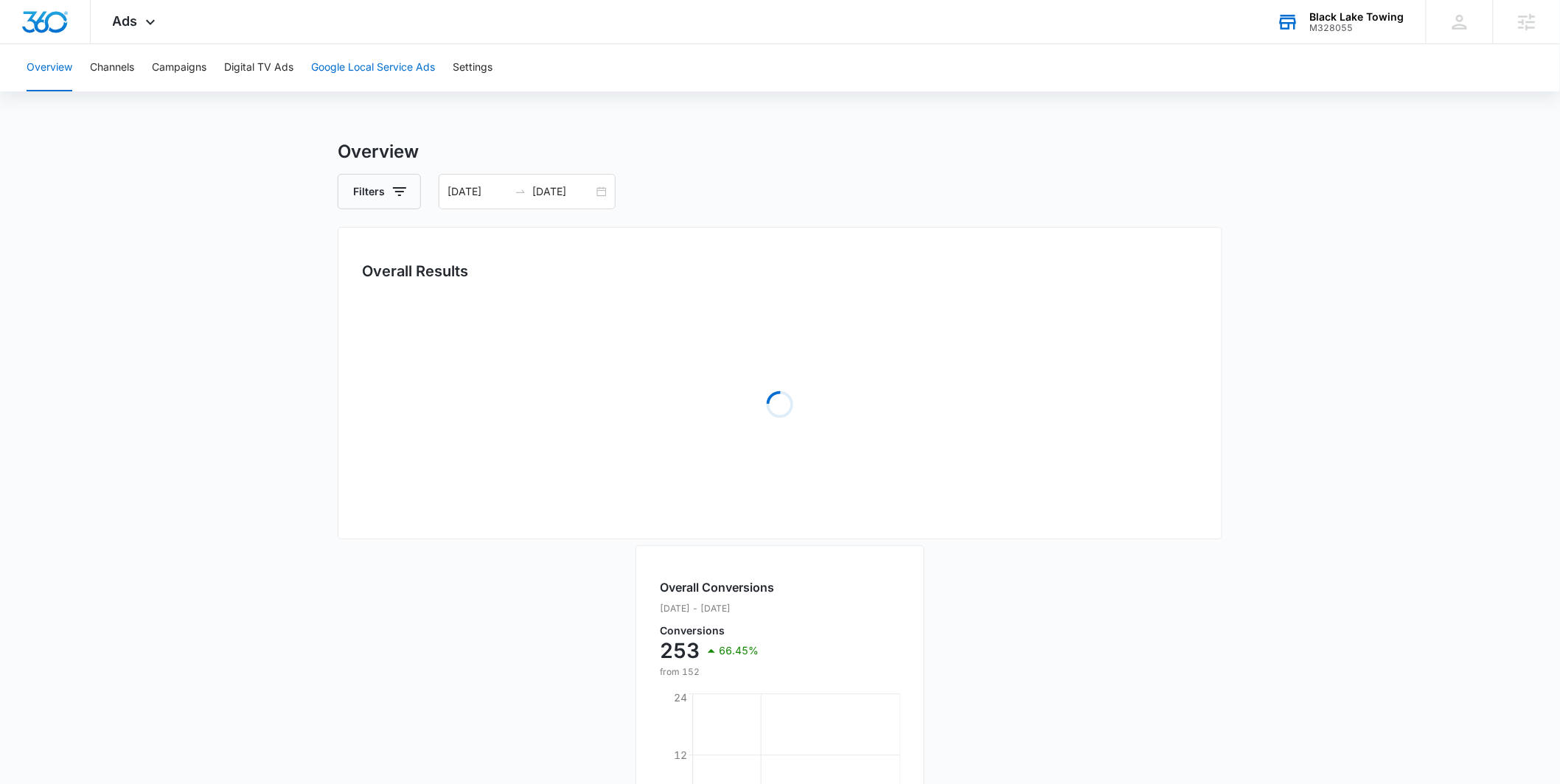
click at [382, 73] on button "Google Local Service Ads" at bounding box center [373, 68] width 124 height 47
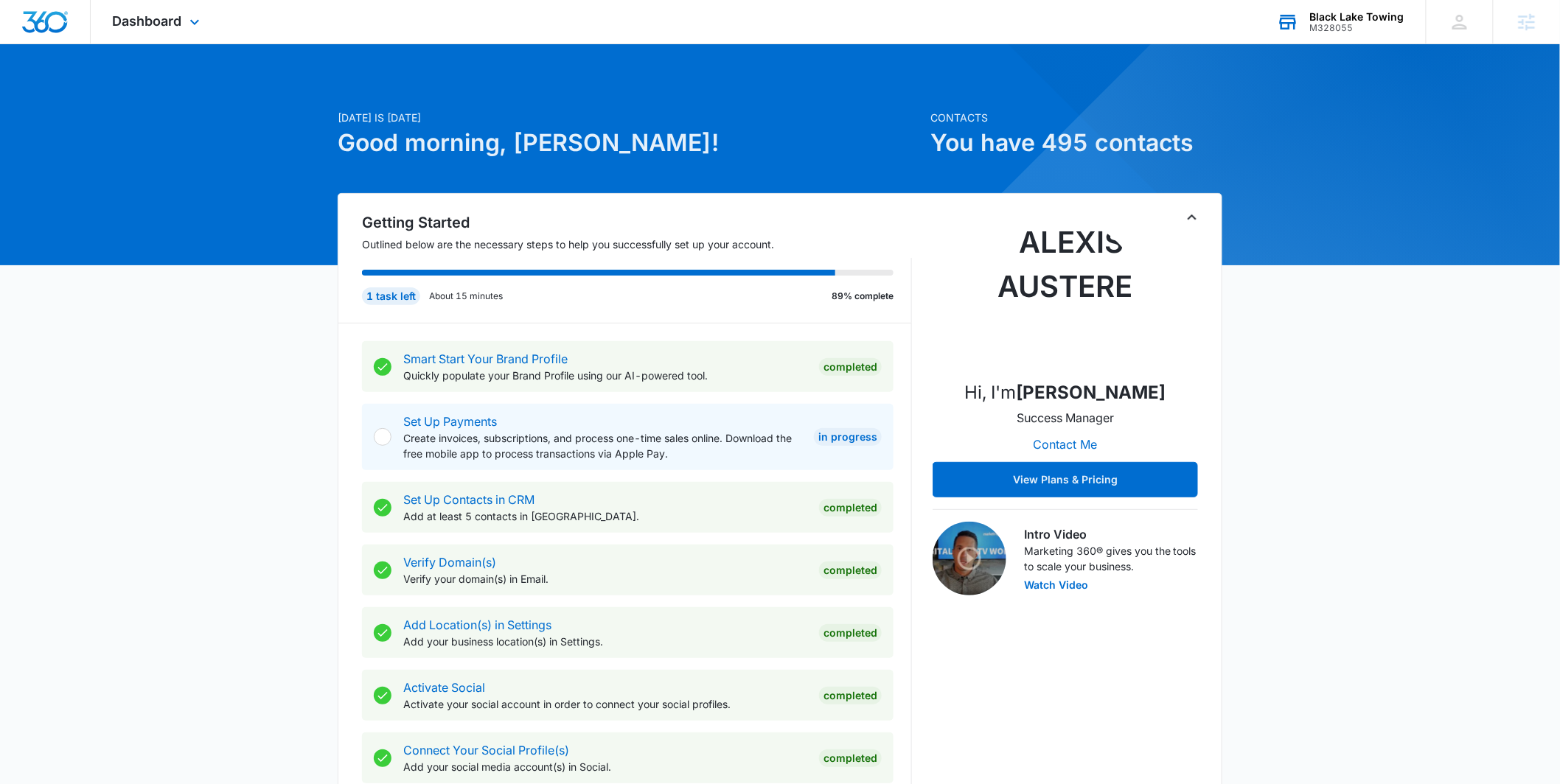
click at [1321, 35] on div "Black Lake Towing M328055 Your Accounts View All" at bounding box center [1340, 21] width 171 height 43
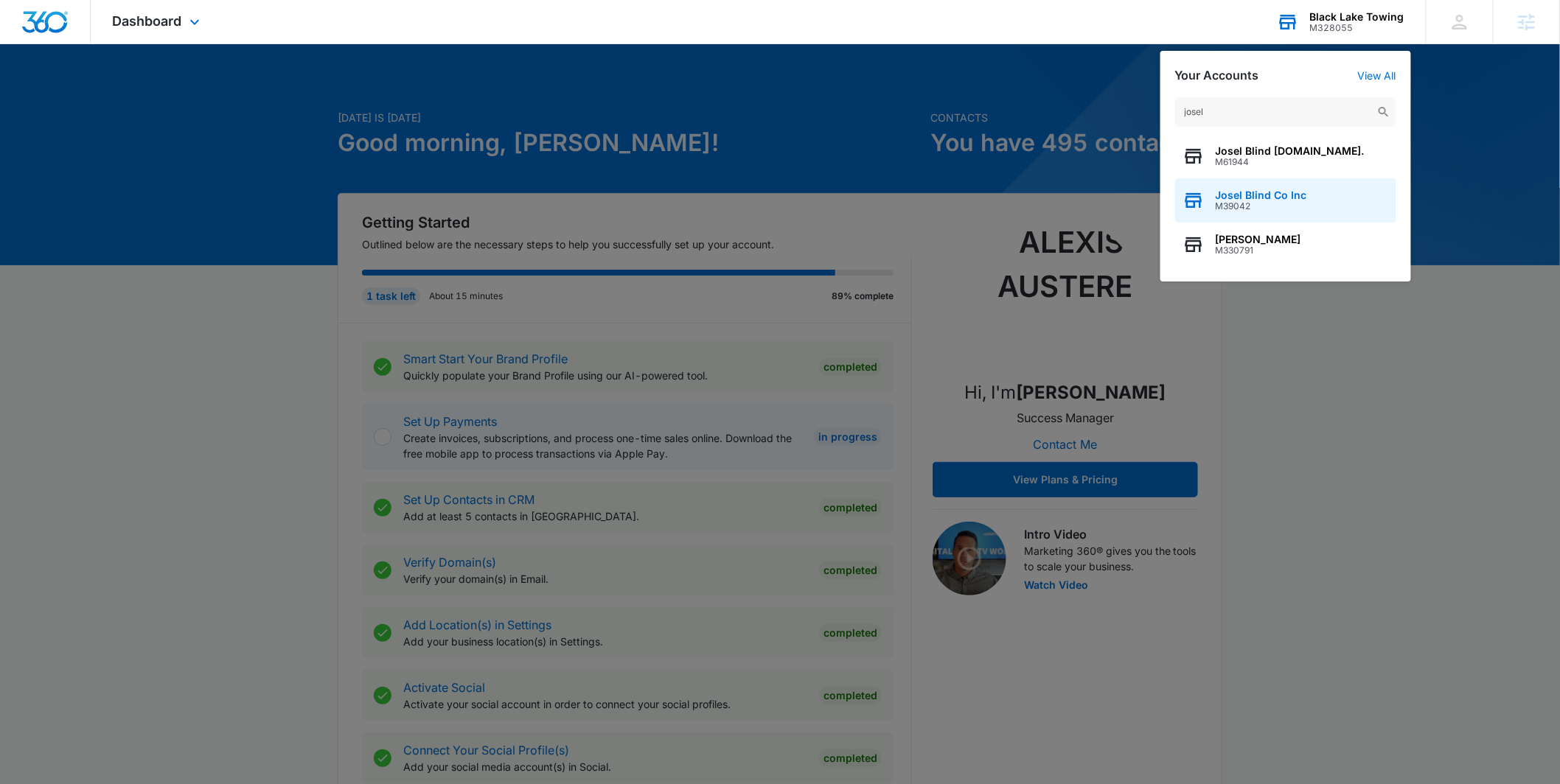
type input "josel"
click at [1254, 194] on span "Josel Blind Co Inc" at bounding box center [1261, 195] width 92 height 12
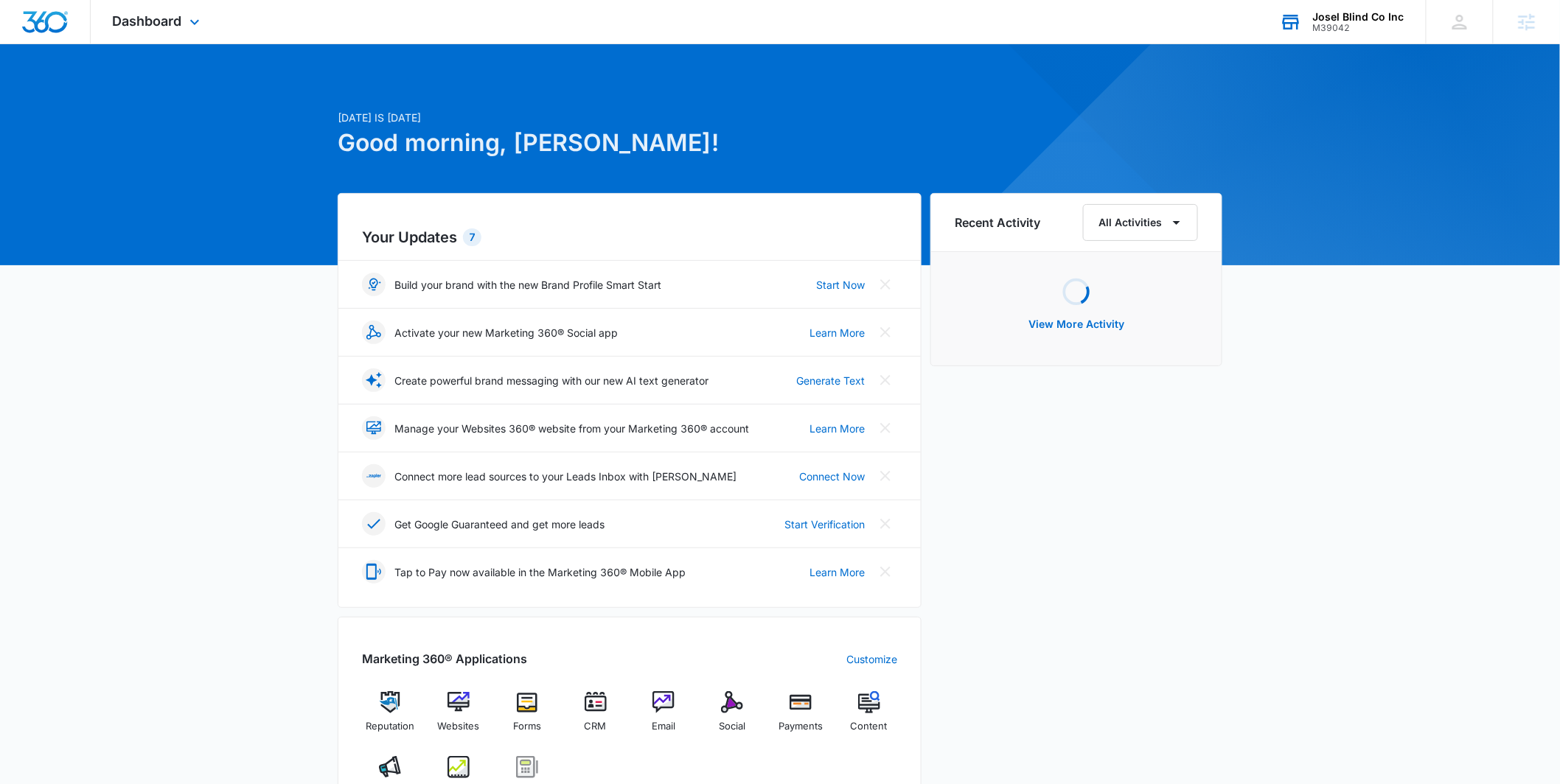
click at [171, 36] on div "Dashboard Apps Reputation Websites Forms CRM Email Social Payments POS Content …" at bounding box center [158, 21] width 135 height 43
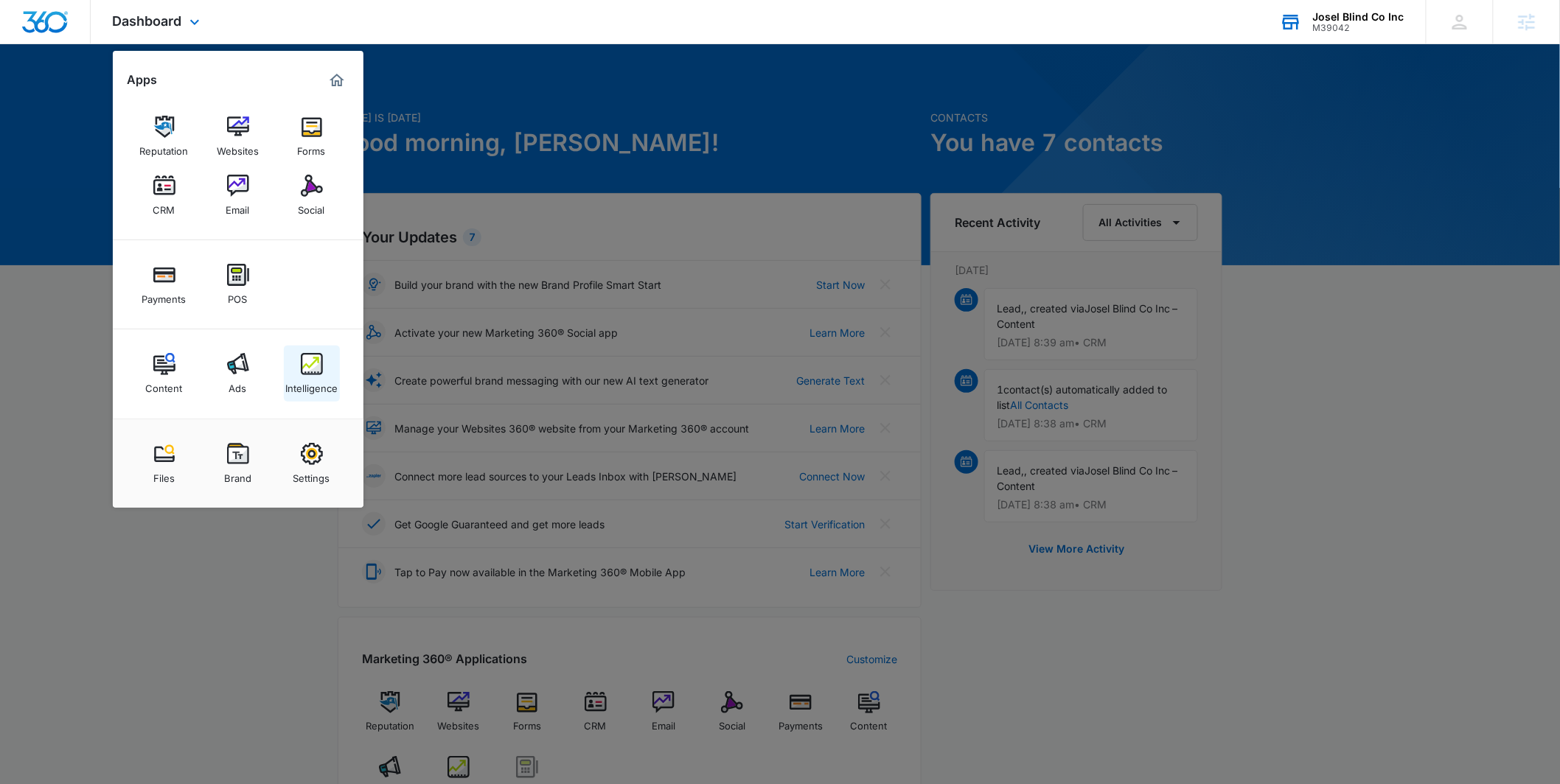
click at [315, 370] on img at bounding box center [312, 364] width 22 height 22
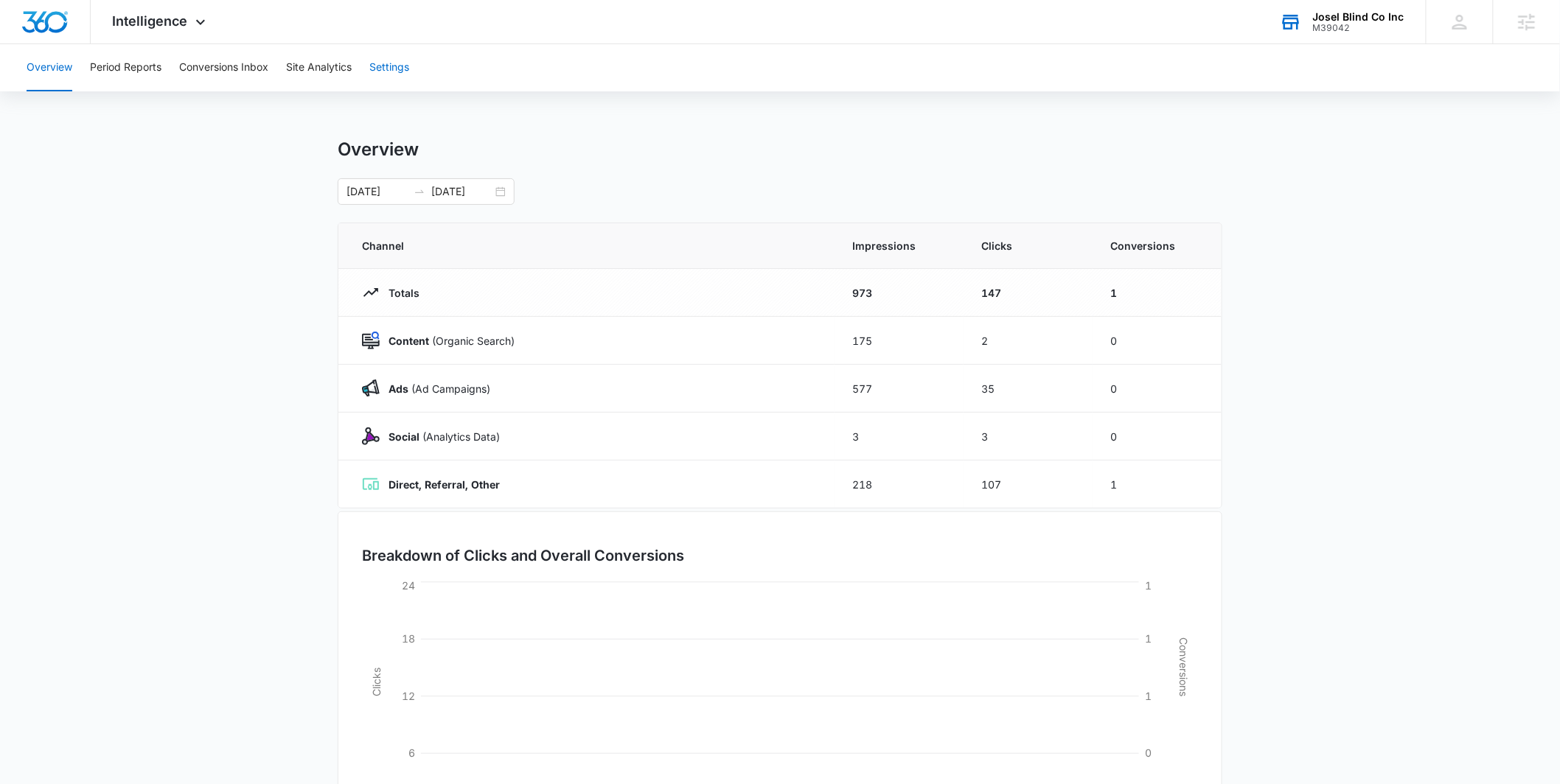
click at [381, 60] on button "Settings" at bounding box center [389, 68] width 39 height 47
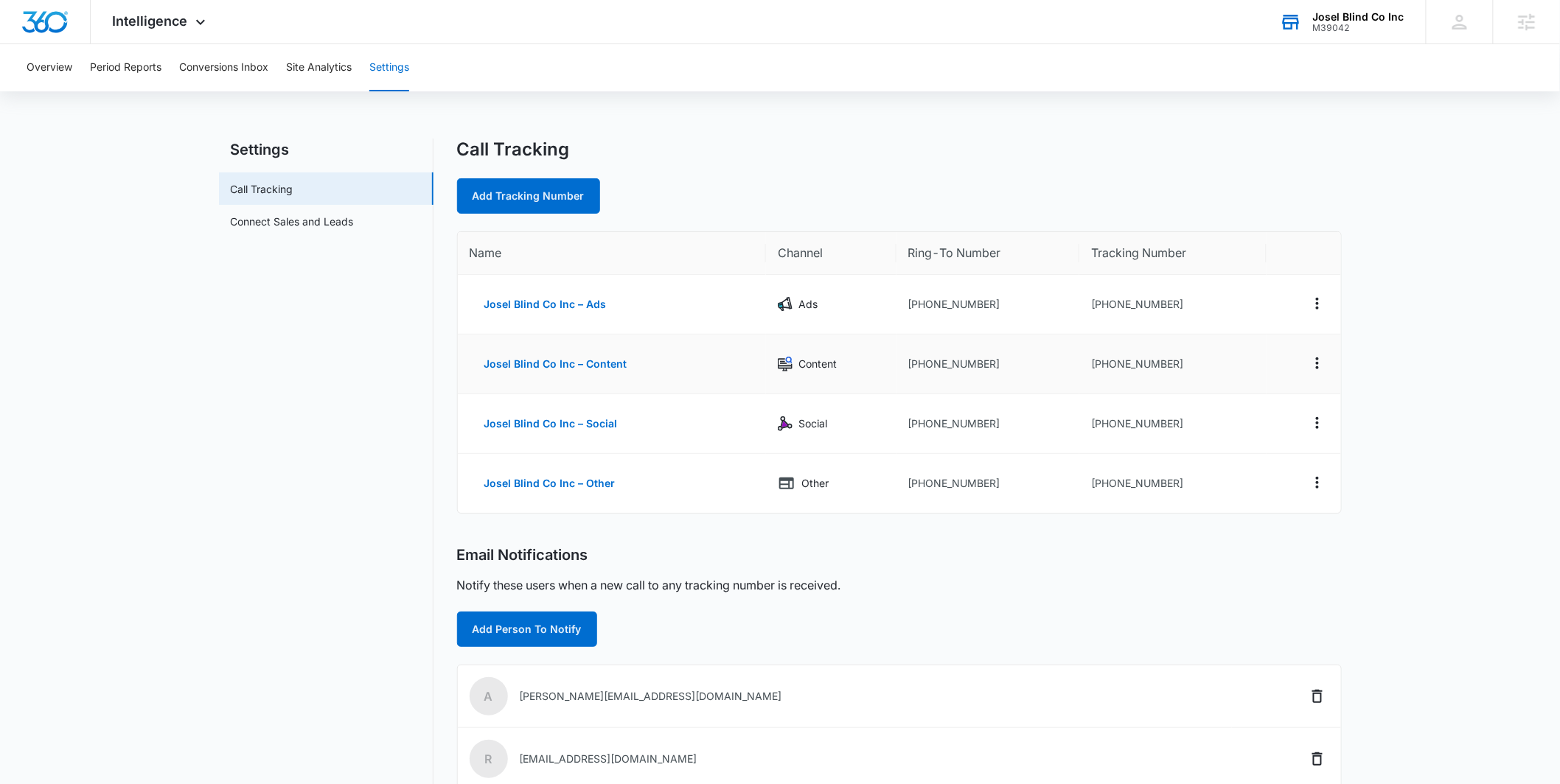
scroll to position [224, 0]
